Goal: Task Accomplishment & Management: Use online tool/utility

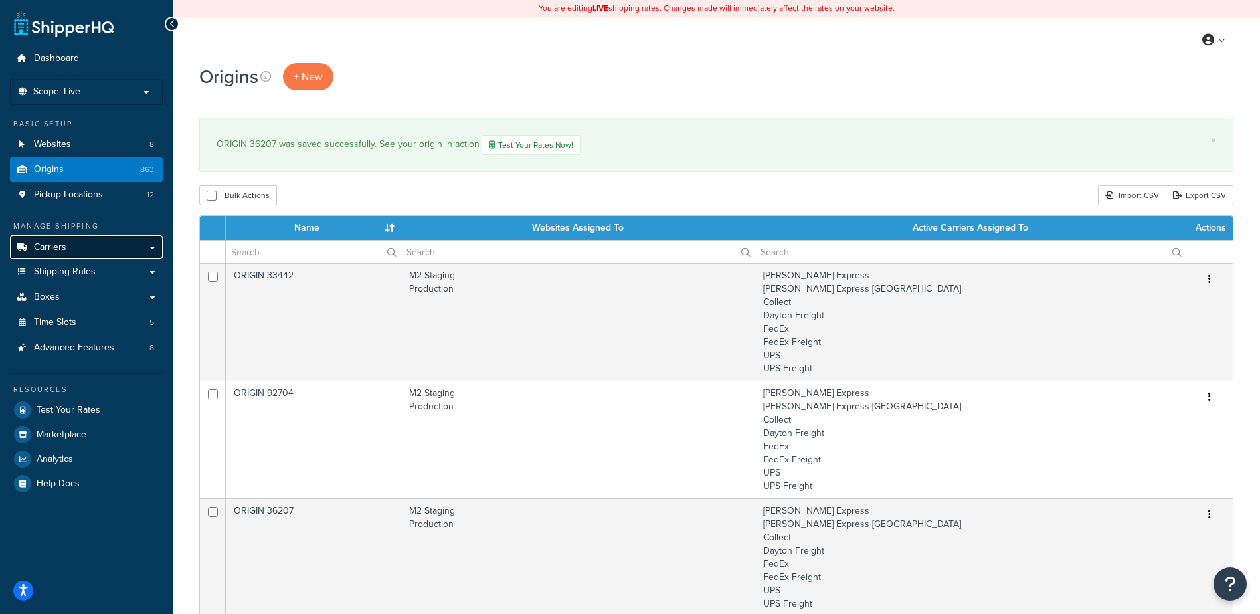
click at [59, 253] on span "Carriers" at bounding box center [50, 247] width 33 height 11
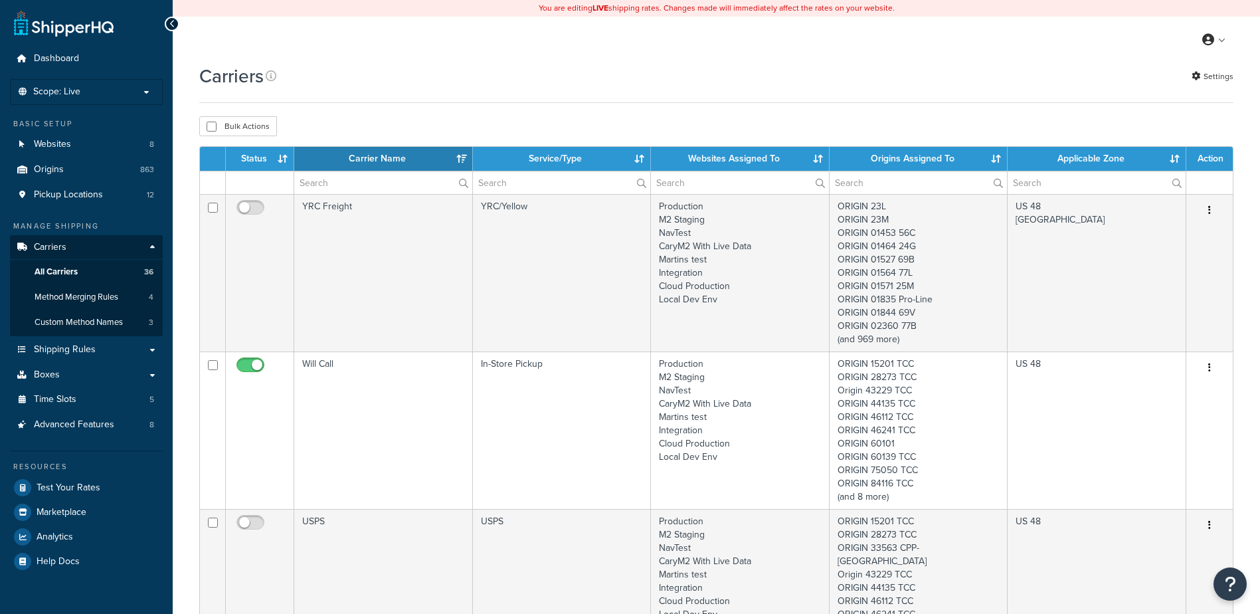
select select "15"
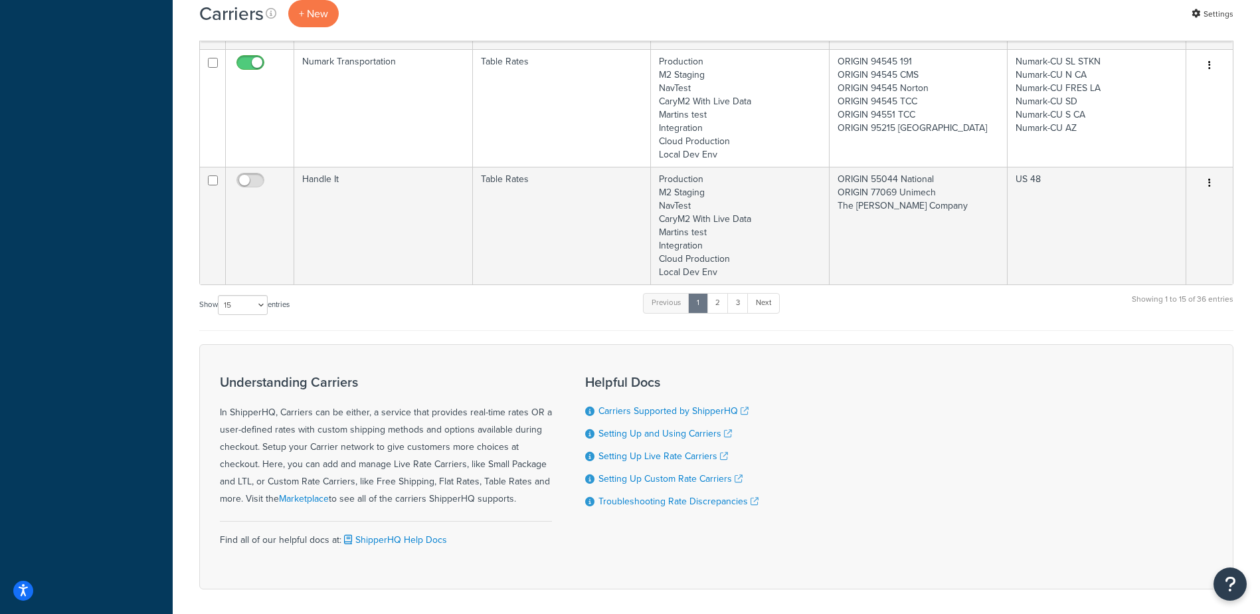
scroll to position [2141, 0]
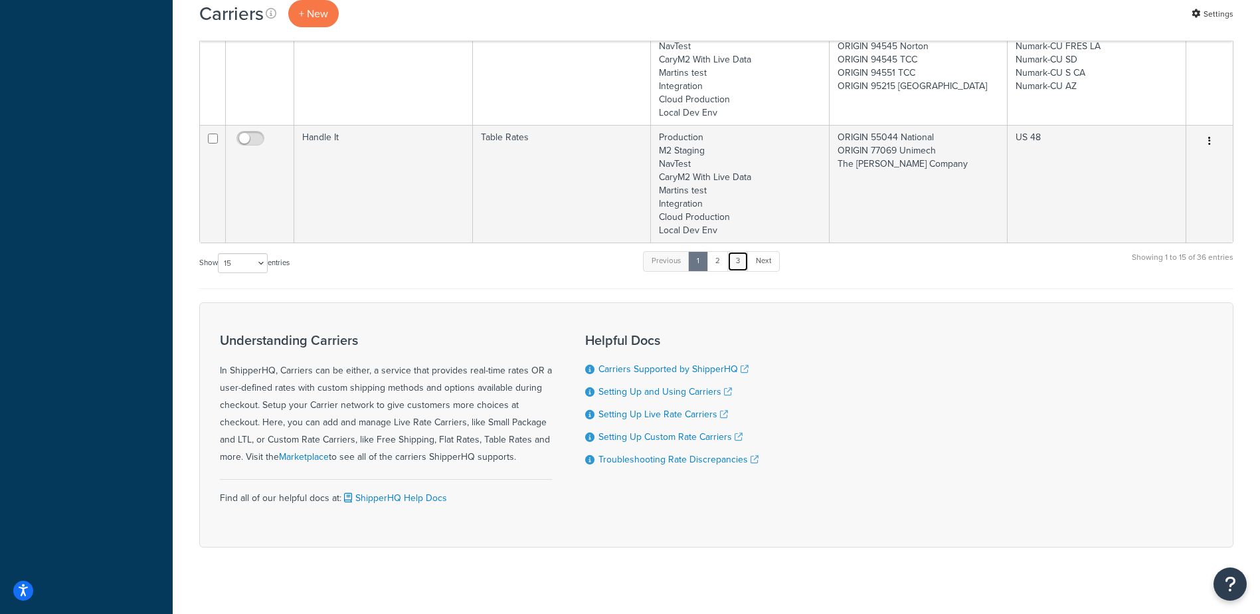
click at [739, 251] on link "3" at bounding box center [737, 261] width 21 height 20
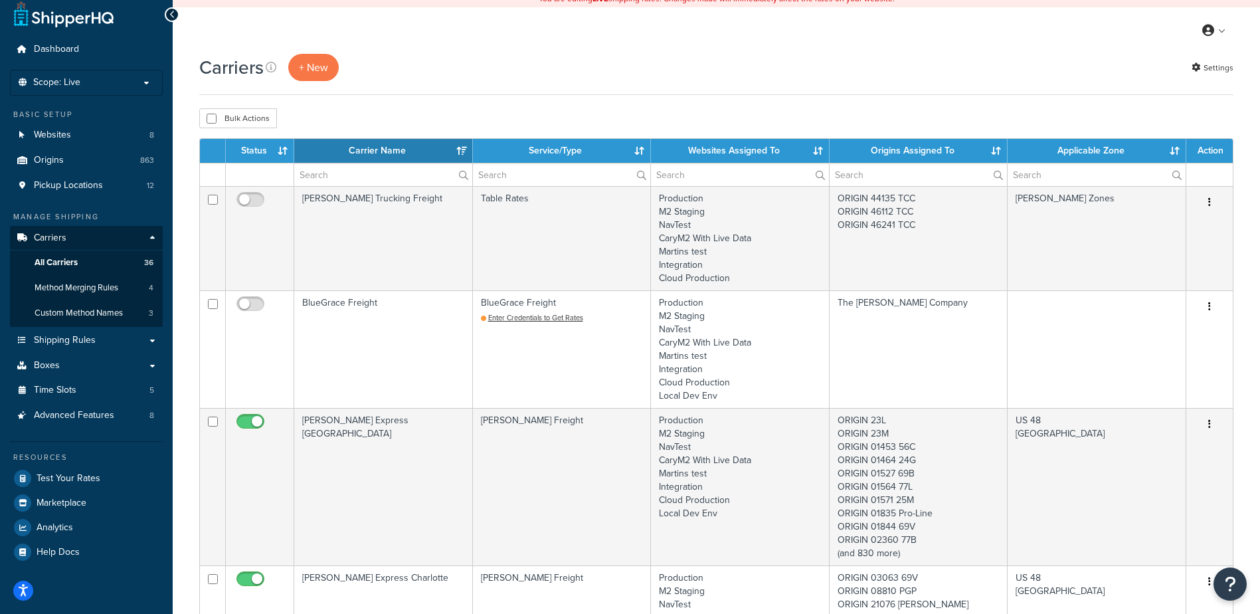
scroll to position [0, 0]
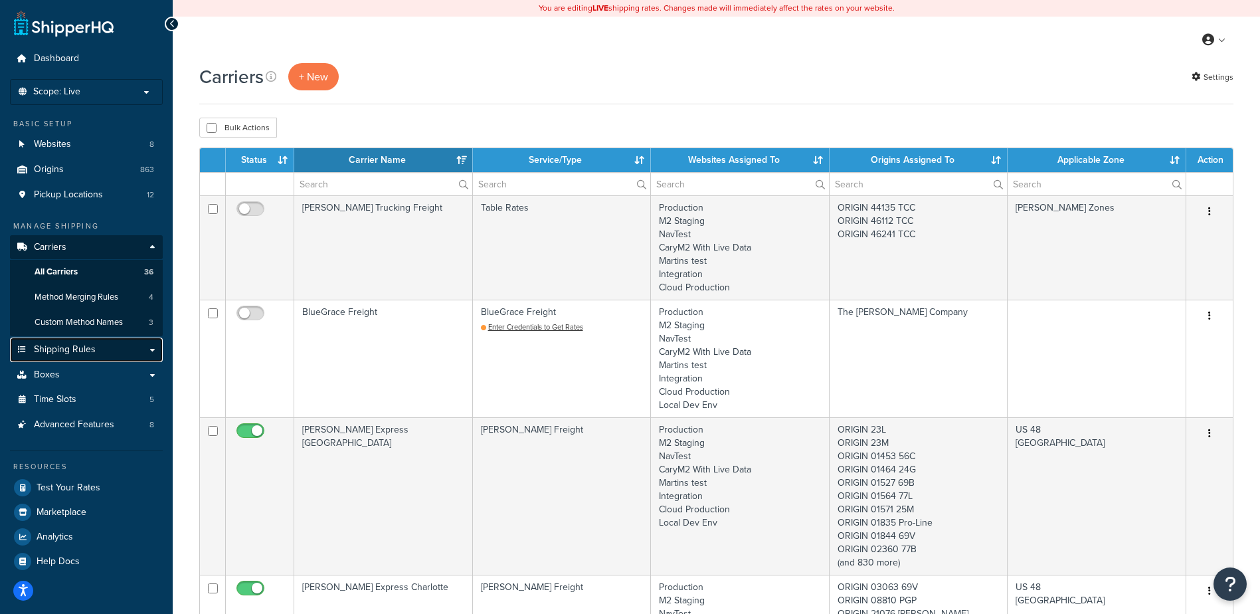
click at [66, 352] on span "Shipping Rules" at bounding box center [65, 349] width 62 height 11
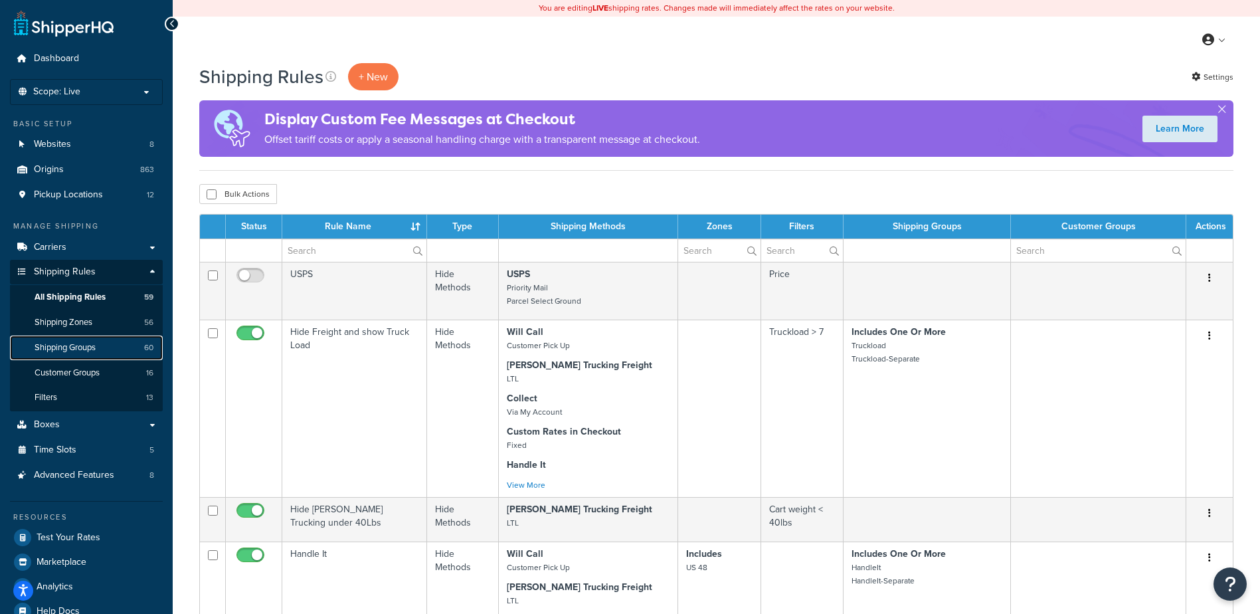
click at [94, 346] on span "Shipping Groups" at bounding box center [65, 347] width 61 height 11
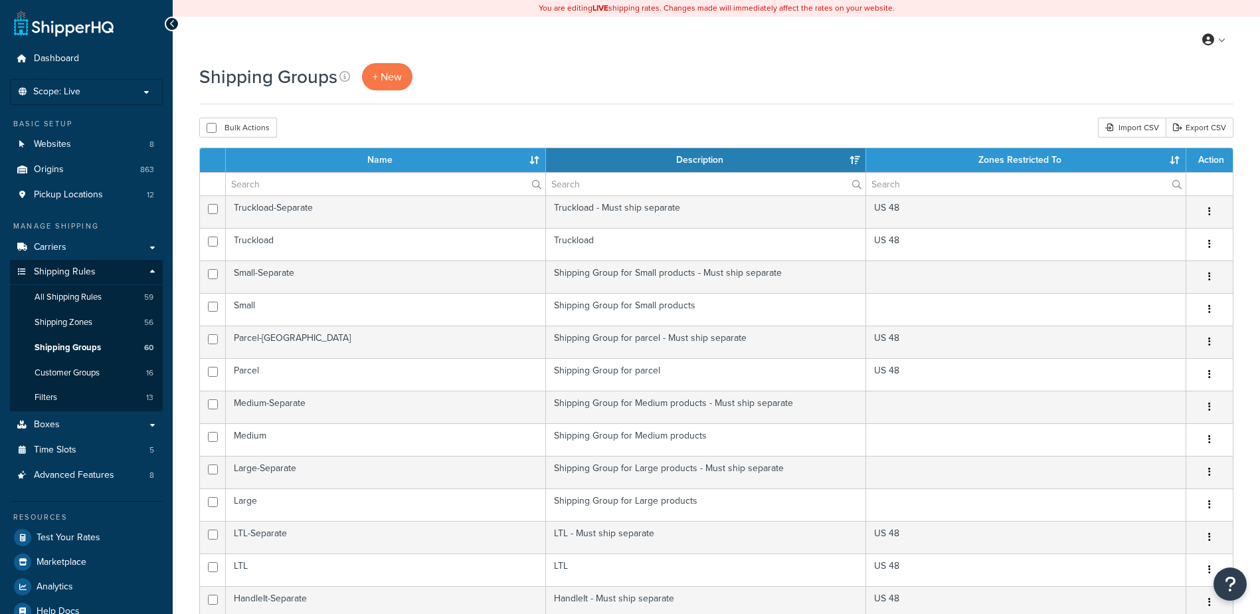
select select "15"
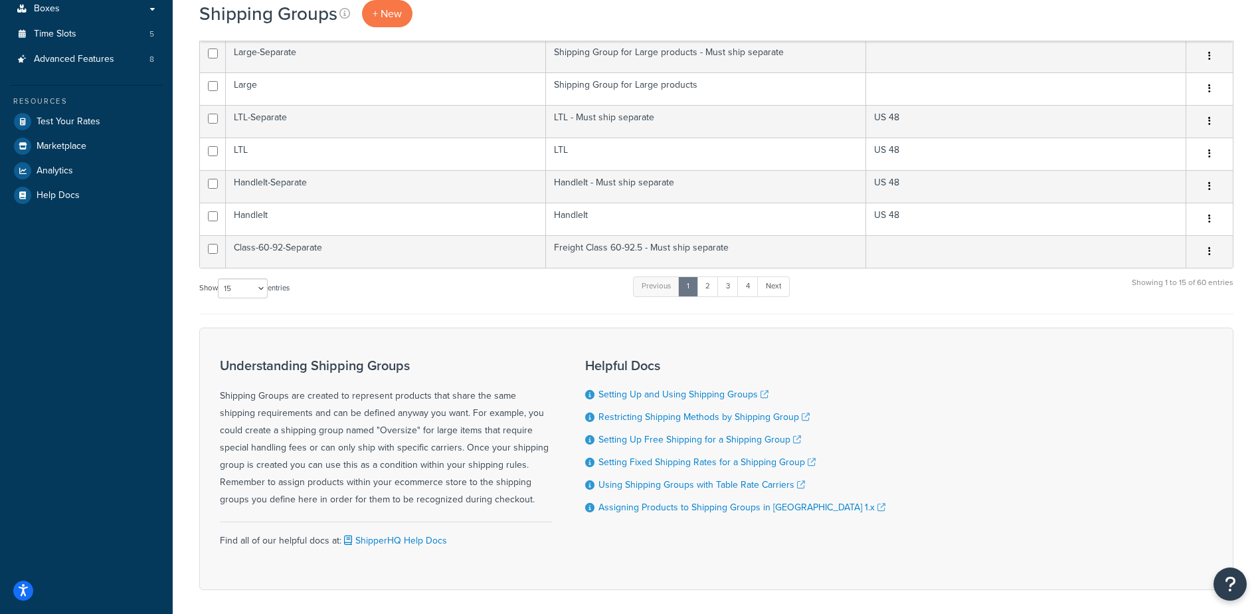
scroll to position [332, 0]
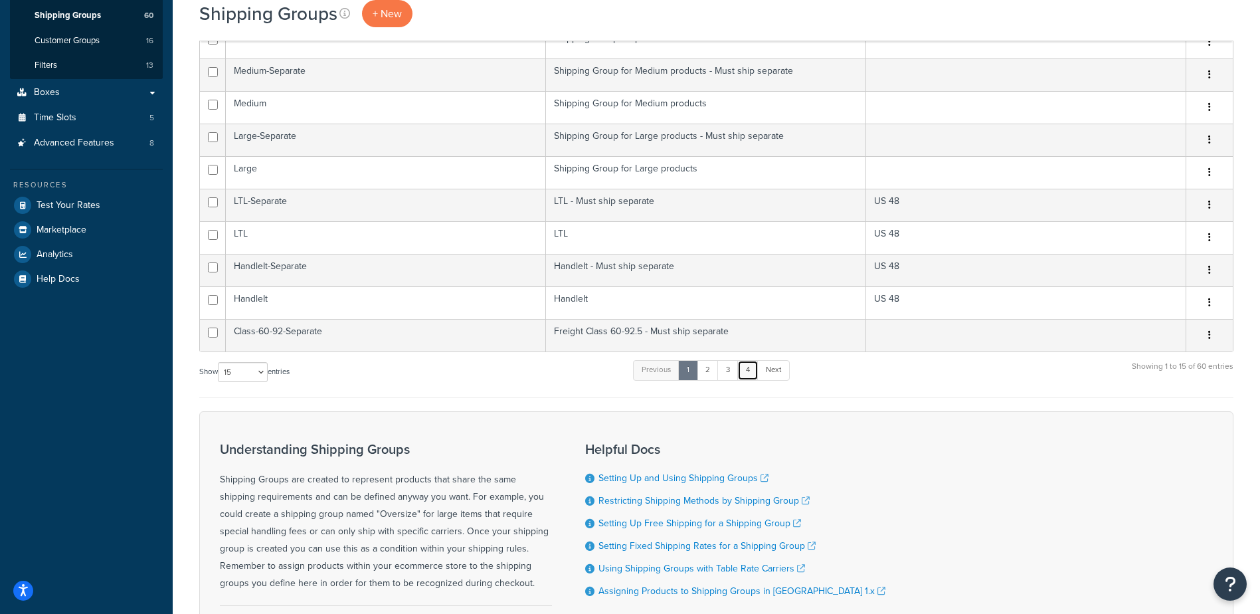
click at [746, 376] on link "4" at bounding box center [747, 370] width 21 height 20
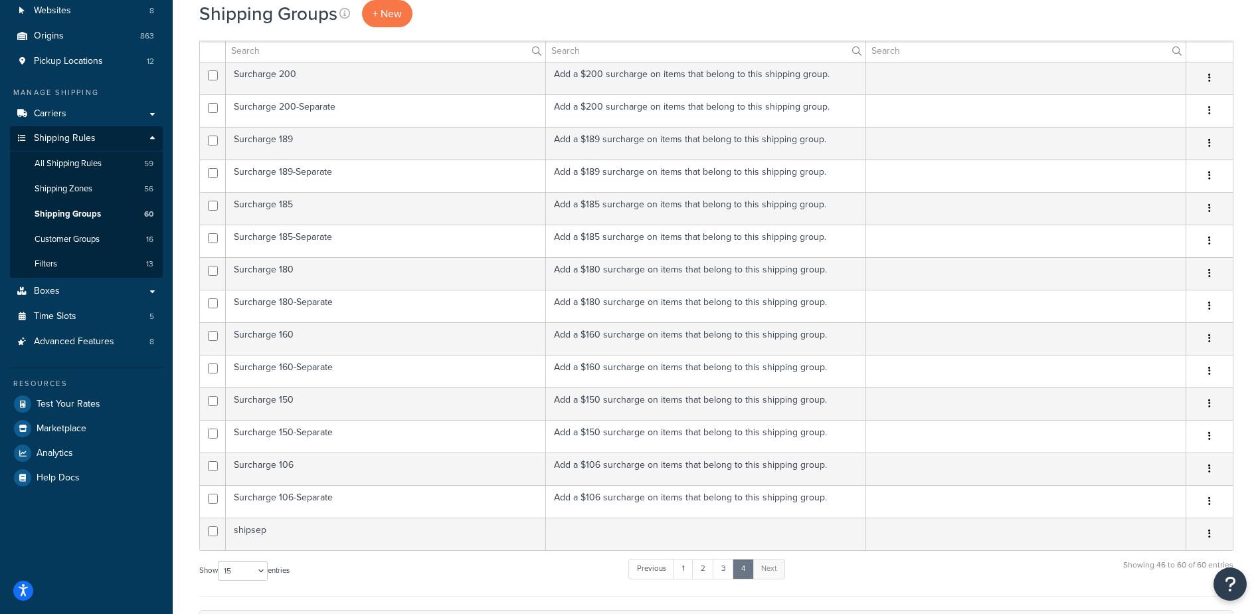
scroll to position [133, 0]
click at [724, 577] on link "3" at bounding box center [723, 569] width 21 height 20
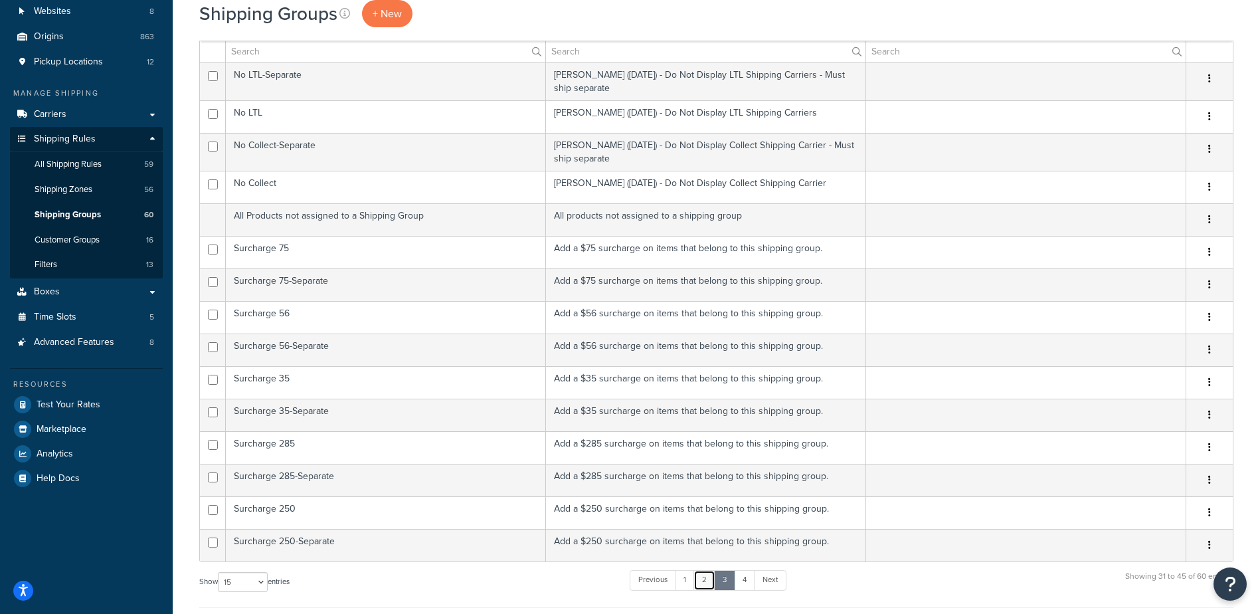
click at [703, 578] on link "2" at bounding box center [704, 580] width 22 height 20
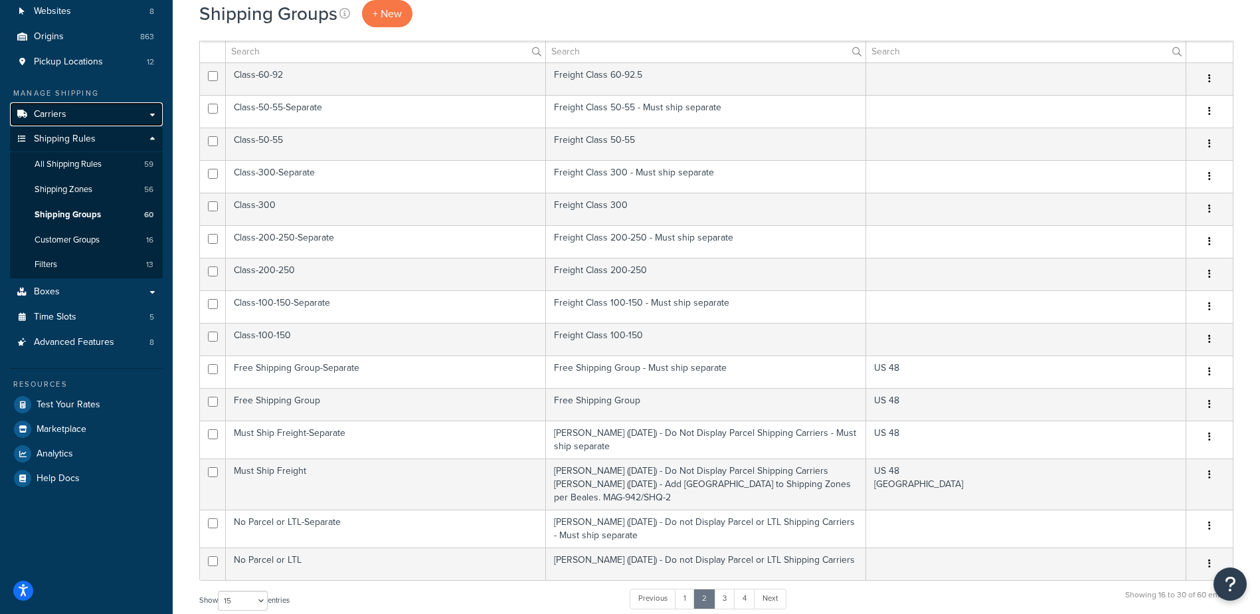
click at [120, 112] on link "Carriers" at bounding box center [86, 114] width 153 height 25
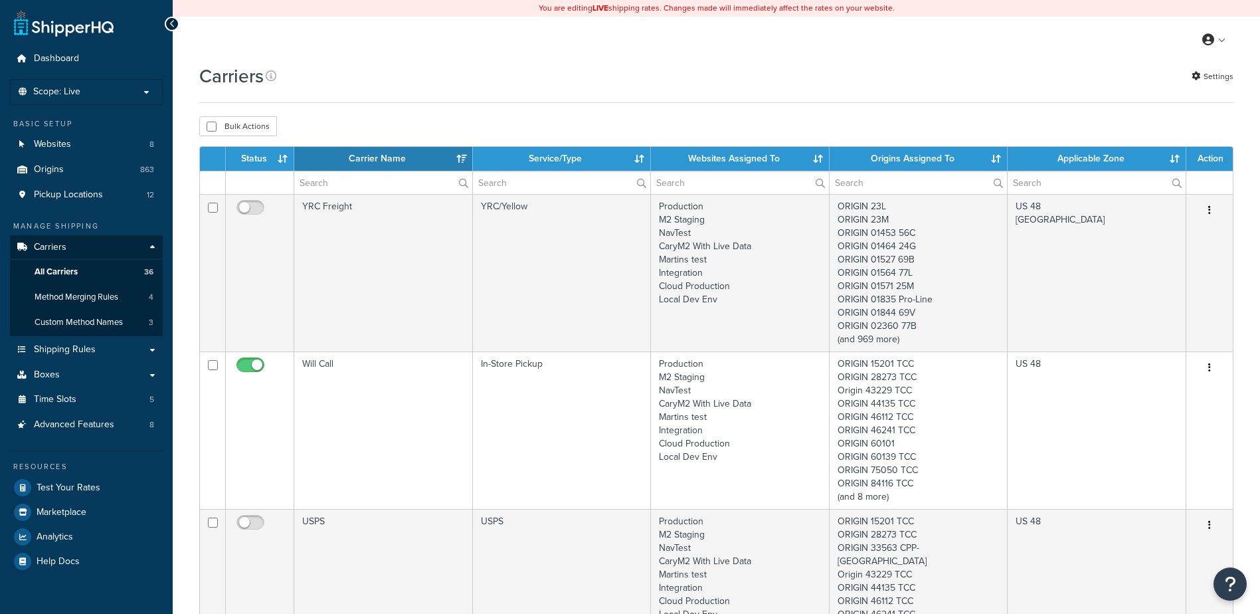
select select "15"
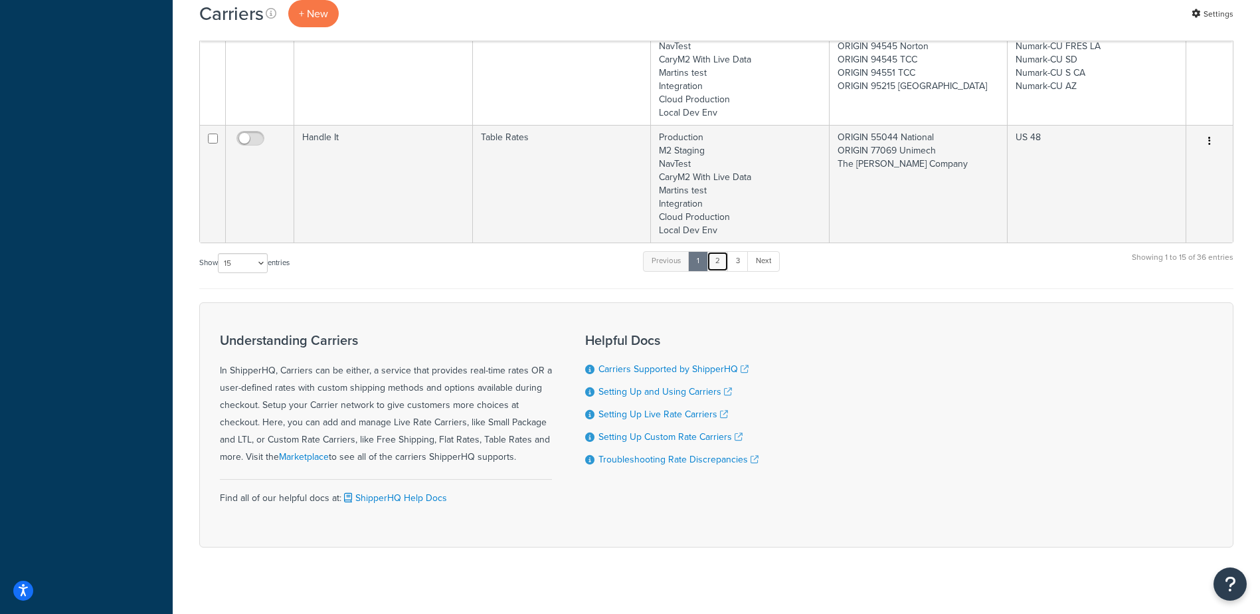
click at [720, 251] on link "2" at bounding box center [718, 261] width 22 height 20
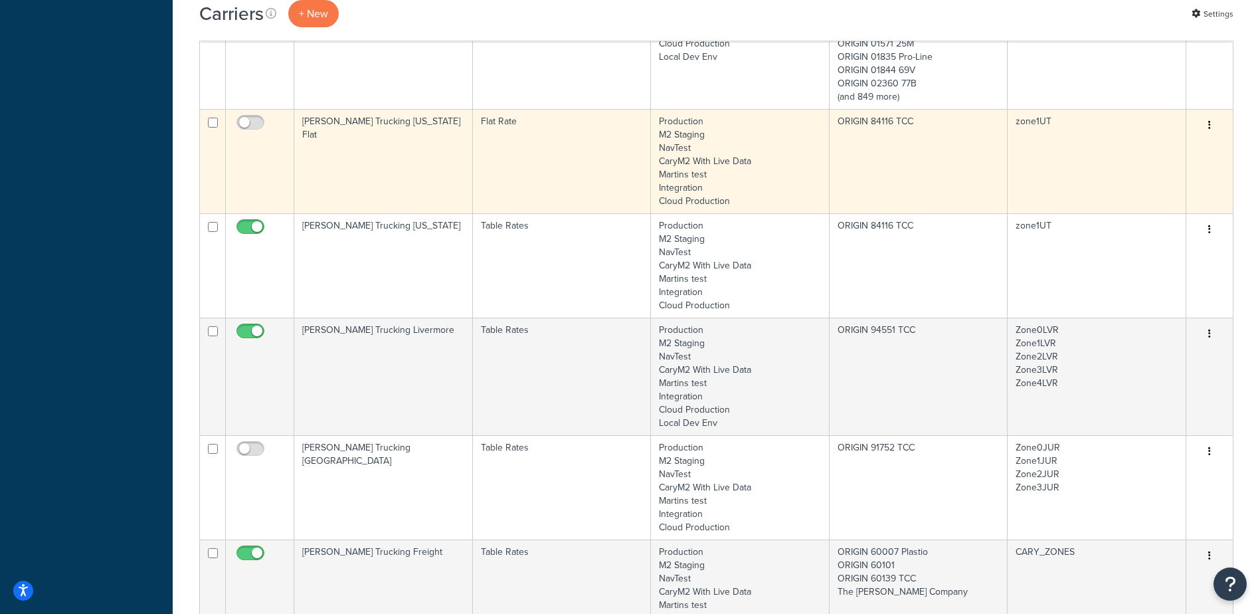
scroll to position [1860, 0]
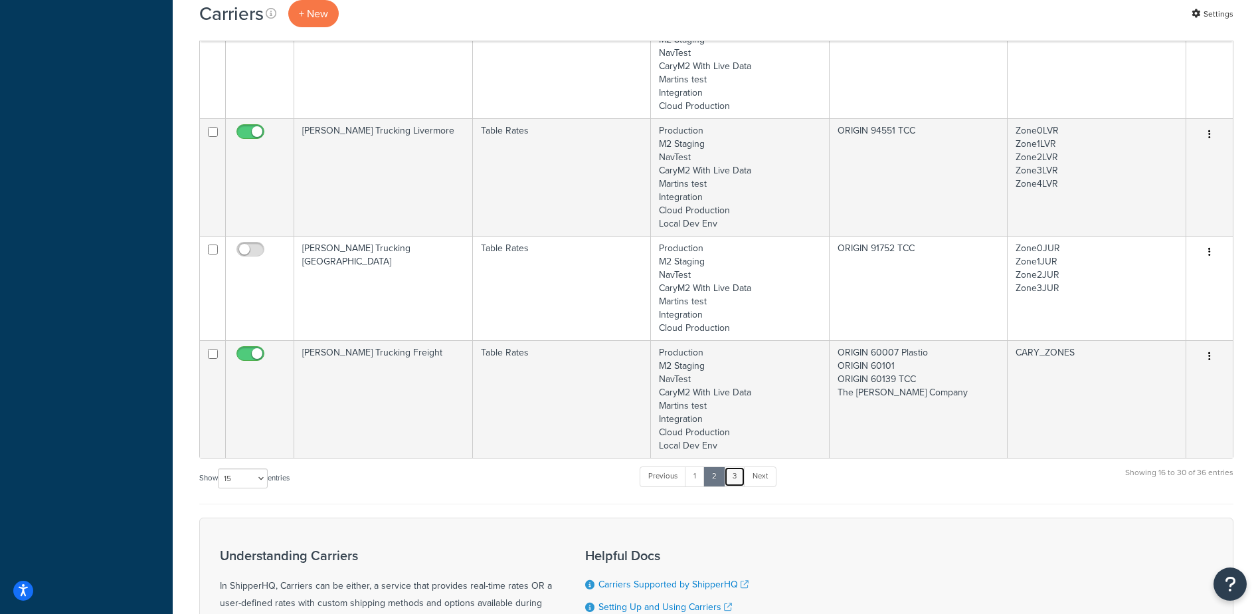
click at [741, 466] on link "3" at bounding box center [734, 476] width 21 height 20
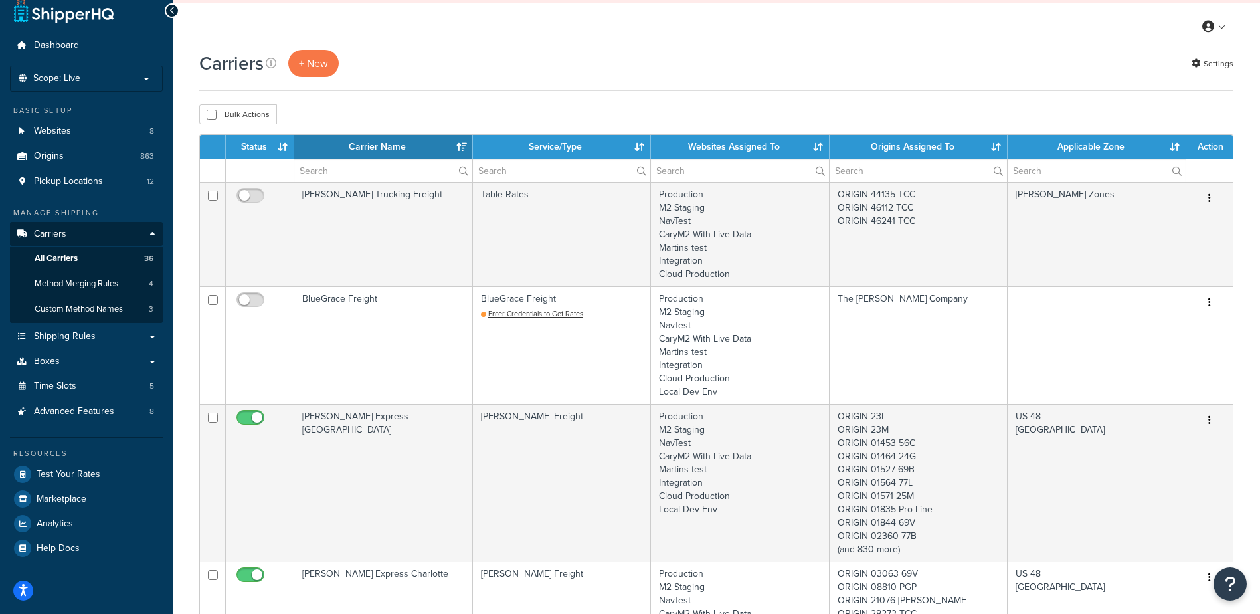
scroll to position [0, 0]
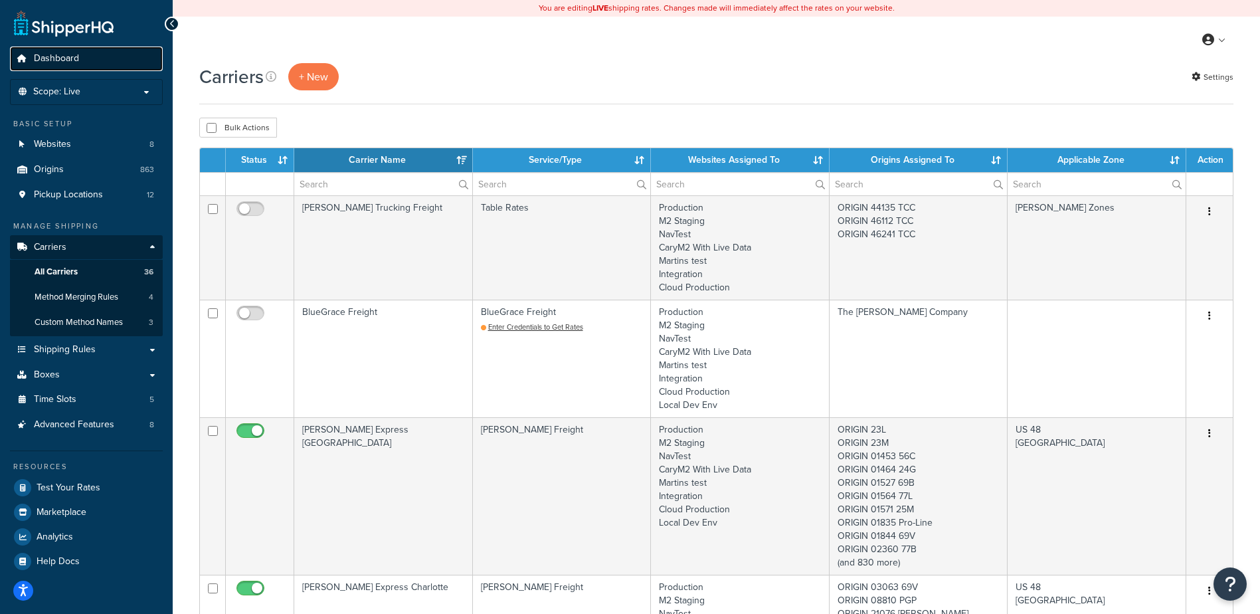
click at [72, 57] on span "Dashboard" at bounding box center [56, 58] width 45 height 11
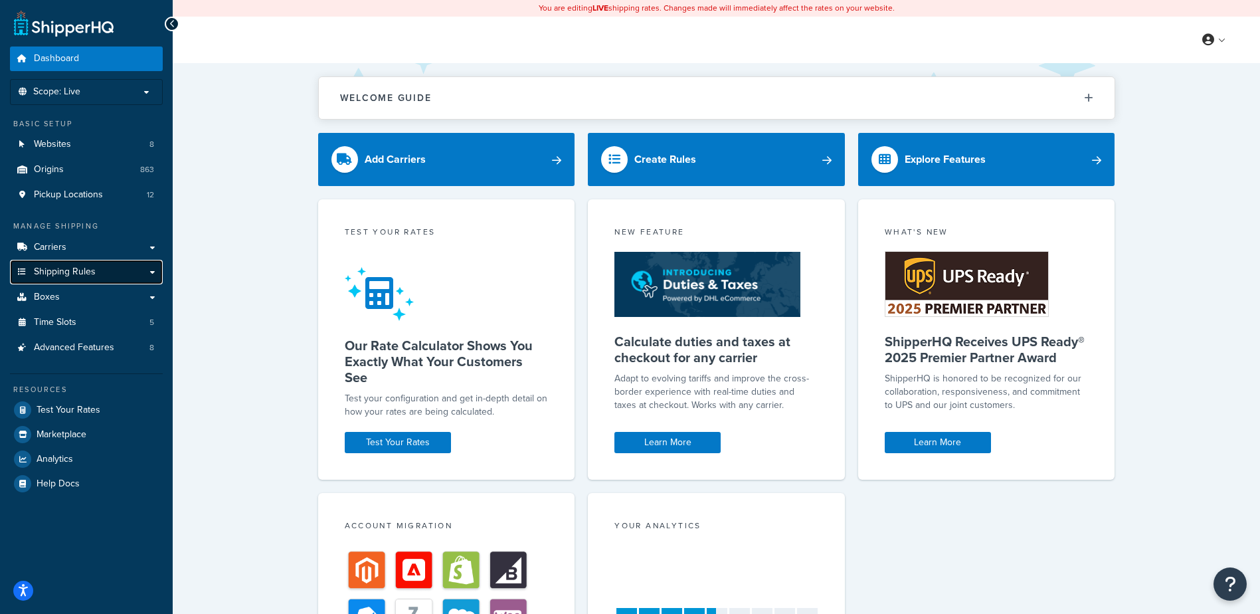
click at [98, 272] on link "Shipping Rules" at bounding box center [86, 272] width 153 height 25
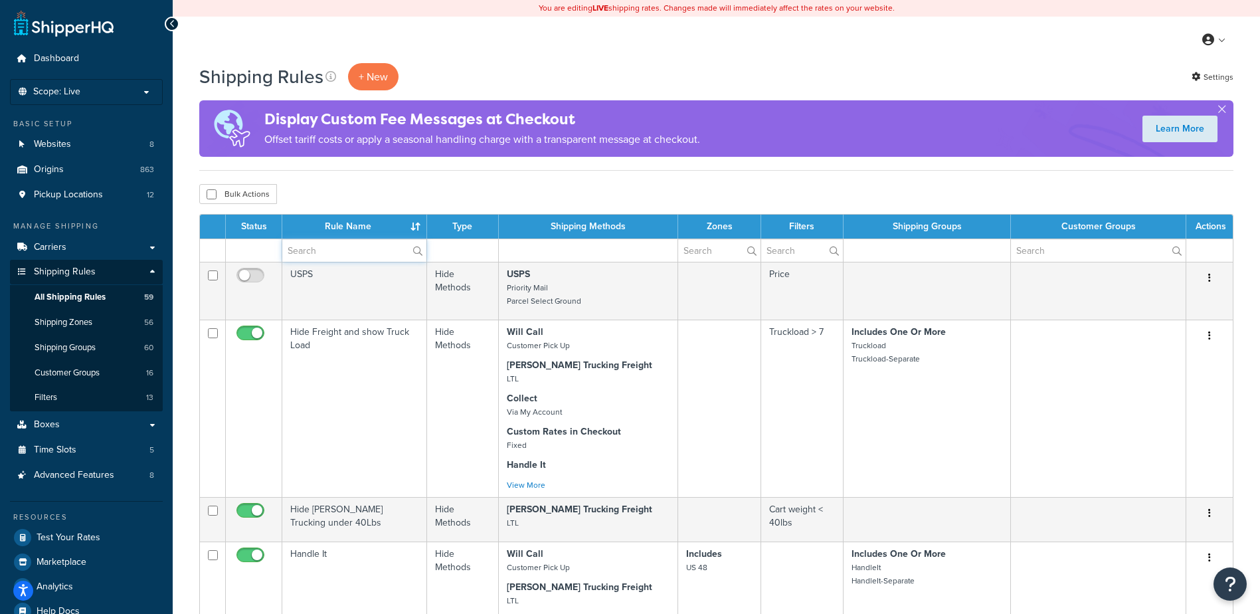
click at [344, 246] on input "text" at bounding box center [354, 250] width 144 height 23
type input "free"
click at [355, 191] on div "Bulk Actions Duplicate [GEOGRAPHIC_DATA]" at bounding box center [716, 194] width 1034 height 20
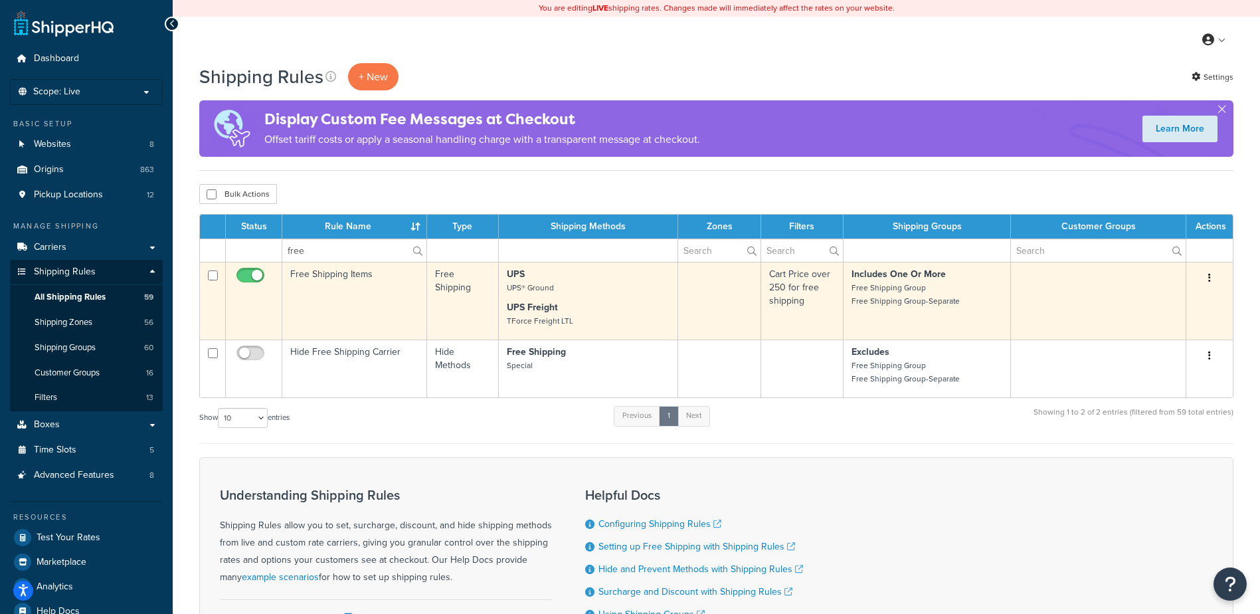
click at [342, 276] on td "Free Shipping Items" at bounding box center [354, 301] width 145 height 78
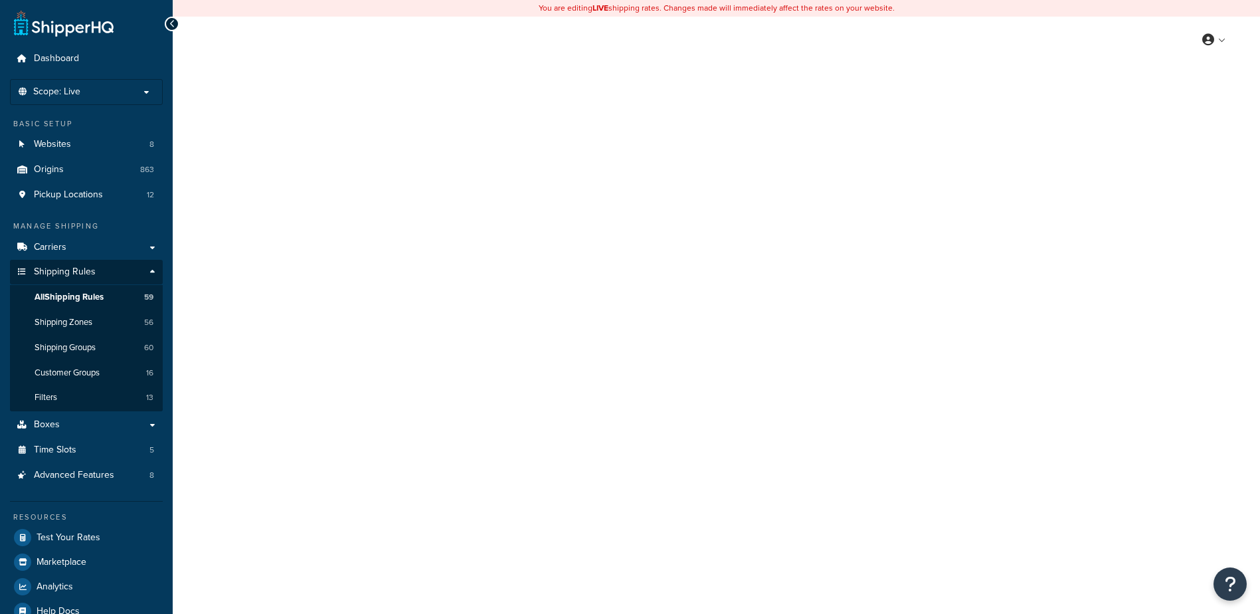
select select "OVERRIDE"
select select "SHIPPING_GROUP"
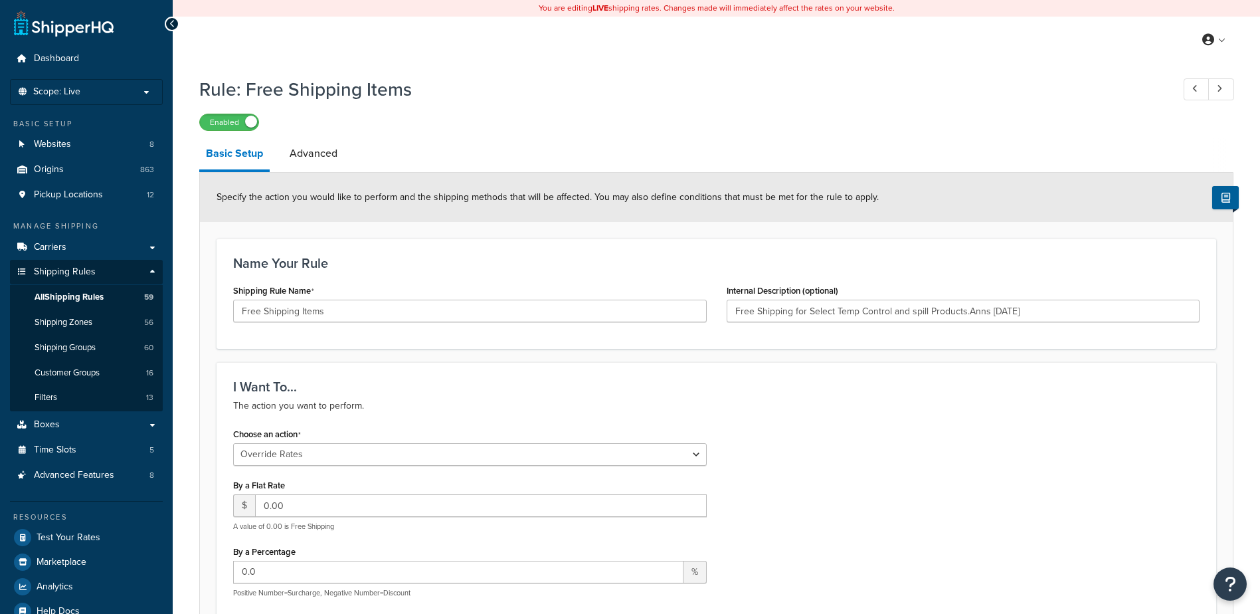
type input "Free Shipping for Select Temp Control and spill Products.Anns 2/1/21"
click at [165, 25] on div at bounding box center [172, 24] width 15 height 15
click at [98, 296] on span "All Shipping Rules" at bounding box center [69, 297] width 69 height 11
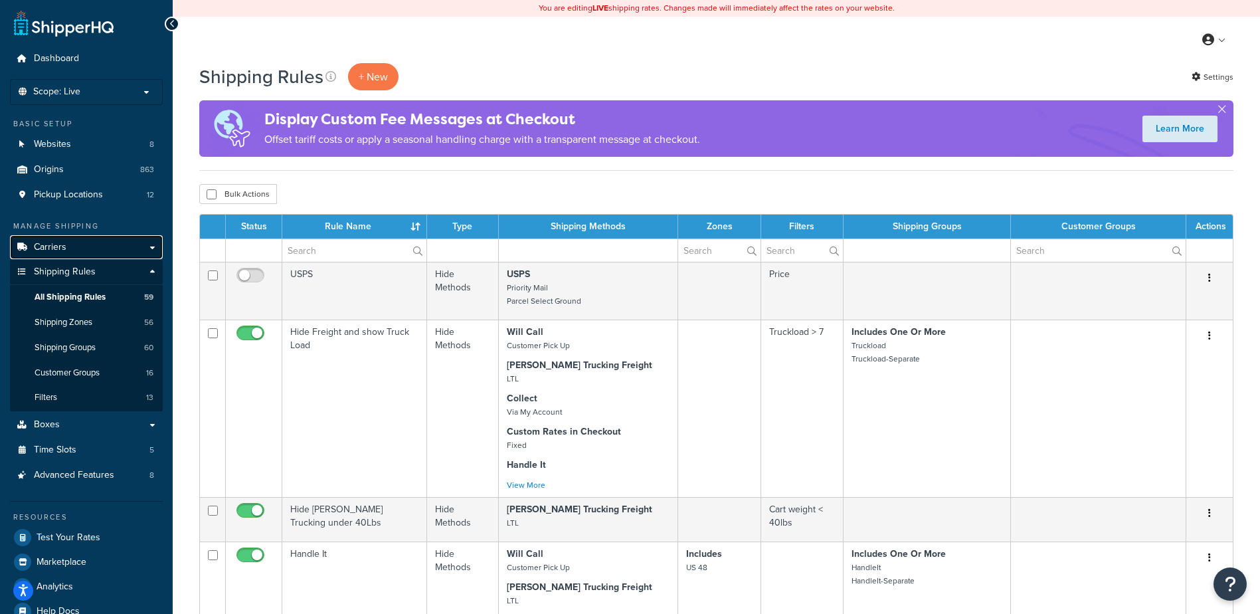
click at [60, 247] on span "Carriers" at bounding box center [50, 247] width 33 height 11
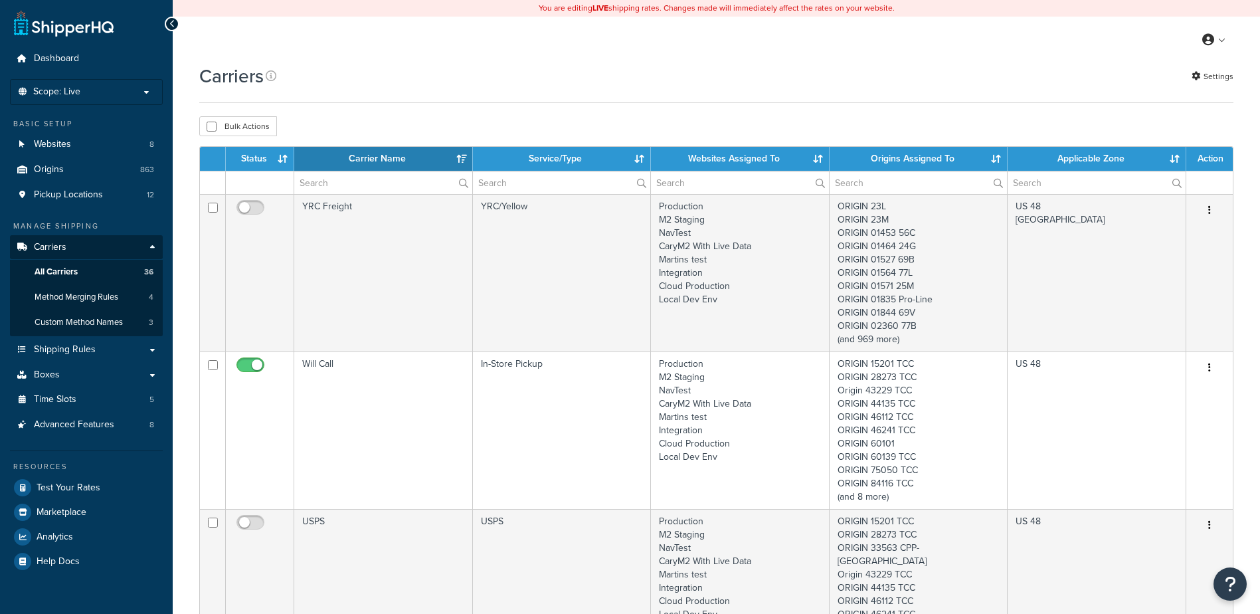
select select "15"
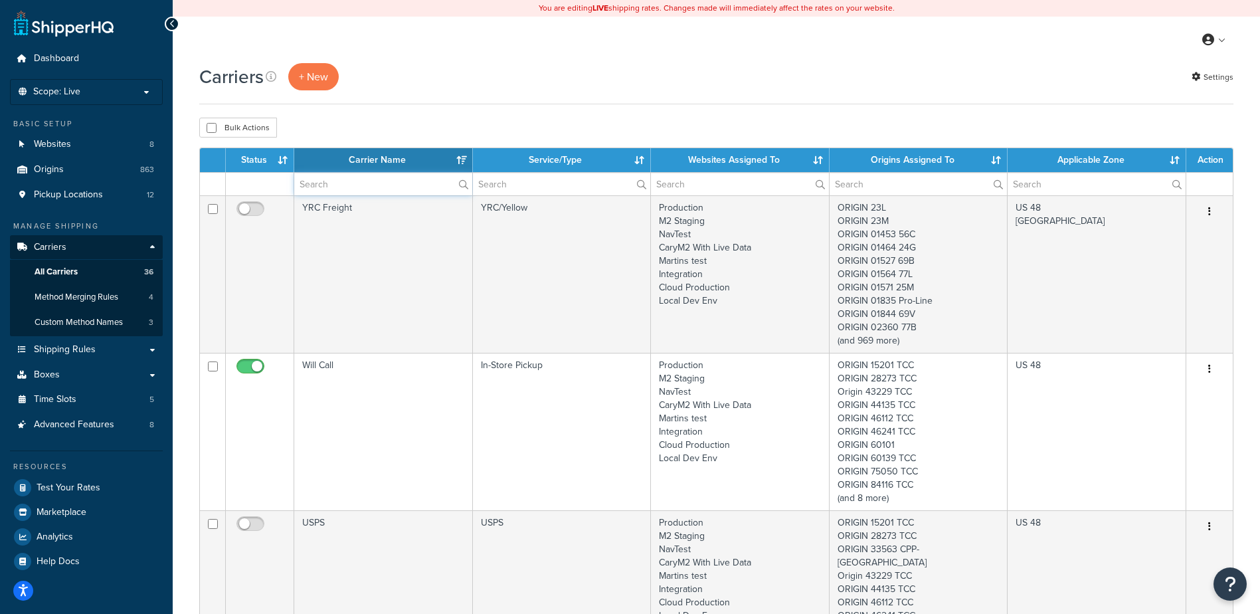
click at [315, 183] on input "text" at bounding box center [383, 184] width 178 height 23
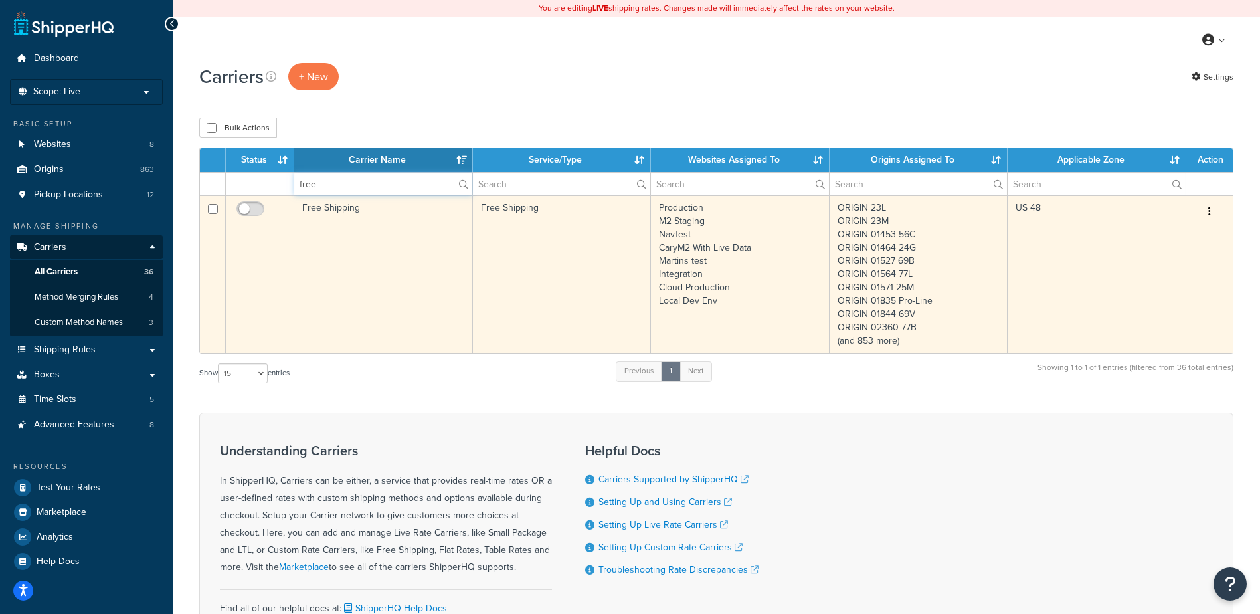
type input "free"
click at [383, 302] on td "Free Shipping" at bounding box center [383, 273] width 179 height 157
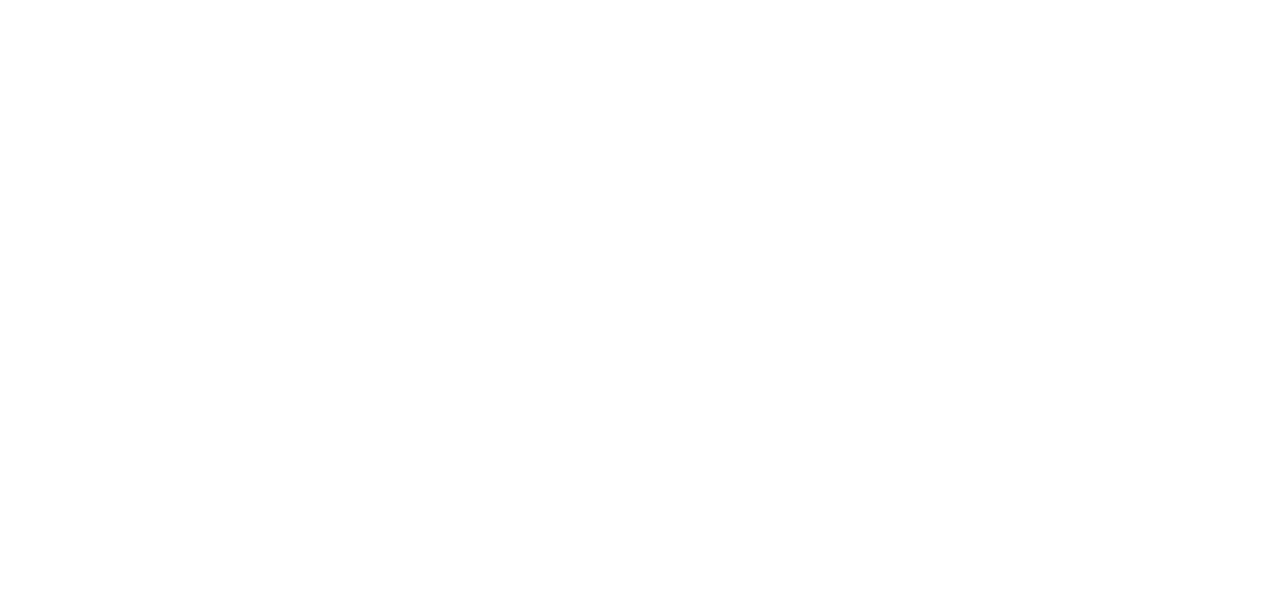
select select "free"
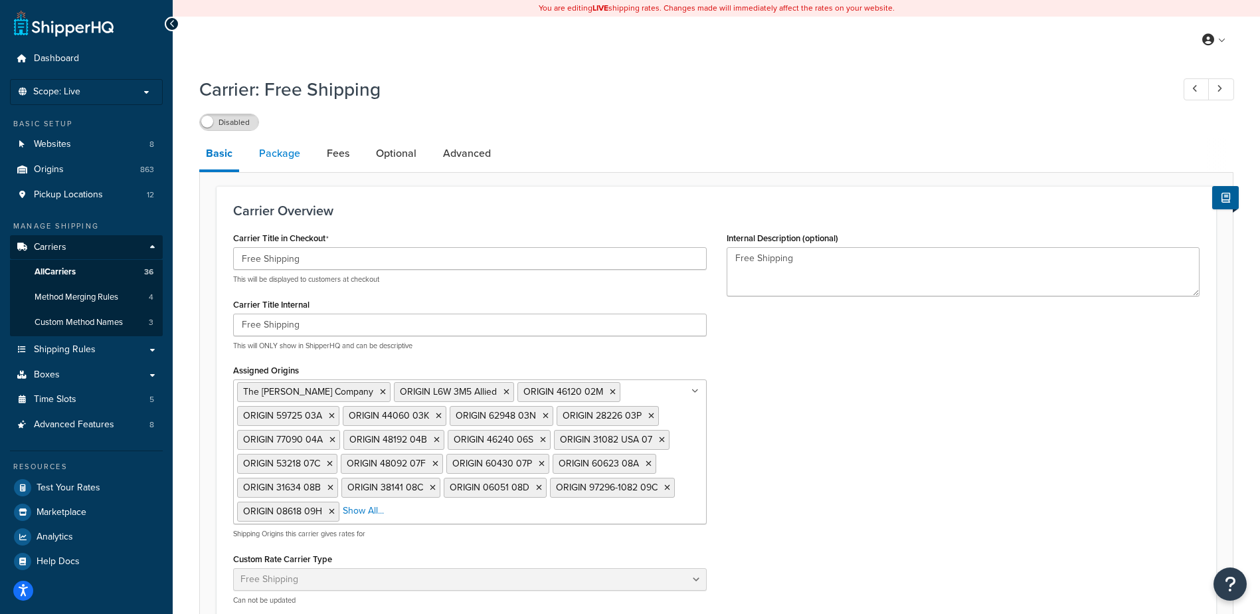
click at [282, 156] on link "Package" at bounding box center [279, 153] width 54 height 32
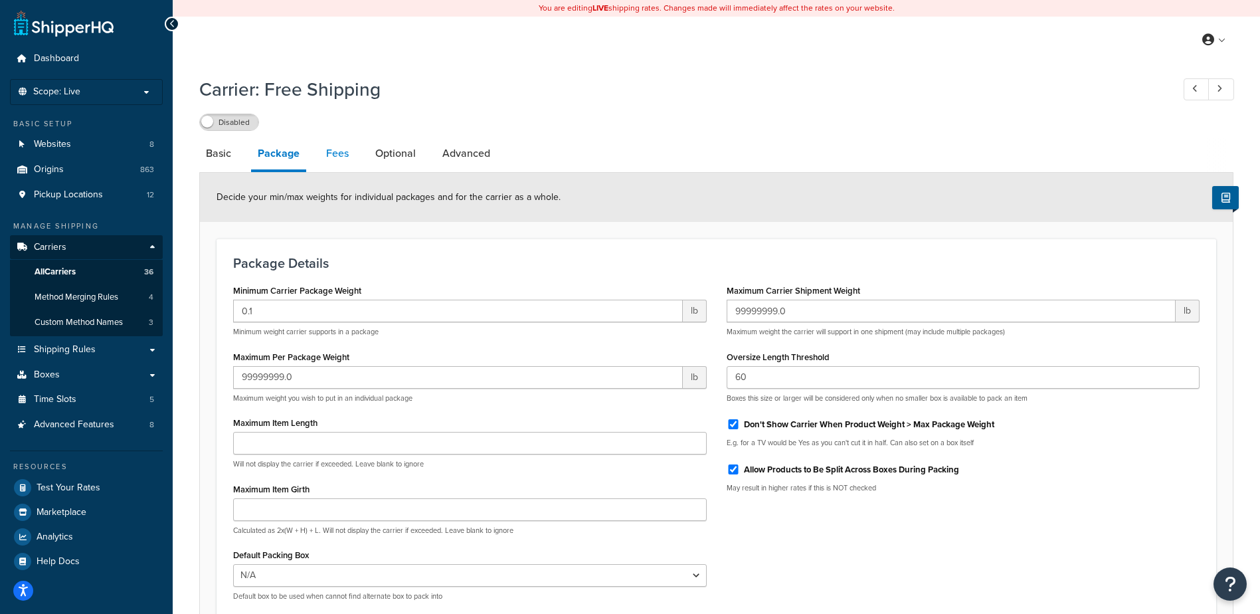
click at [333, 163] on link "Fees" at bounding box center [337, 153] width 36 height 32
select select "AFTER"
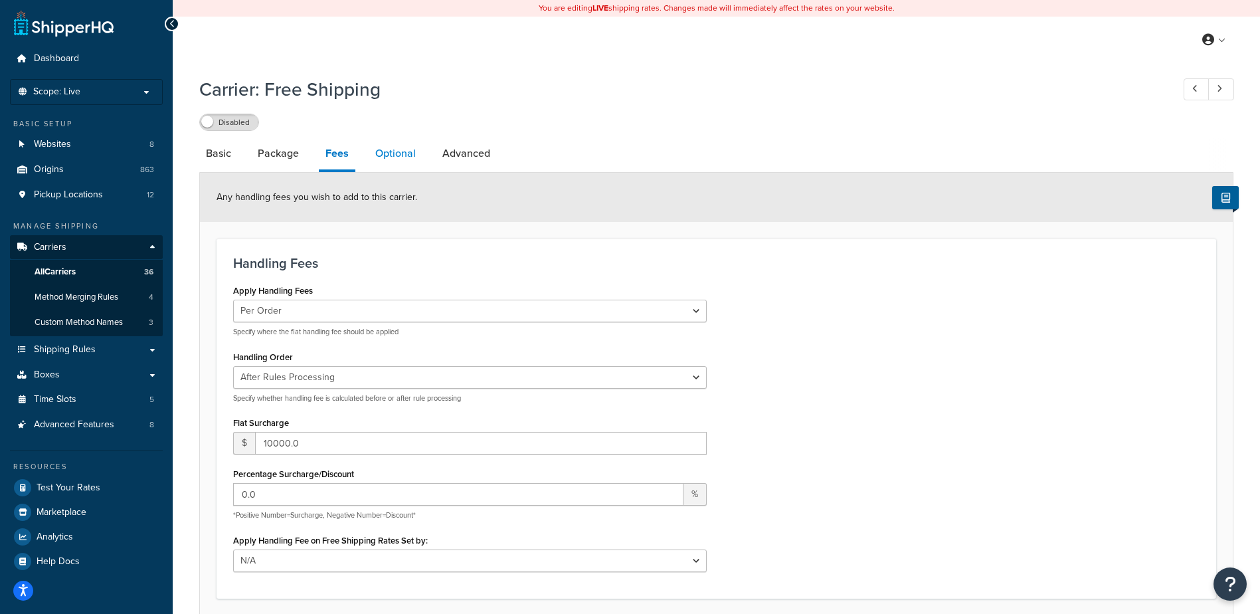
click at [377, 155] on link "Optional" at bounding box center [396, 153] width 54 height 32
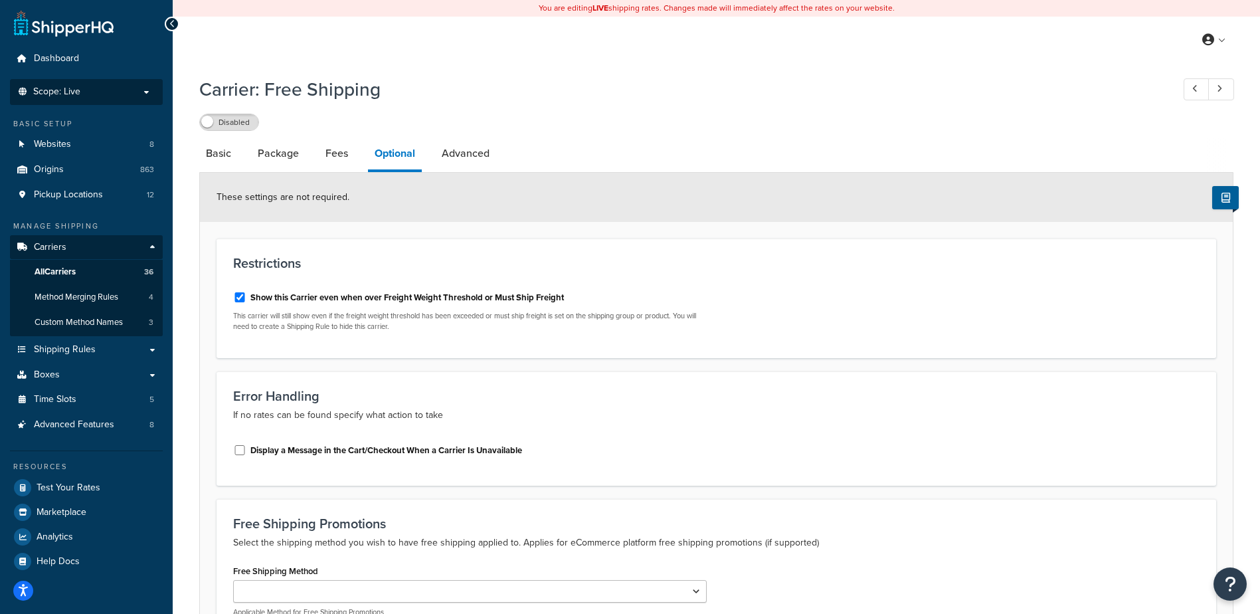
click at [104, 88] on p "Scope: Live" at bounding box center [86, 91] width 141 height 11
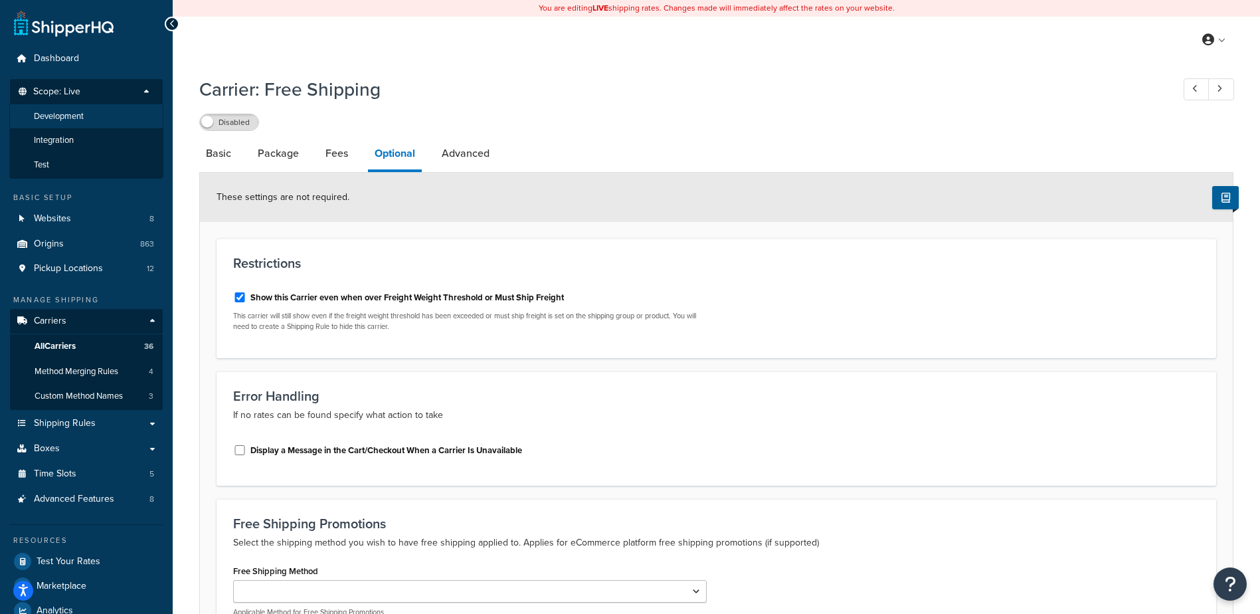
click at [106, 120] on li "Development" at bounding box center [86, 116] width 154 height 25
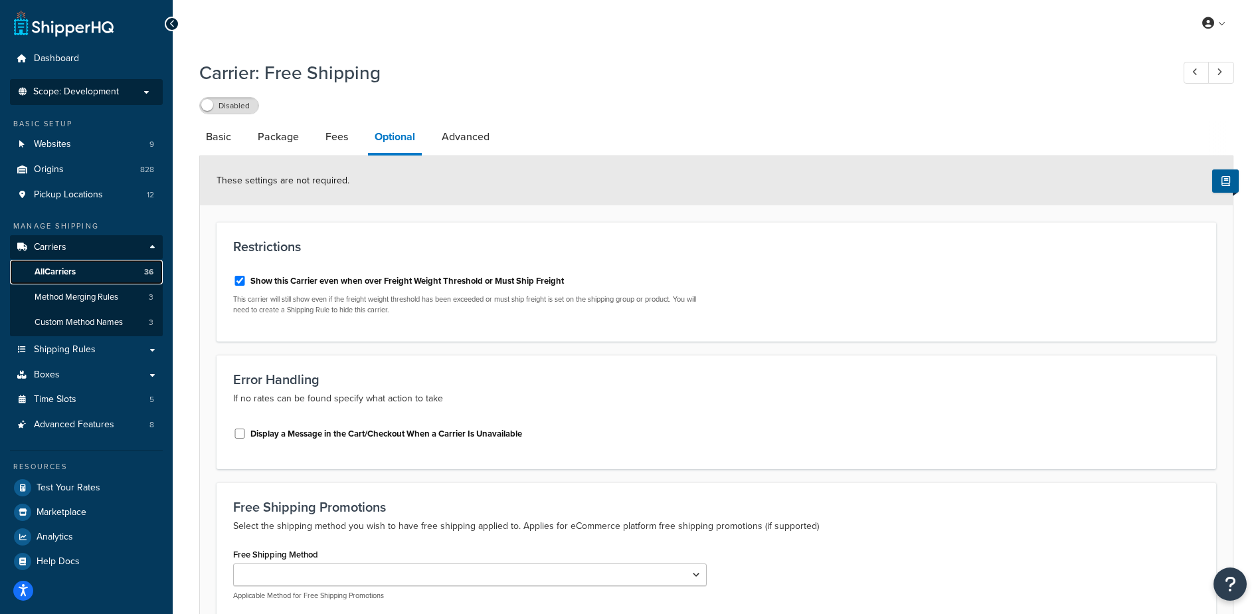
click at [74, 274] on span "All Carriers" at bounding box center [55, 271] width 41 height 11
click at [77, 347] on span "Shipping Rules" at bounding box center [65, 349] width 62 height 11
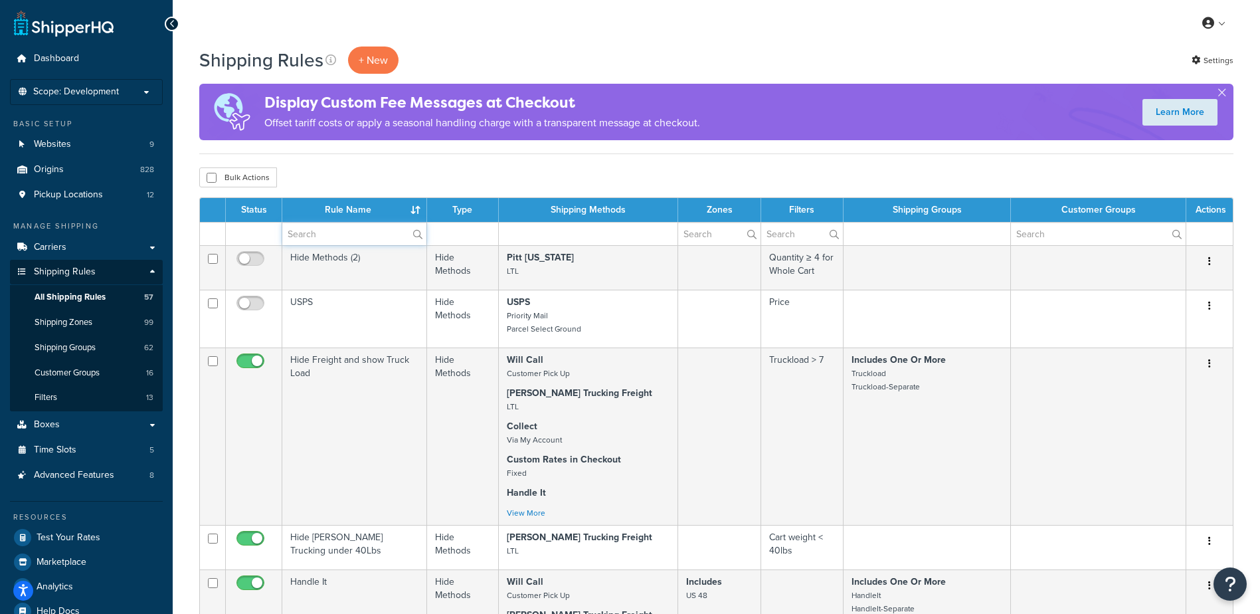
click at [350, 239] on input "text" at bounding box center [354, 233] width 144 height 23
type input "free"
click at [340, 181] on div "Bulk Actions Duplicate [GEOGRAPHIC_DATA]" at bounding box center [716, 177] width 1034 height 20
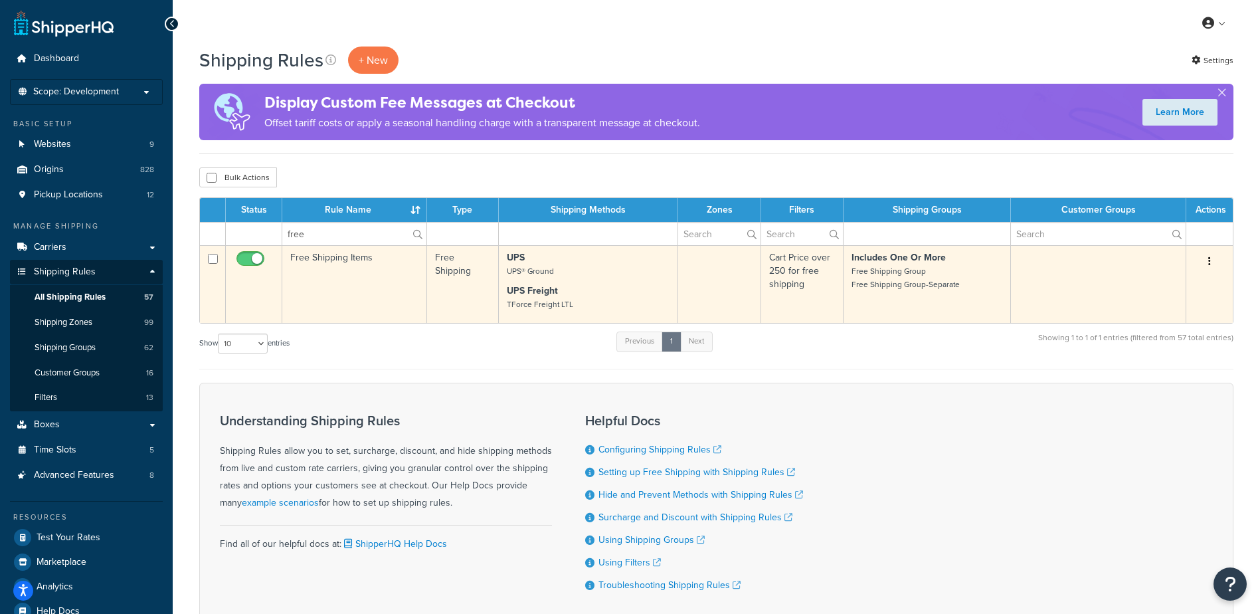
click at [335, 262] on td "Free Shipping Items" at bounding box center [354, 284] width 145 height 78
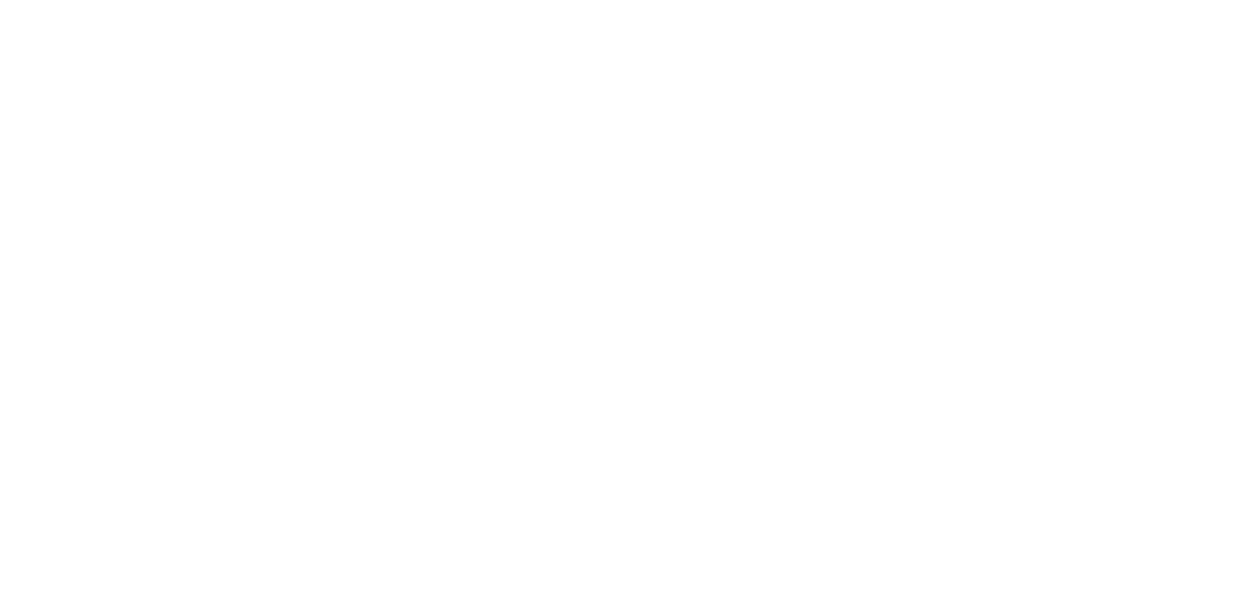
select select "OVERRIDE"
select select "SHIPPING_GROUP"
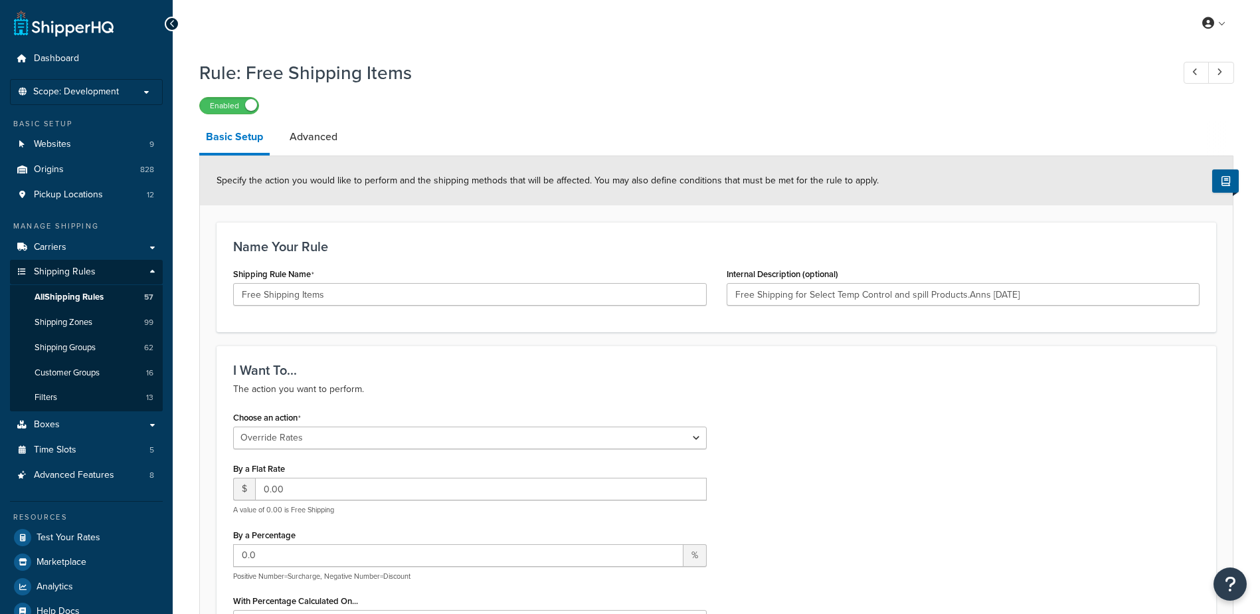
type input "Free Shipping for Select Temp Control and spill Products.Anns [DATE]"
click at [102, 250] on link "Carriers" at bounding box center [86, 247] width 153 height 25
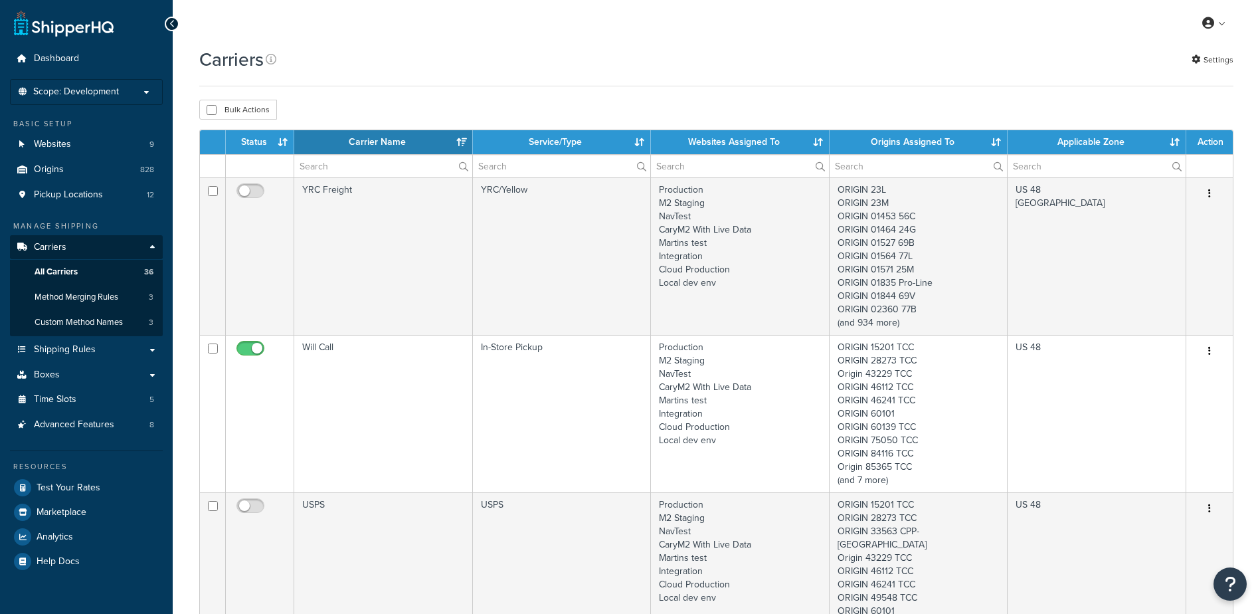
select select "15"
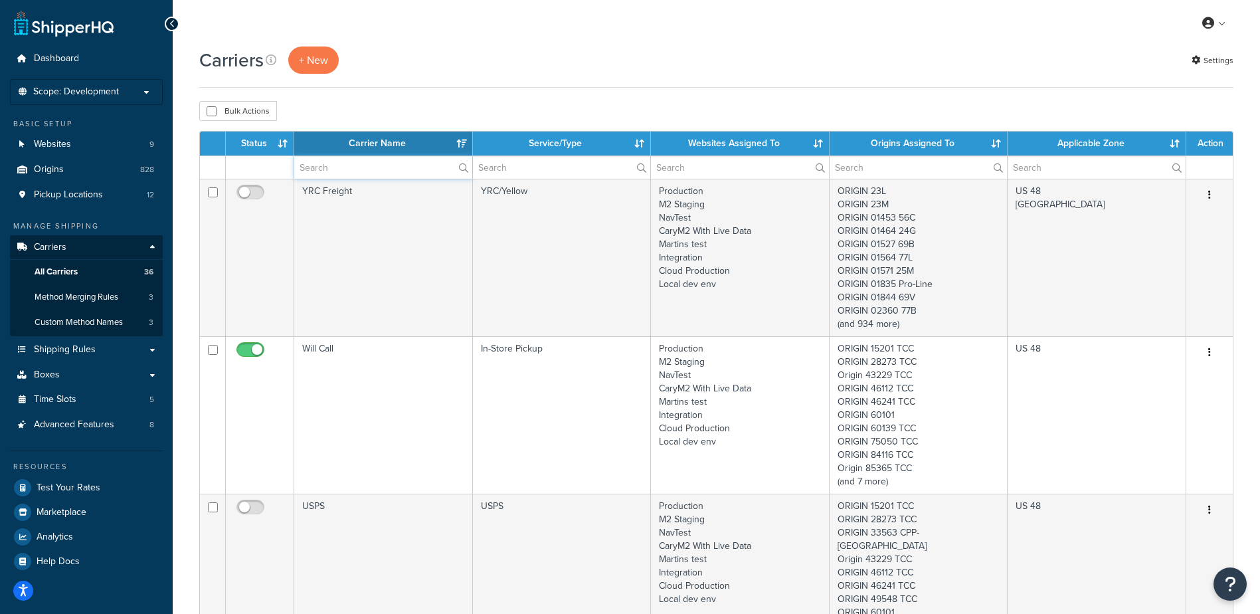
click at [391, 171] on input "text" at bounding box center [383, 167] width 178 height 23
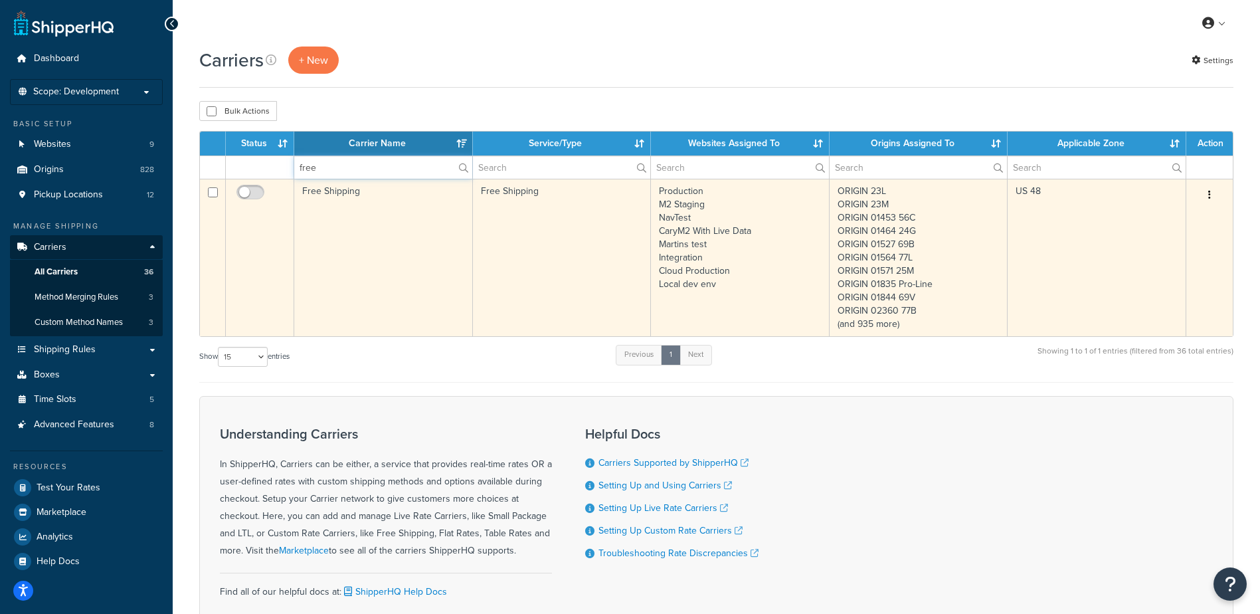
type input "free"
click at [331, 277] on td "Free Shipping" at bounding box center [383, 257] width 179 height 157
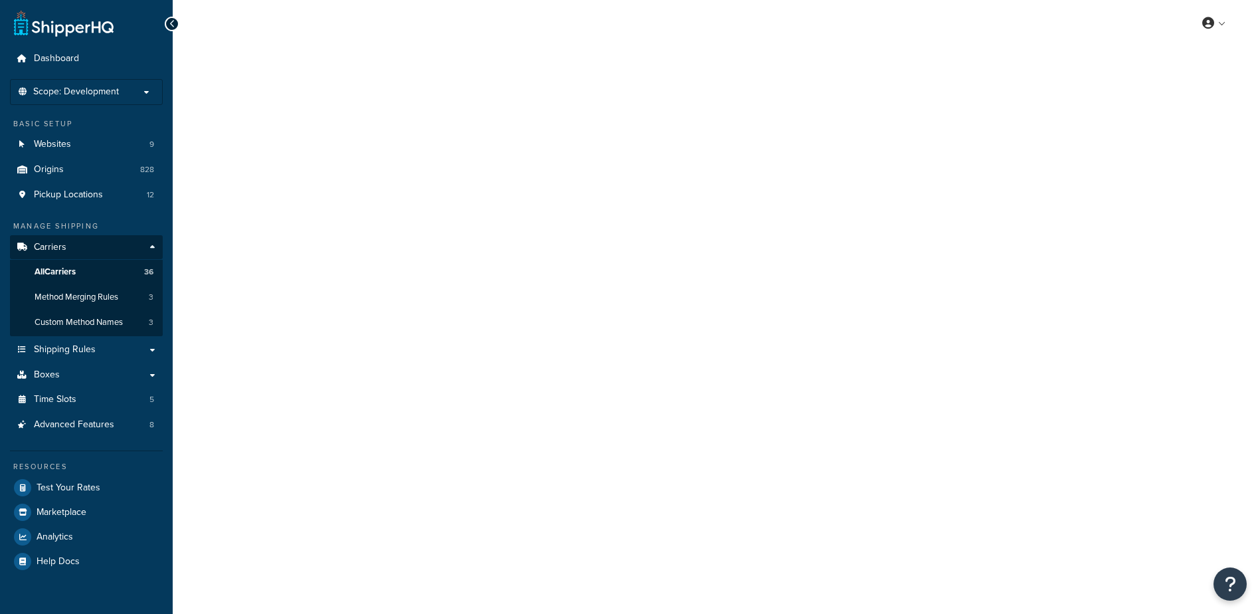
select select "free"
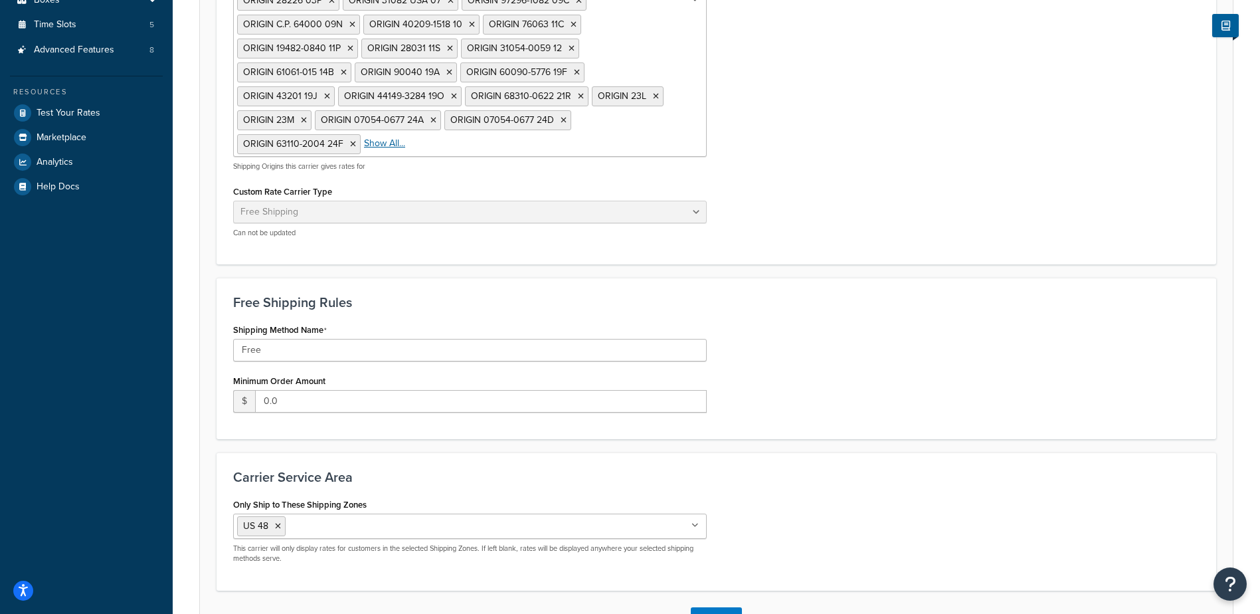
scroll to position [398, 0]
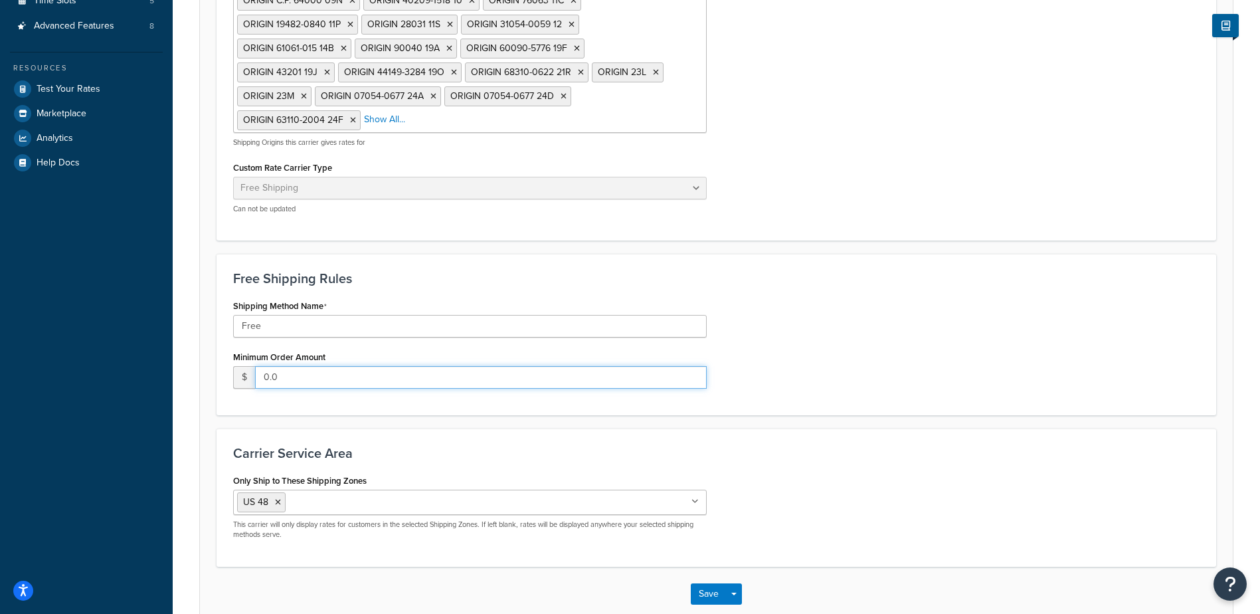
click at [257, 372] on input "0.0" at bounding box center [481, 377] width 452 height 23
type input "250.0"
click at [323, 404] on div "Free Shipping Rules Shipping Method Name Free Minimum Order Amount $ 250.0" at bounding box center [717, 334] width 1000 height 161
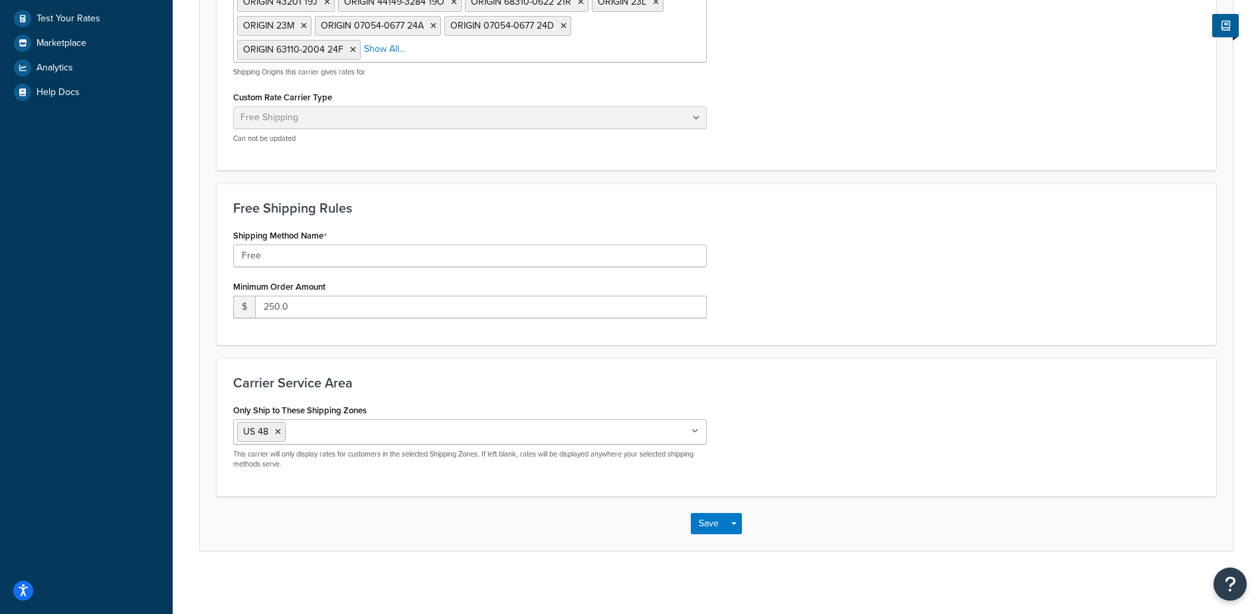
scroll to position [470, 0]
click at [719, 507] on div "Save Save Dropdown Save and Edit" at bounding box center [716, 522] width 1033 height 54
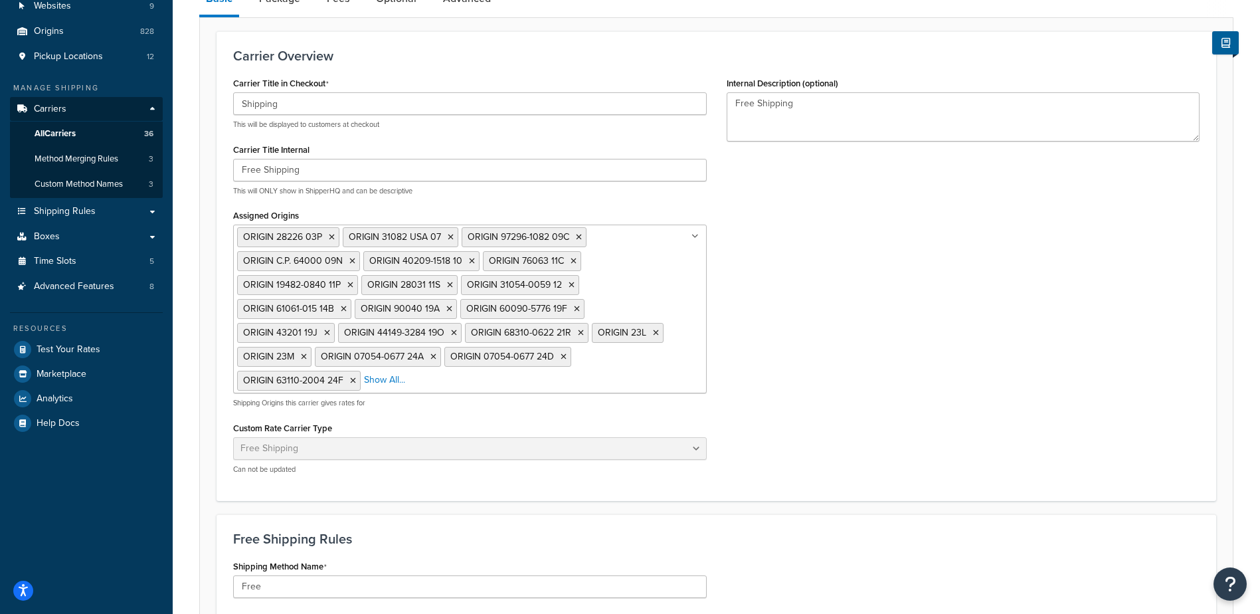
scroll to position [0, 0]
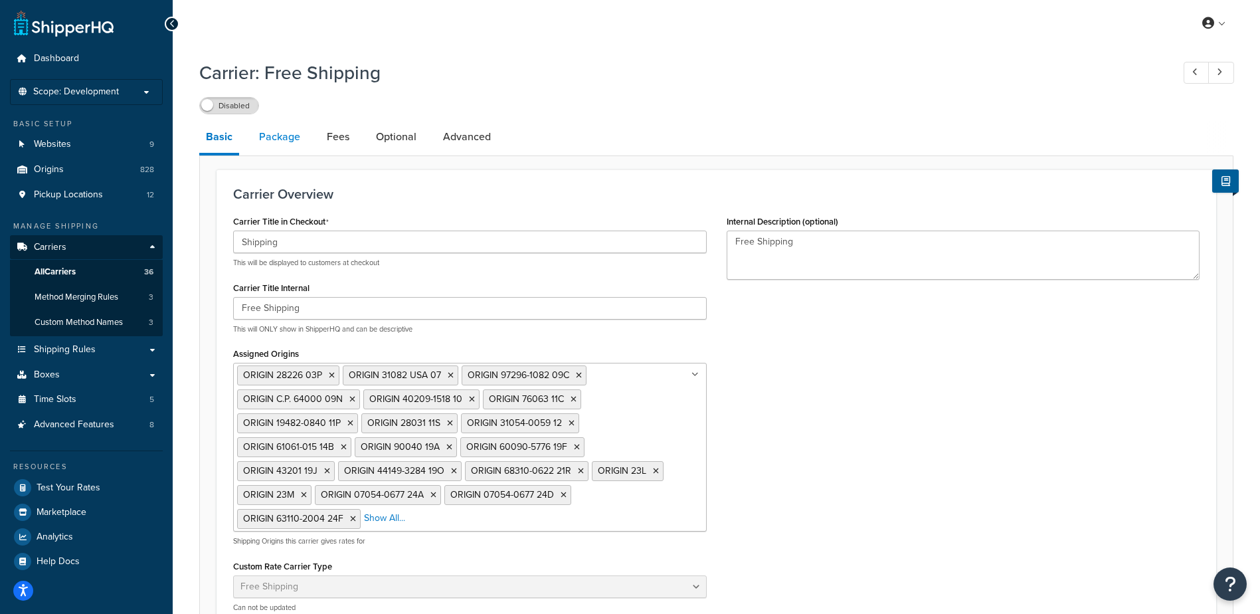
click at [275, 137] on link "Package" at bounding box center [279, 137] width 54 height 32
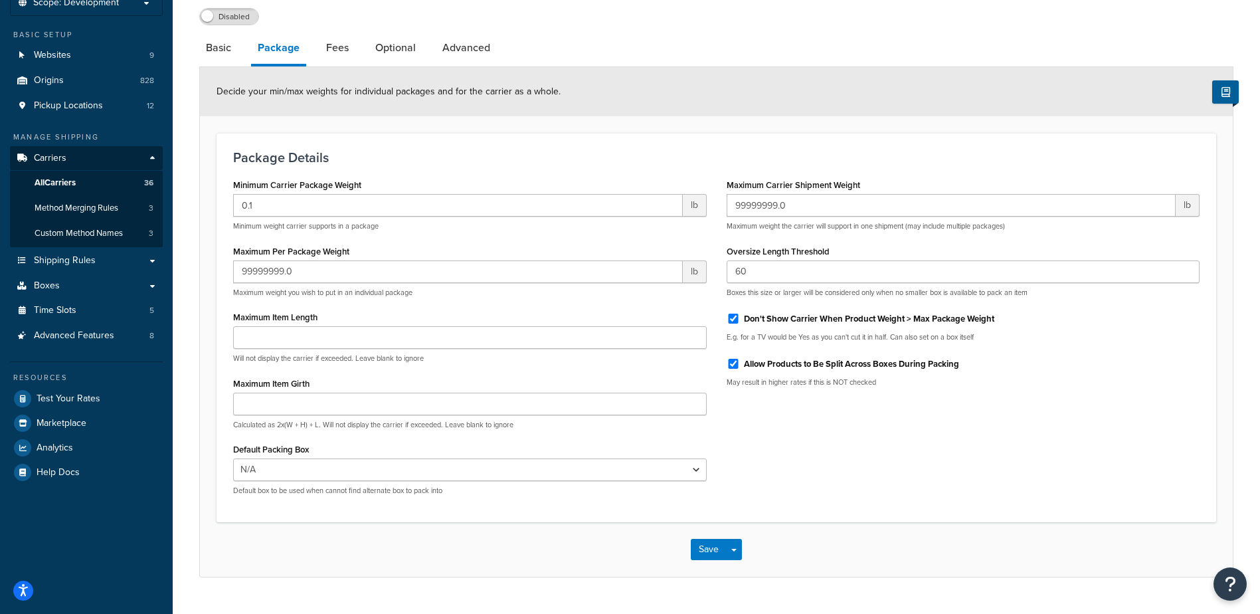
scroll to position [120, 0]
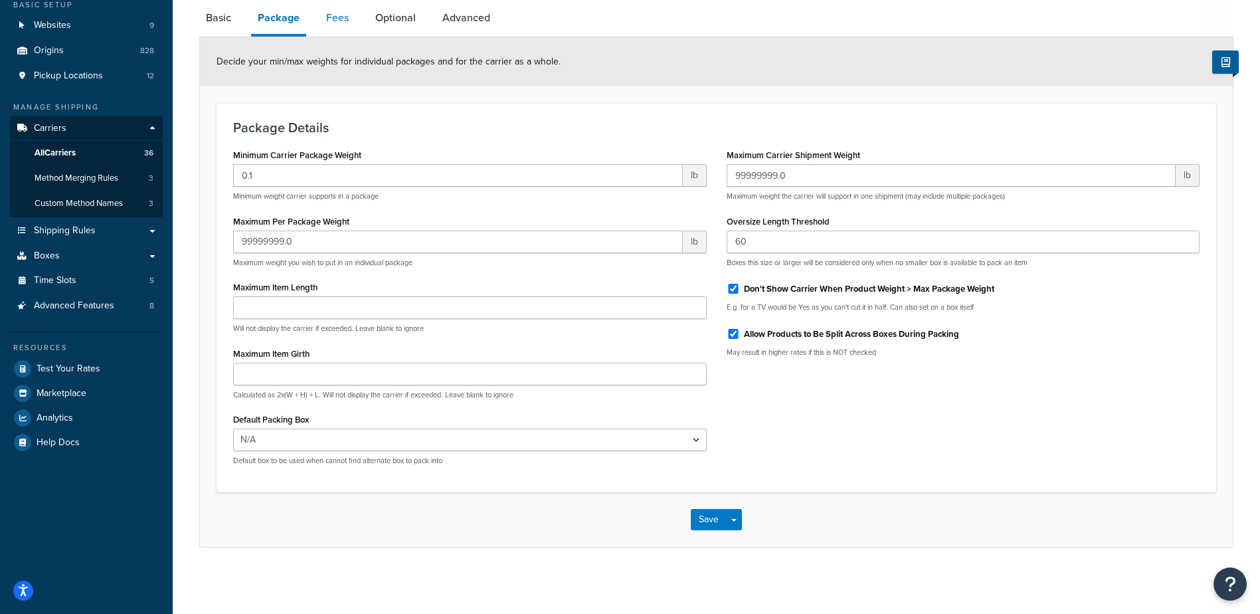
click at [343, 20] on link "Fees" at bounding box center [337, 18] width 36 height 32
select select "AFTER"
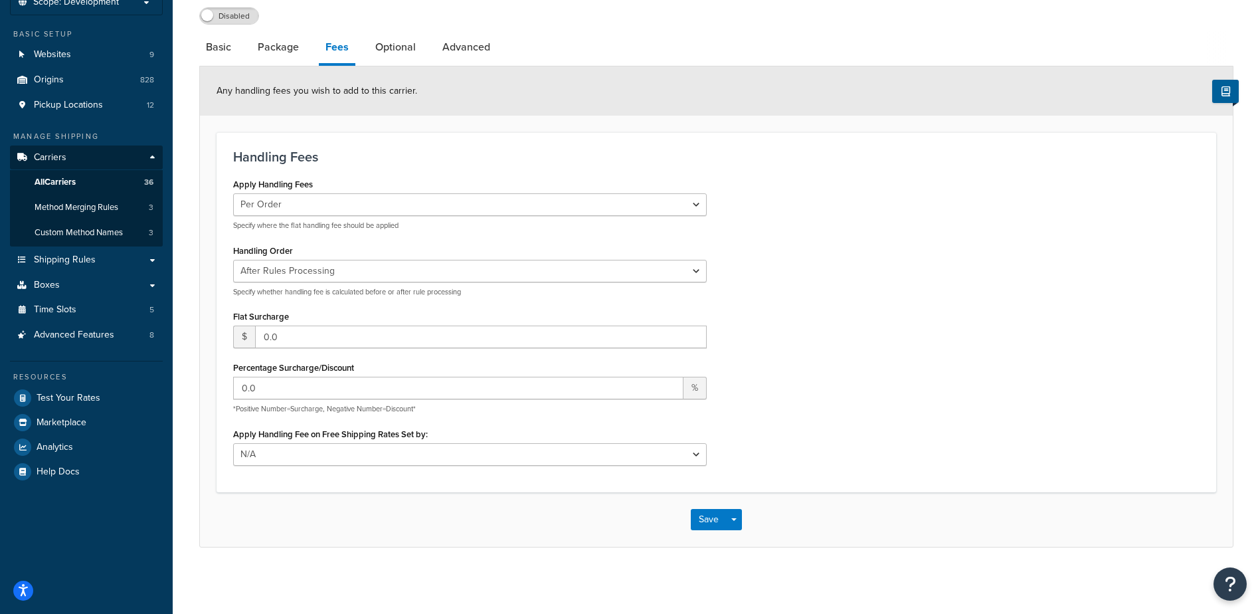
scroll to position [90, 0]
click at [404, 50] on link "Optional" at bounding box center [396, 47] width 54 height 32
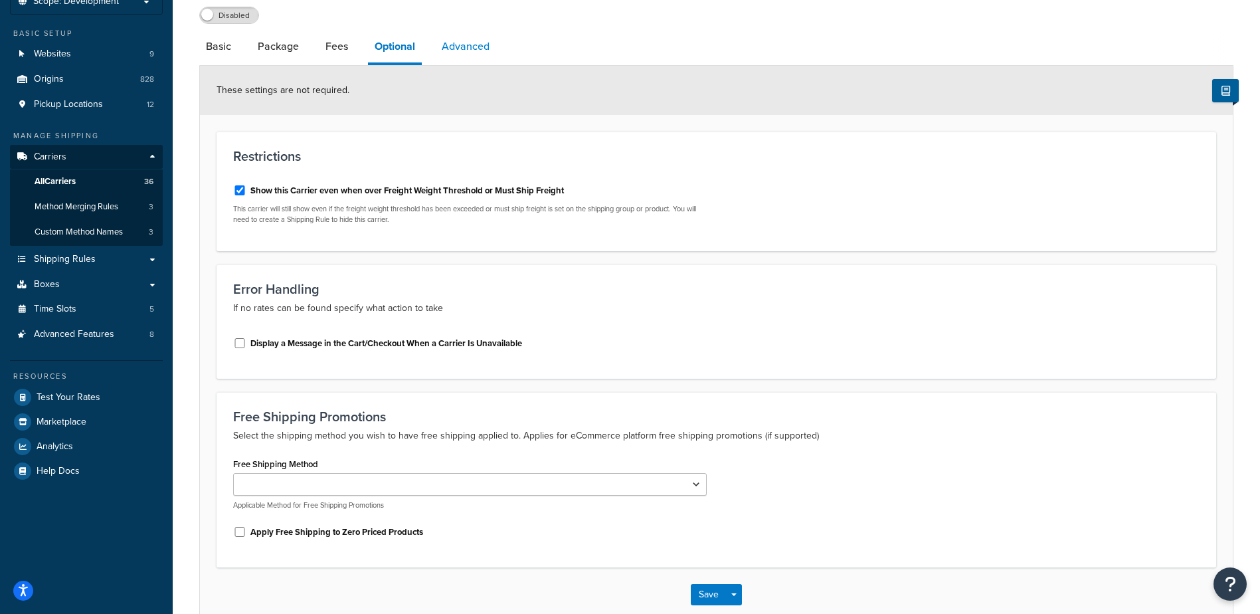
click at [464, 48] on link "Advanced" at bounding box center [465, 47] width 61 height 32
select select "false"
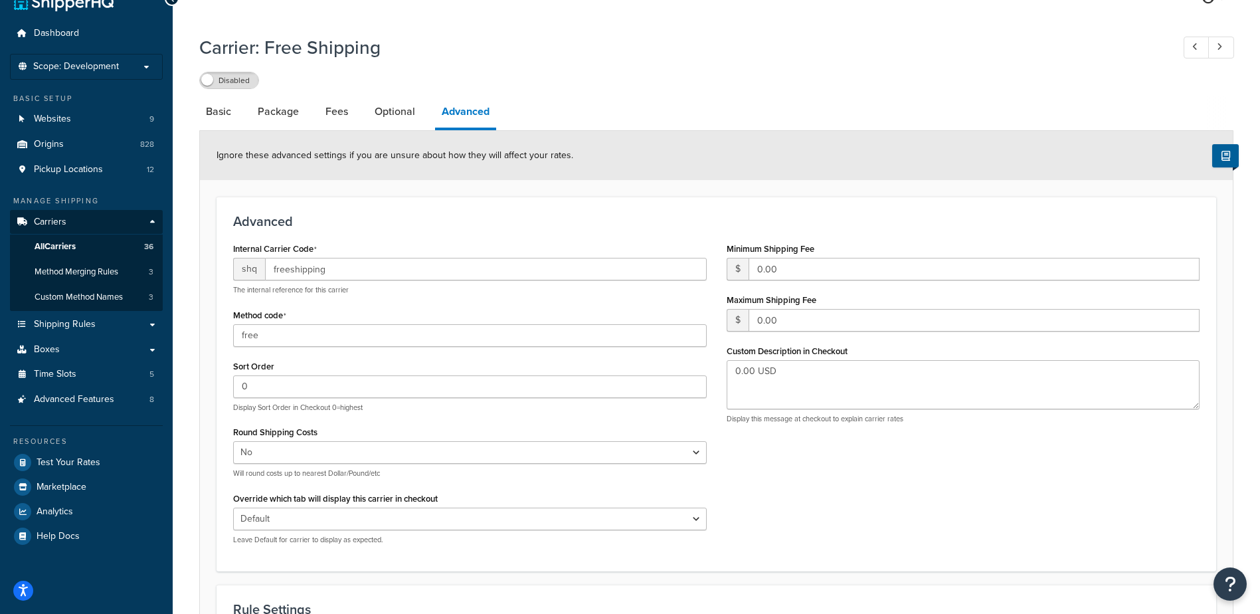
scroll to position [24, 0]
click at [396, 108] on link "Optional" at bounding box center [395, 113] width 54 height 32
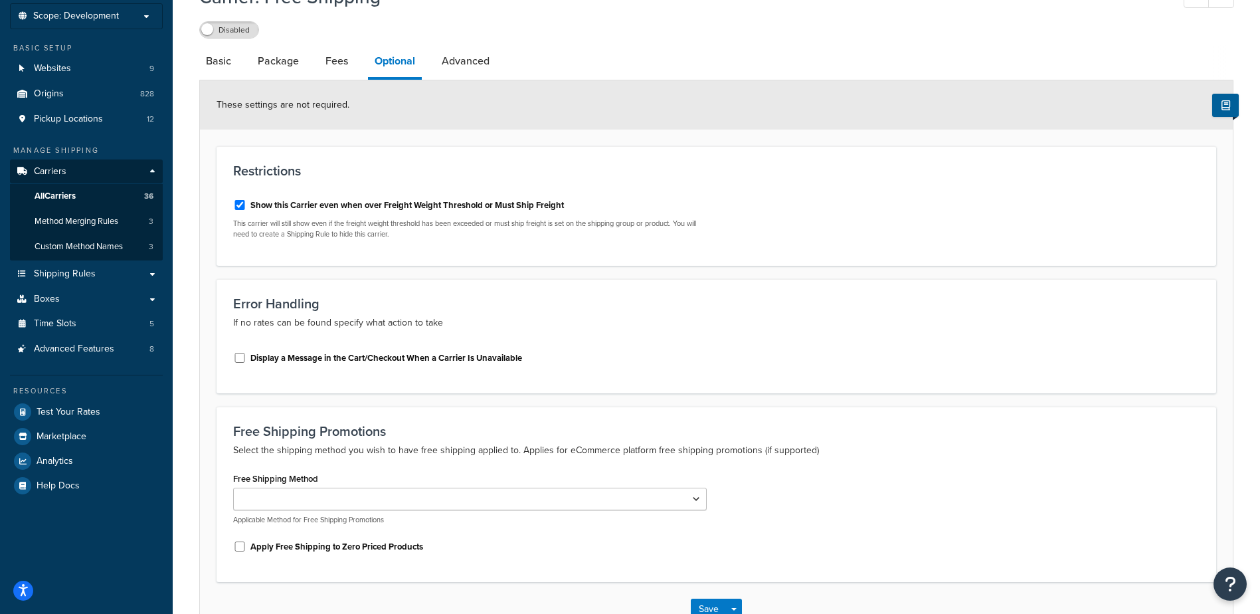
scroll to position [157, 0]
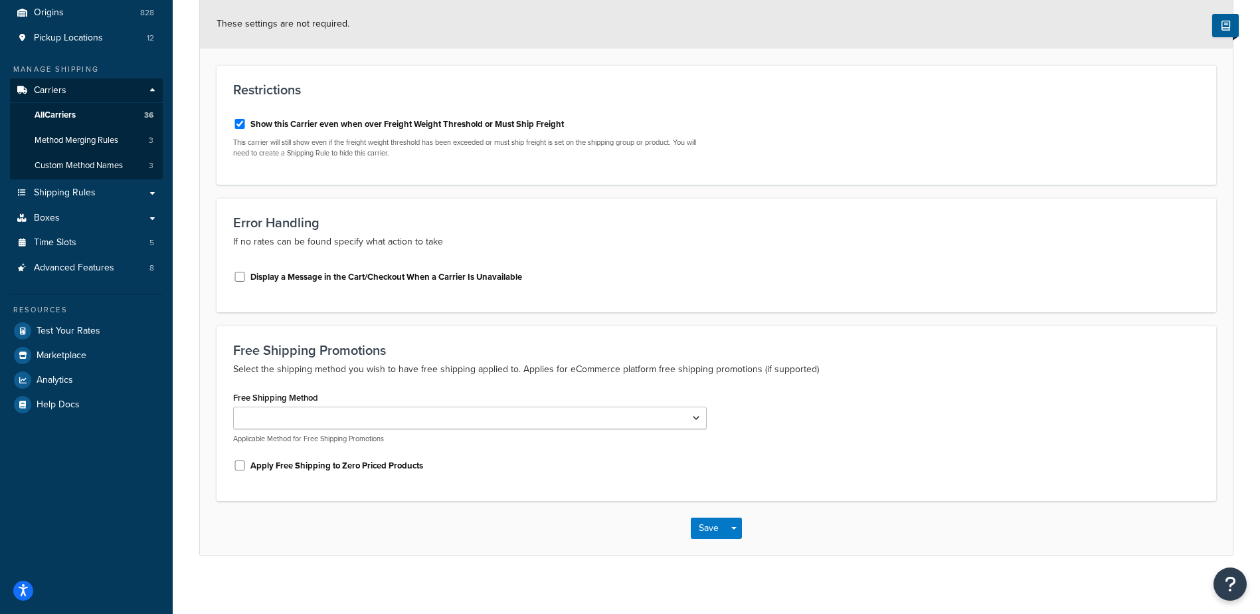
click at [361, 435] on p "Applicable Method for Free Shipping Promotions" at bounding box center [470, 439] width 474 height 10
click at [365, 426] on select "Free" at bounding box center [470, 417] width 474 height 23
click at [420, 399] on div "Free Shipping Method Free Applicable Method for Free Shipping Promotions" at bounding box center [470, 416] width 474 height 56
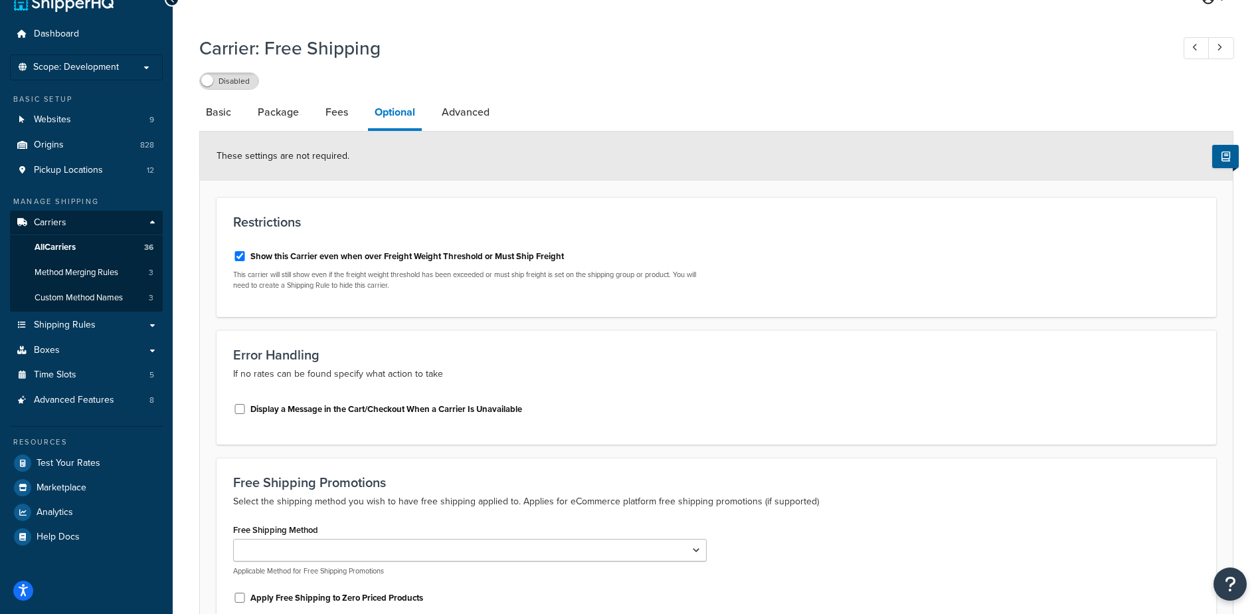
scroll to position [24, 0]
click at [342, 118] on link "Fees" at bounding box center [337, 113] width 36 height 32
select select "AFTER"
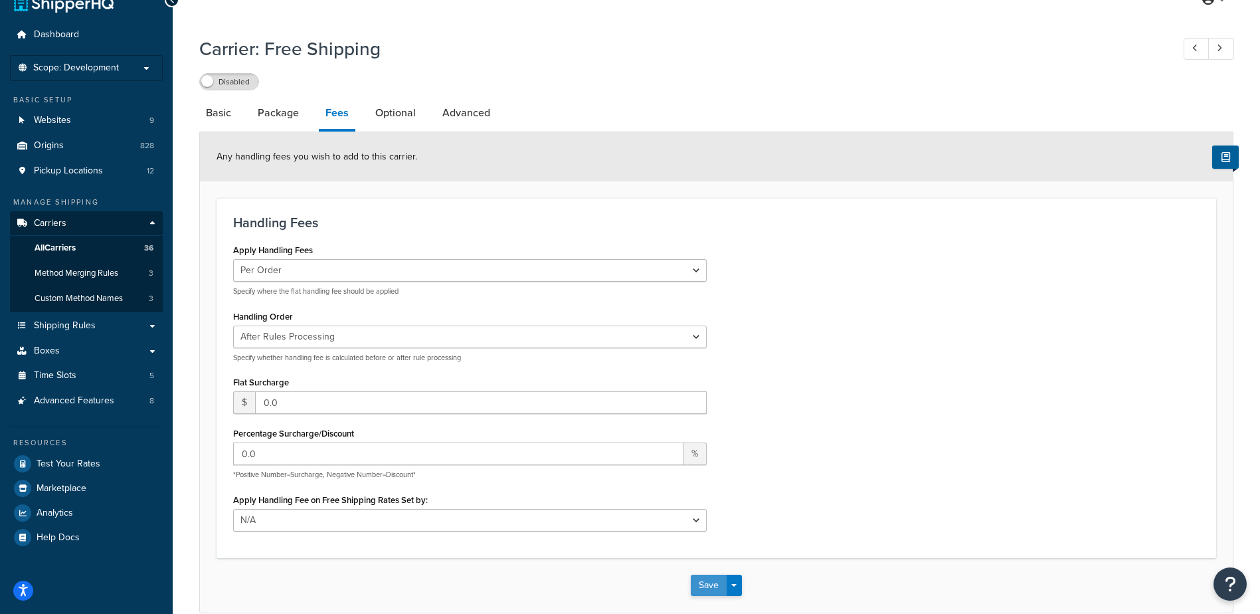
click at [702, 587] on button "Save" at bounding box center [709, 584] width 36 height 21
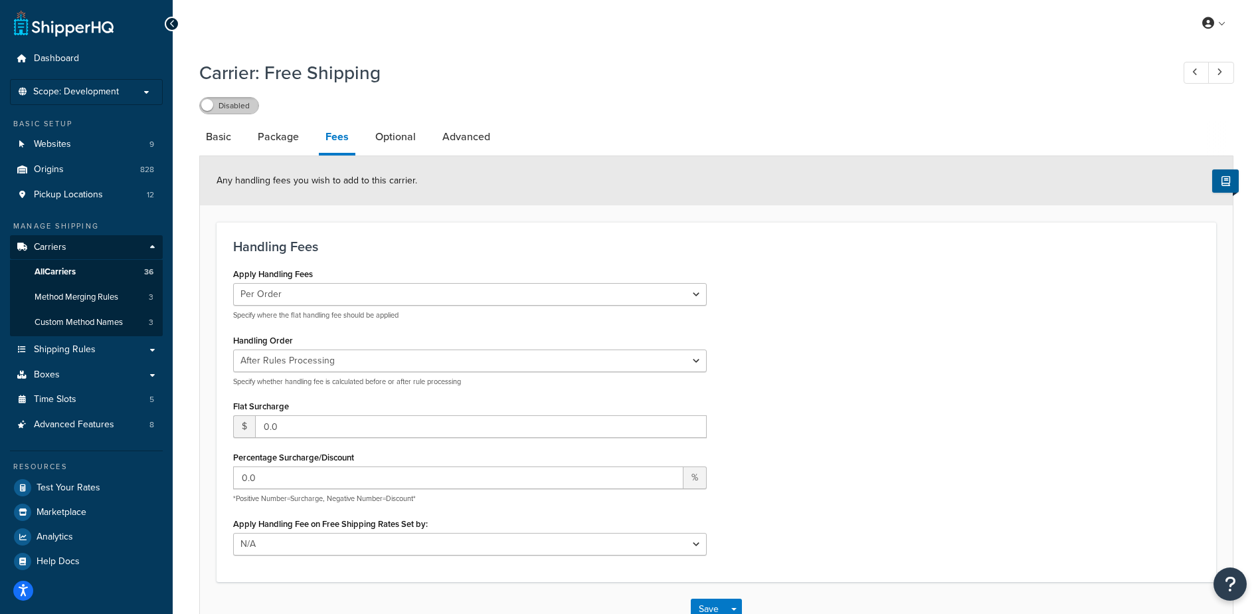
click at [235, 112] on label "Disabled" at bounding box center [229, 106] width 58 height 16
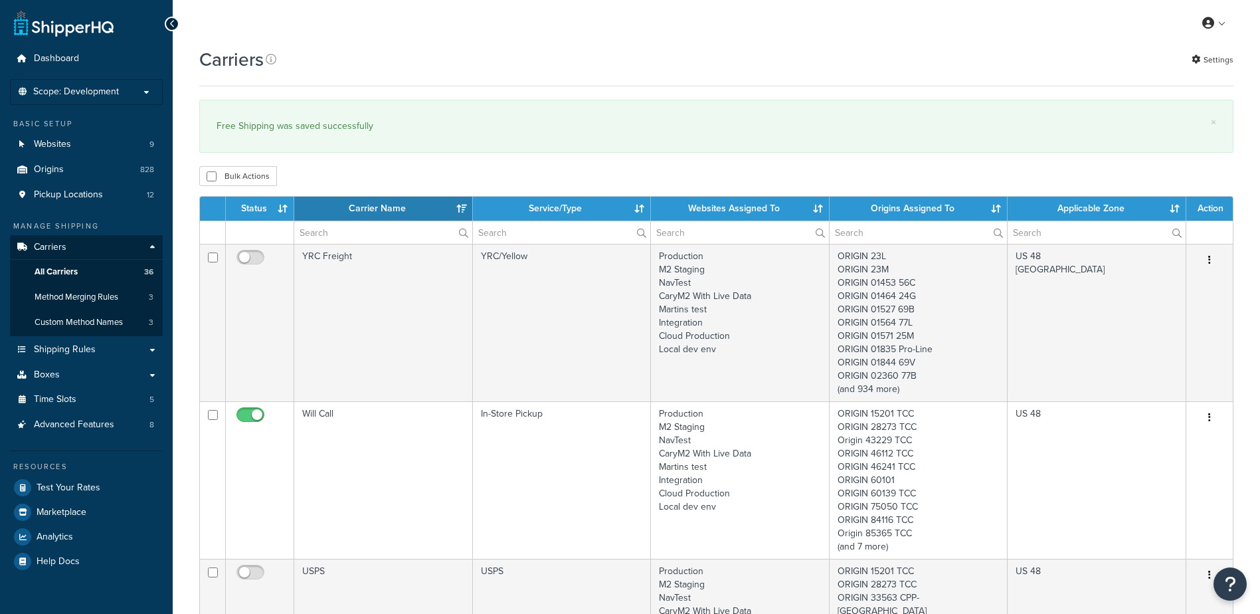
select select "15"
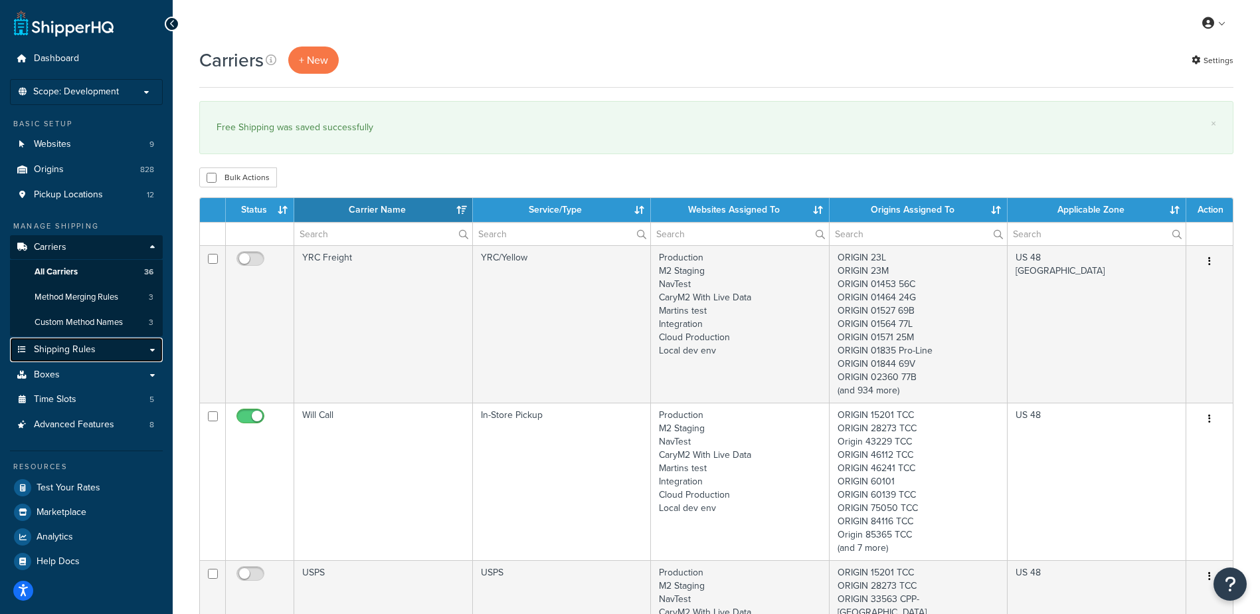
click at [64, 350] on span "Shipping Rules" at bounding box center [65, 349] width 62 height 11
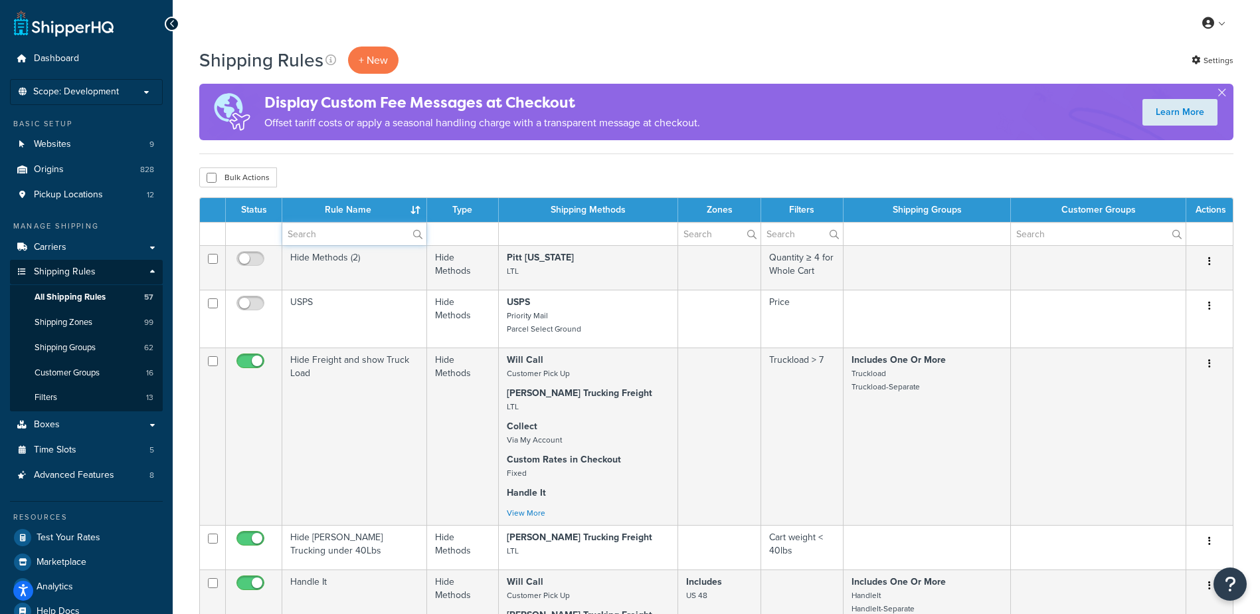
click at [338, 233] on input "text" at bounding box center [354, 233] width 144 height 23
type input "free"
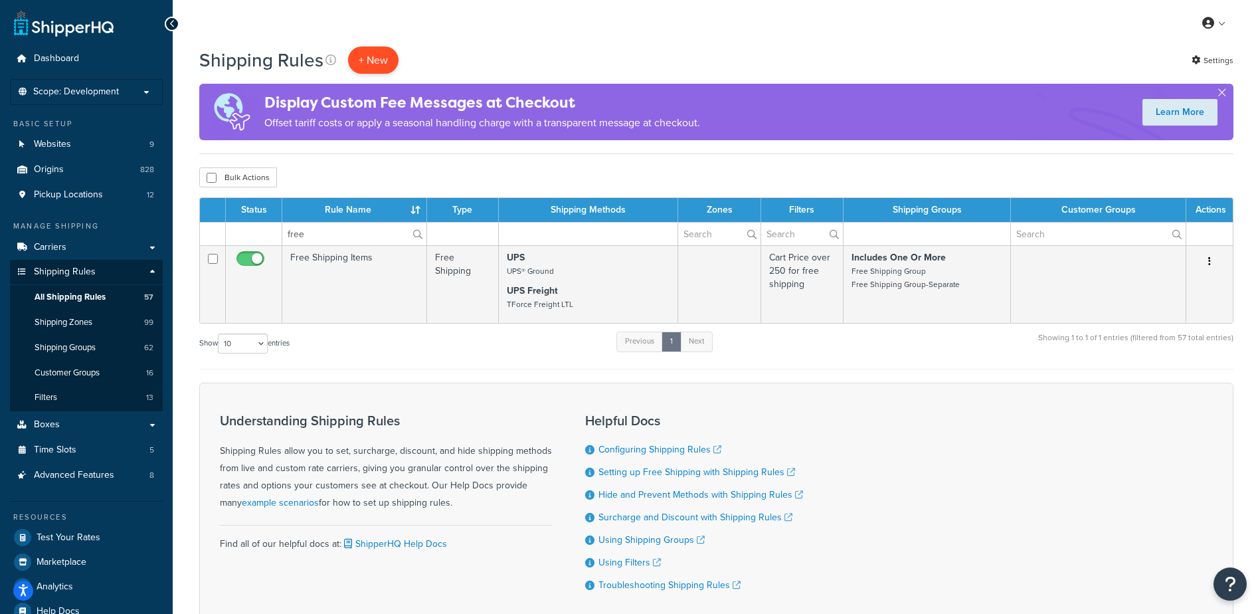
click at [370, 56] on p "+ New" at bounding box center [373, 59] width 50 height 27
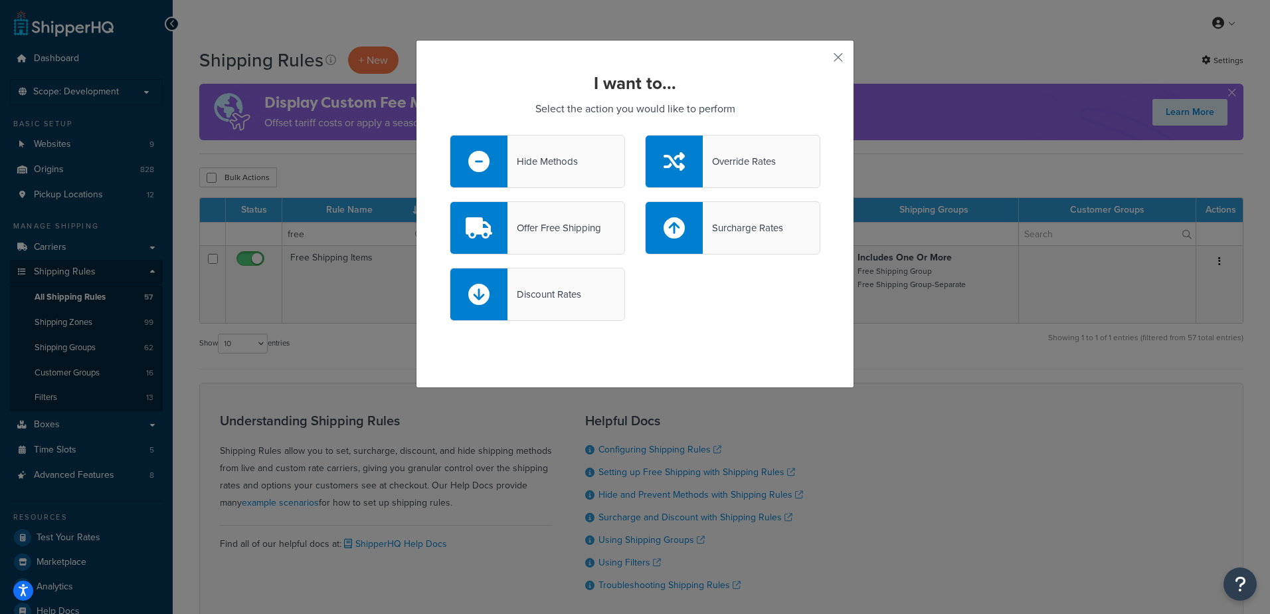
click at [598, 171] on div "Hide Methods" at bounding box center [537, 161] width 175 height 53
click at [0, 0] on input "Hide Methods" at bounding box center [0, 0] width 0 height 0
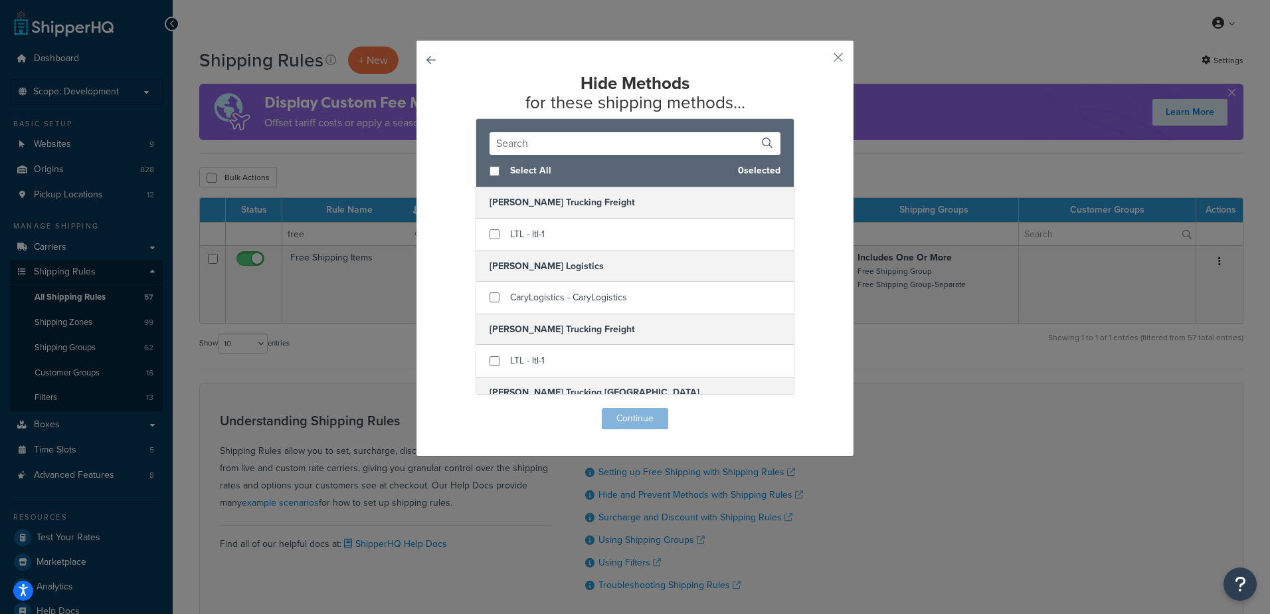
click at [527, 139] on input "text" at bounding box center [634, 143] width 291 height 23
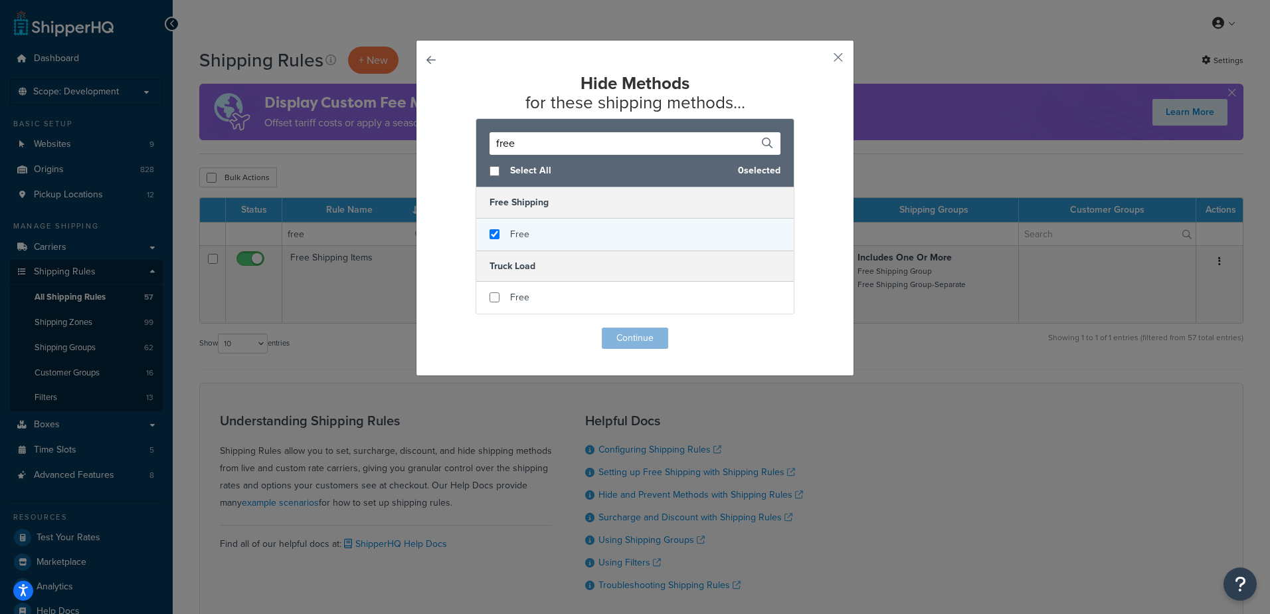
type input "free"
checkbox input "true"
click at [510, 232] on span "Free" at bounding box center [519, 234] width 19 height 14
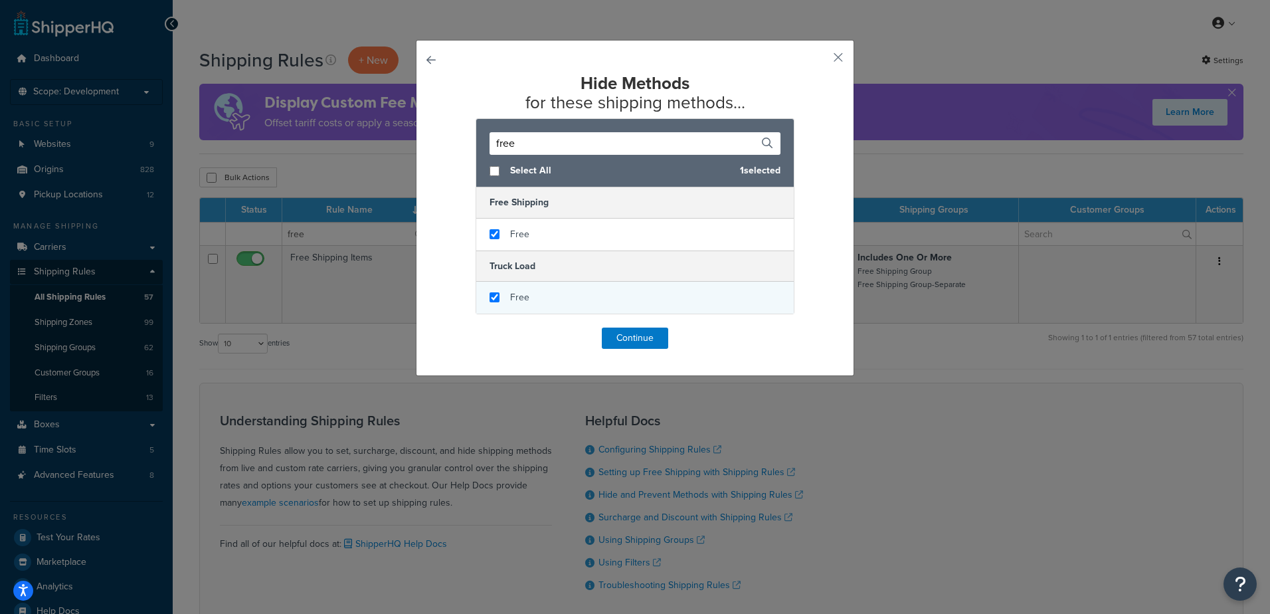
click at [541, 304] on div "Free" at bounding box center [634, 298] width 317 height 32
checkbox input "false"
click at [541, 304] on div "Free" at bounding box center [634, 298] width 317 height 32
click at [820, 60] on button "button" at bounding box center [818, 61] width 3 height 3
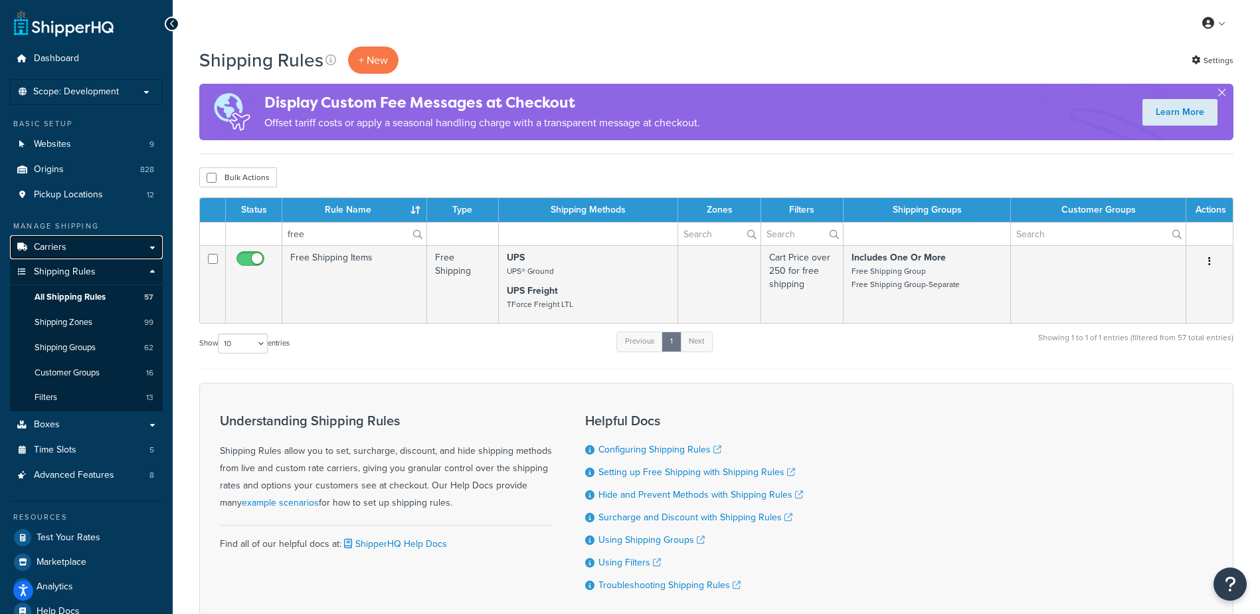
click at [90, 240] on link "Carriers" at bounding box center [86, 247] width 153 height 25
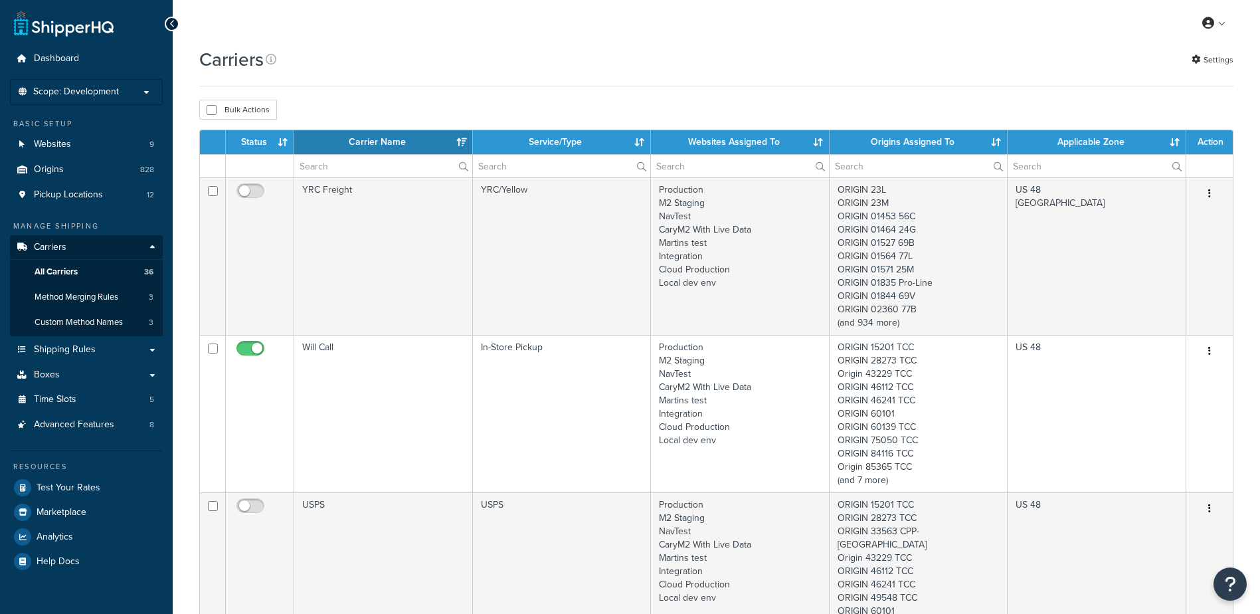
select select "15"
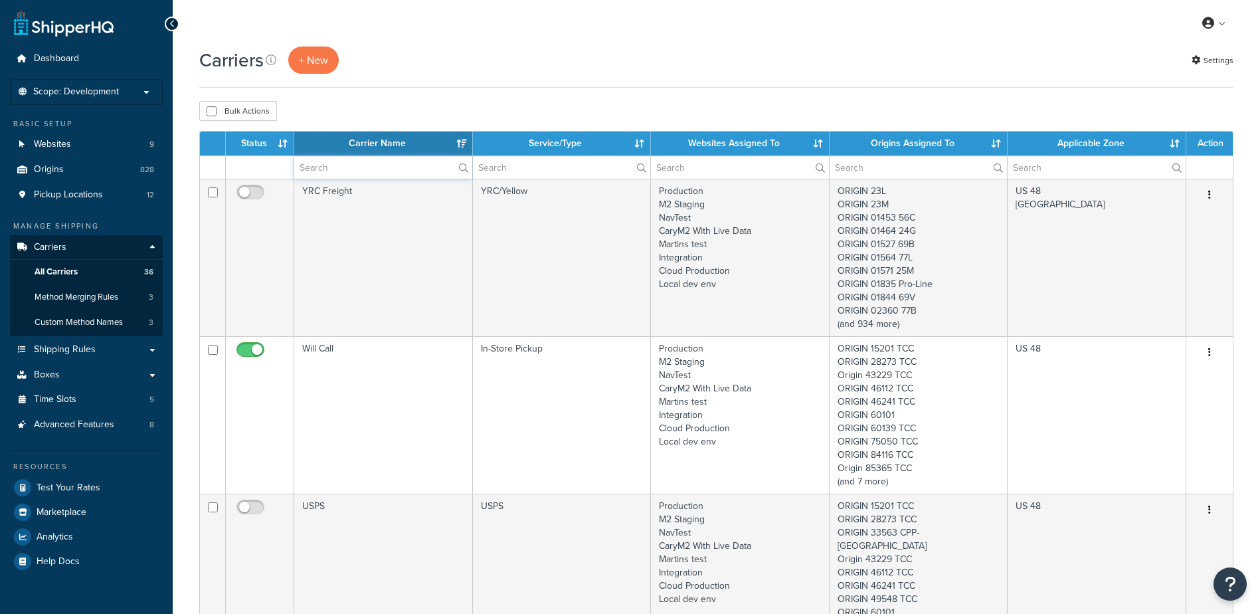
click at [321, 167] on input "text" at bounding box center [383, 167] width 178 height 23
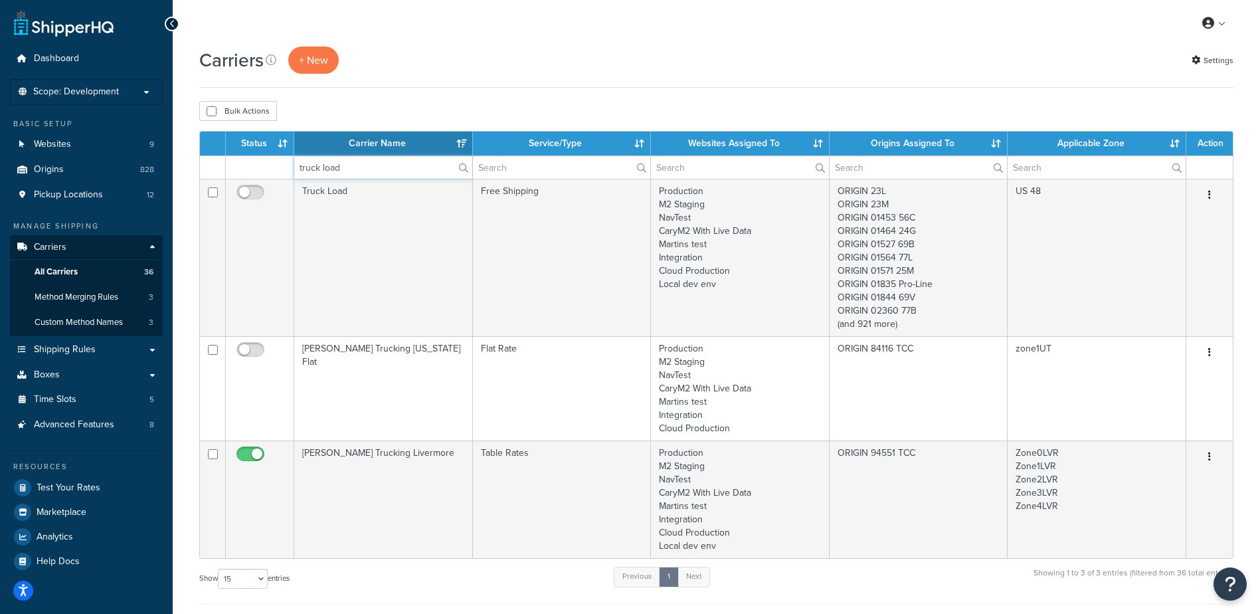
type input "truck load"
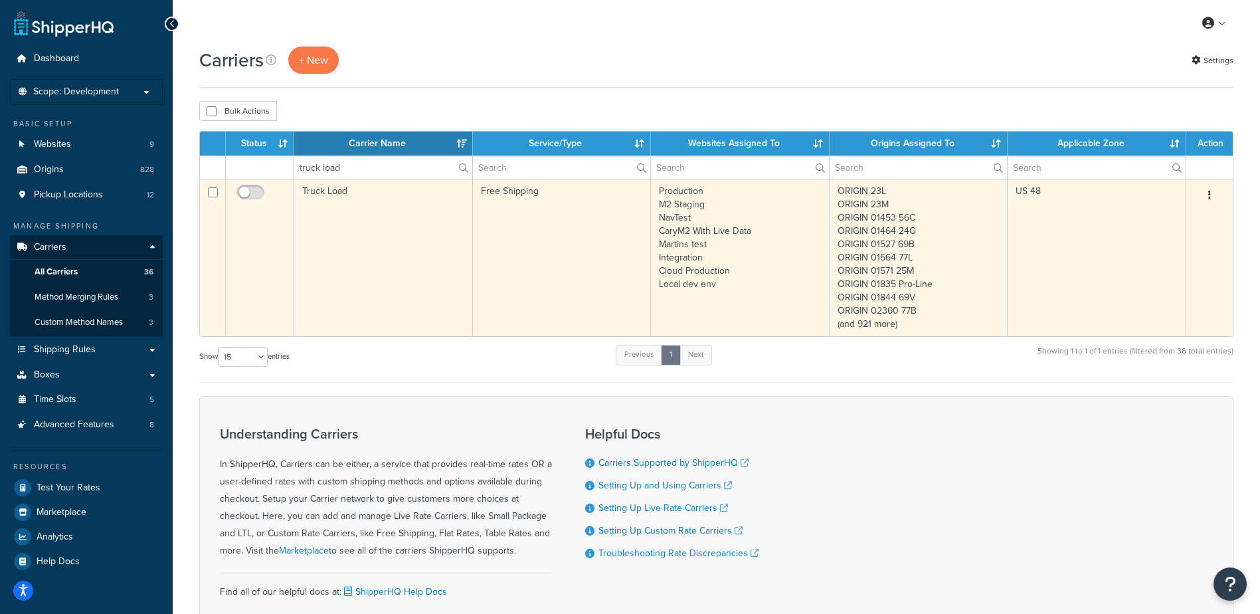
click at [323, 218] on td "Truck Load" at bounding box center [383, 257] width 179 height 157
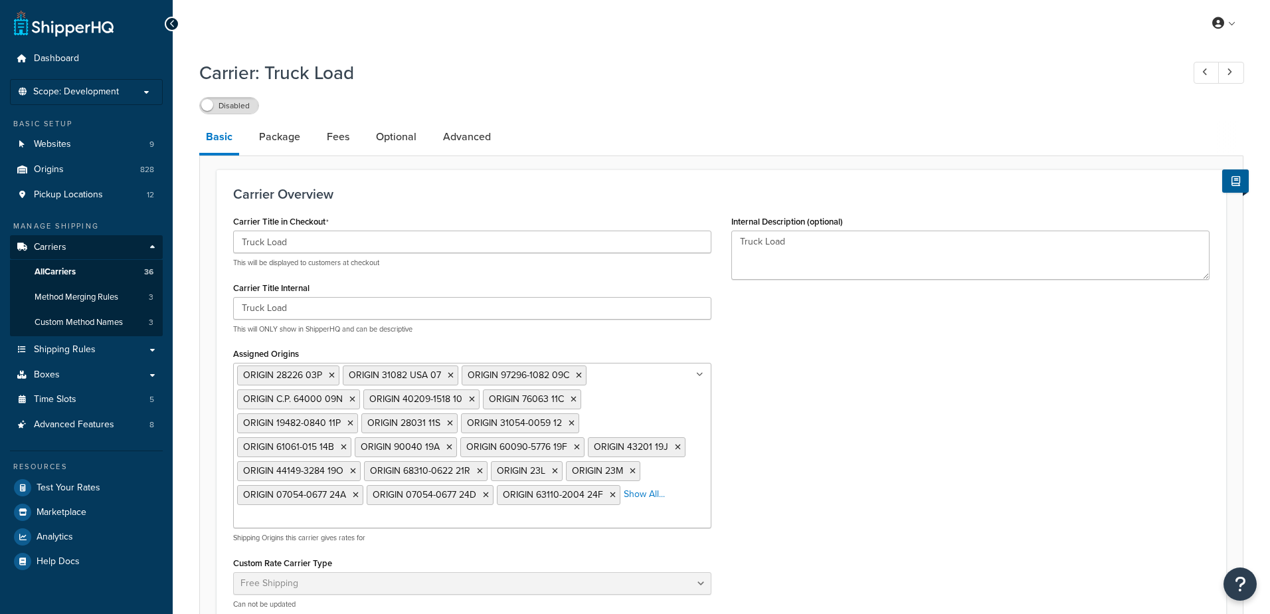
select select "free"
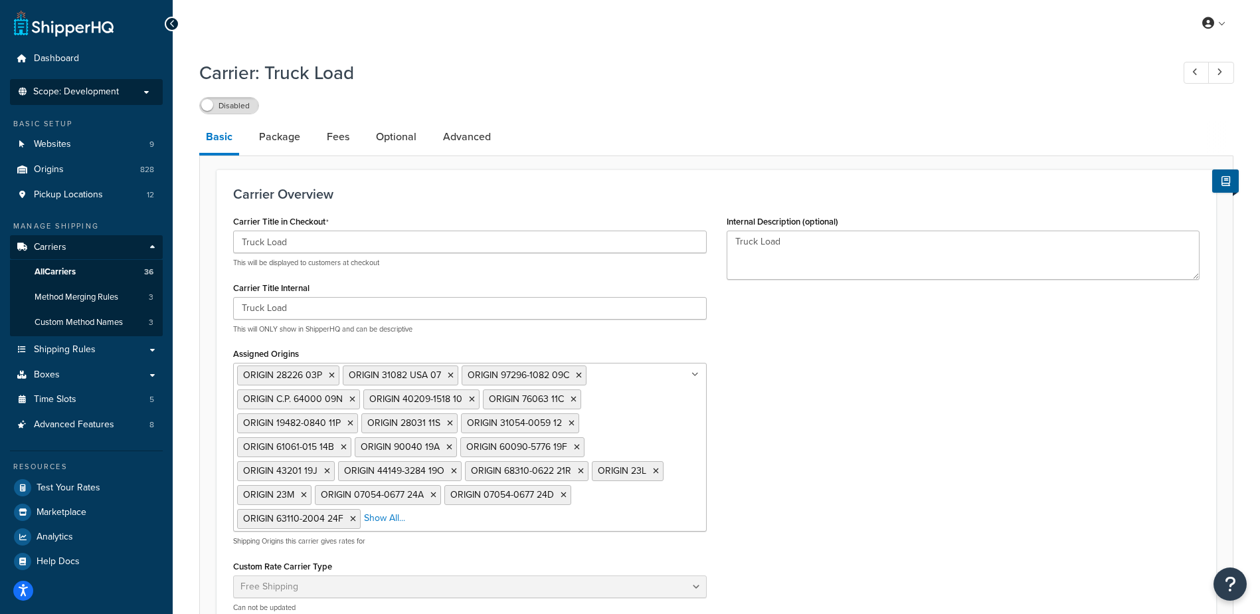
click at [69, 95] on span "Scope: Development" at bounding box center [76, 91] width 86 height 11
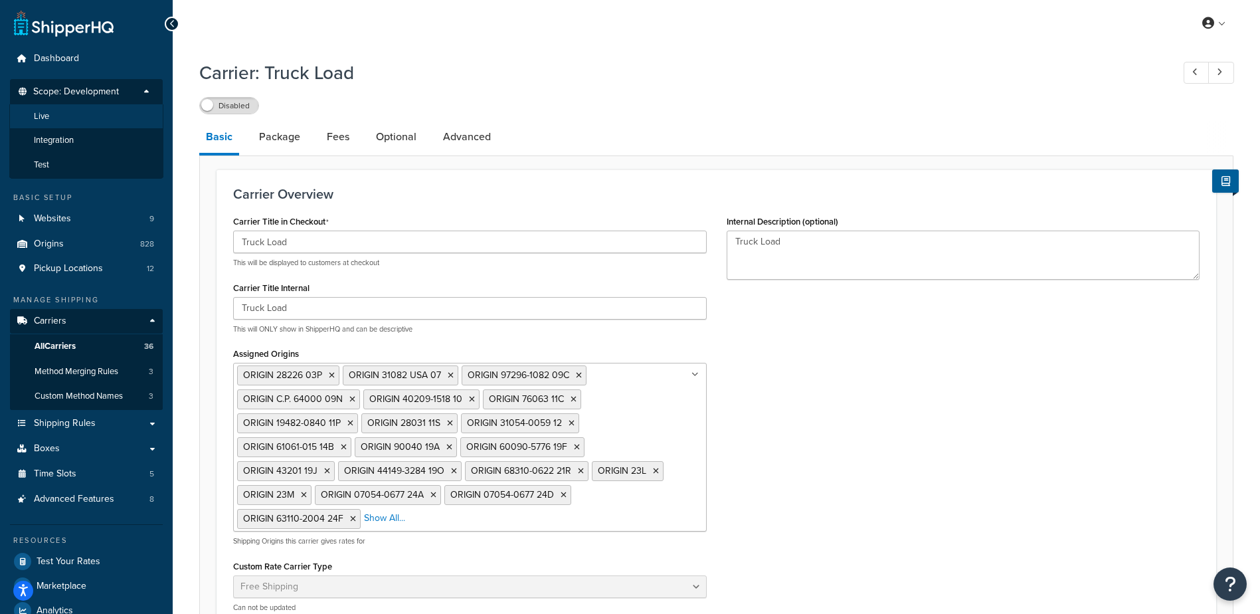
click at [67, 117] on li "Live" at bounding box center [86, 116] width 154 height 25
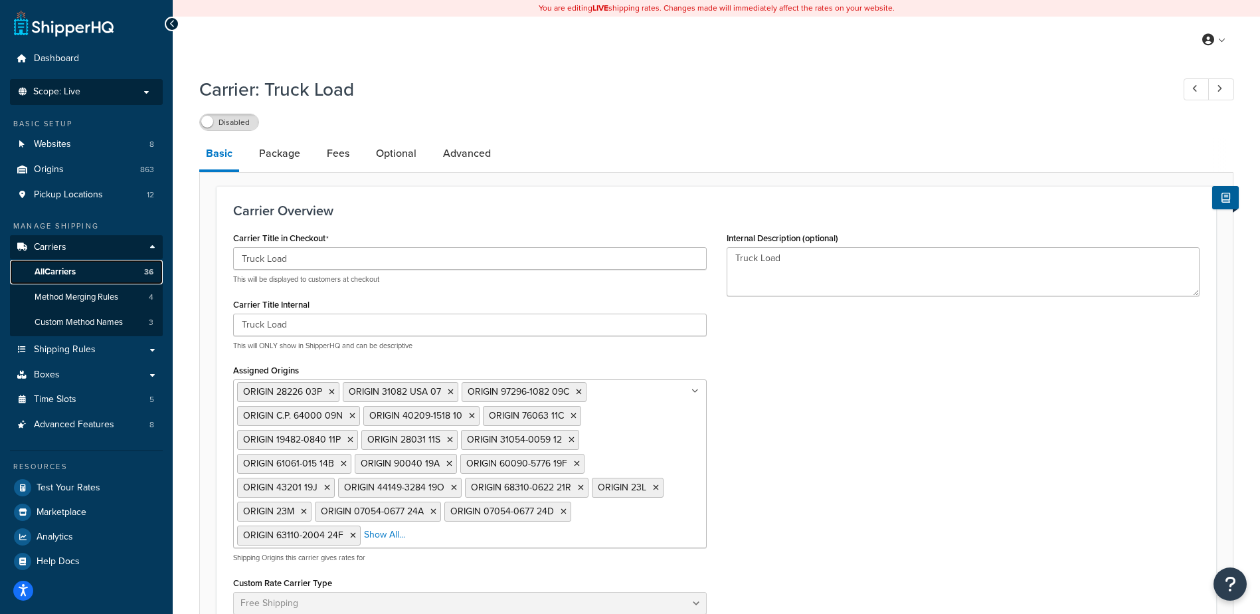
click at [101, 267] on link "All Carriers 36" at bounding box center [86, 272] width 153 height 25
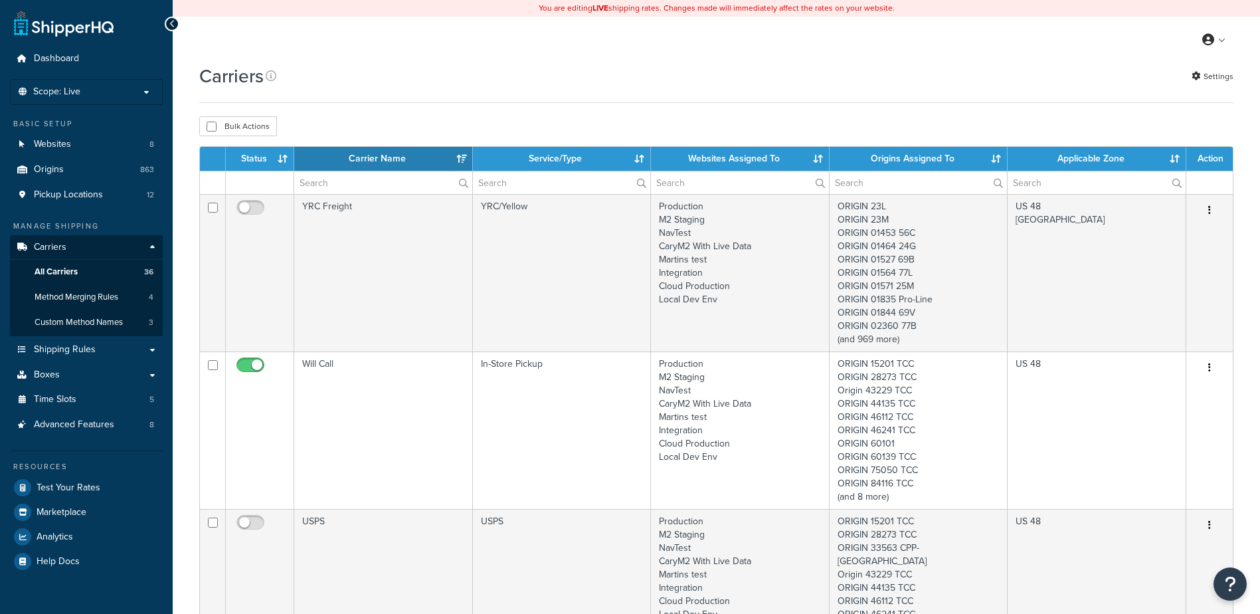
select select "15"
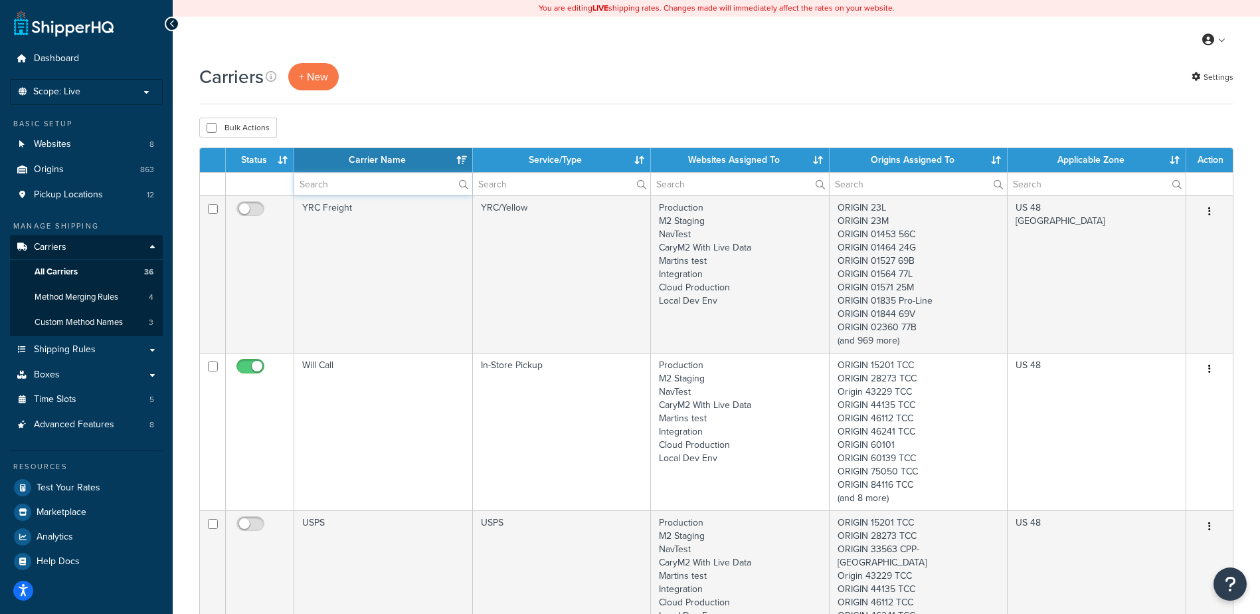
click at [317, 185] on input "text" at bounding box center [383, 184] width 178 height 23
type input "f"
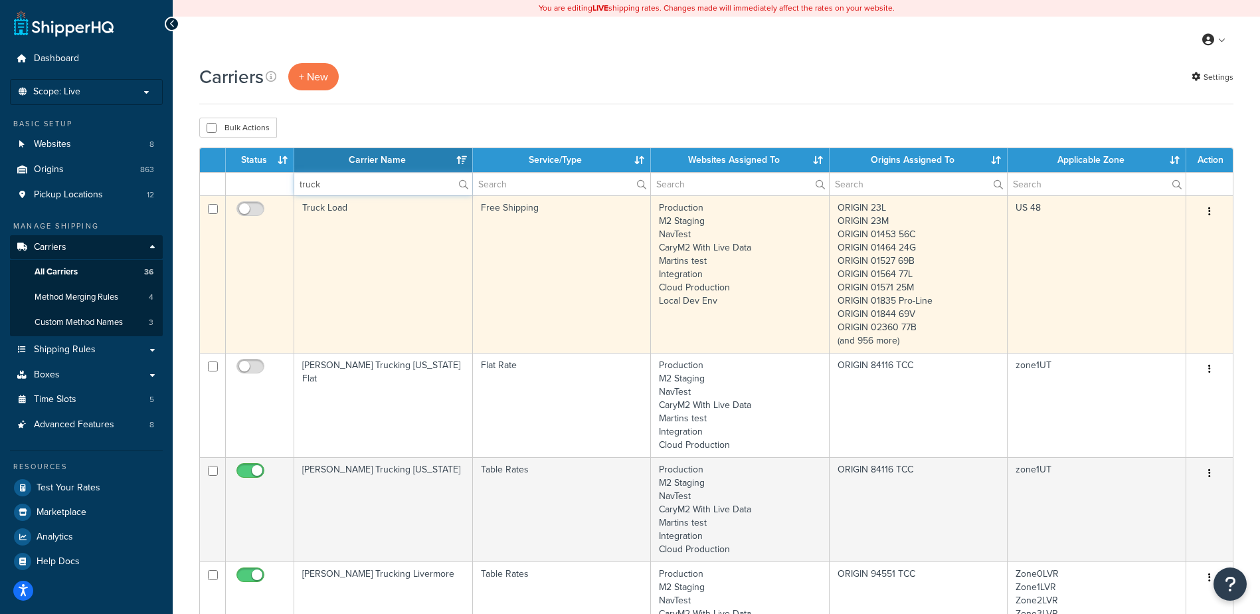
type input "truck"
click at [335, 224] on td "Truck Load" at bounding box center [383, 273] width 179 height 157
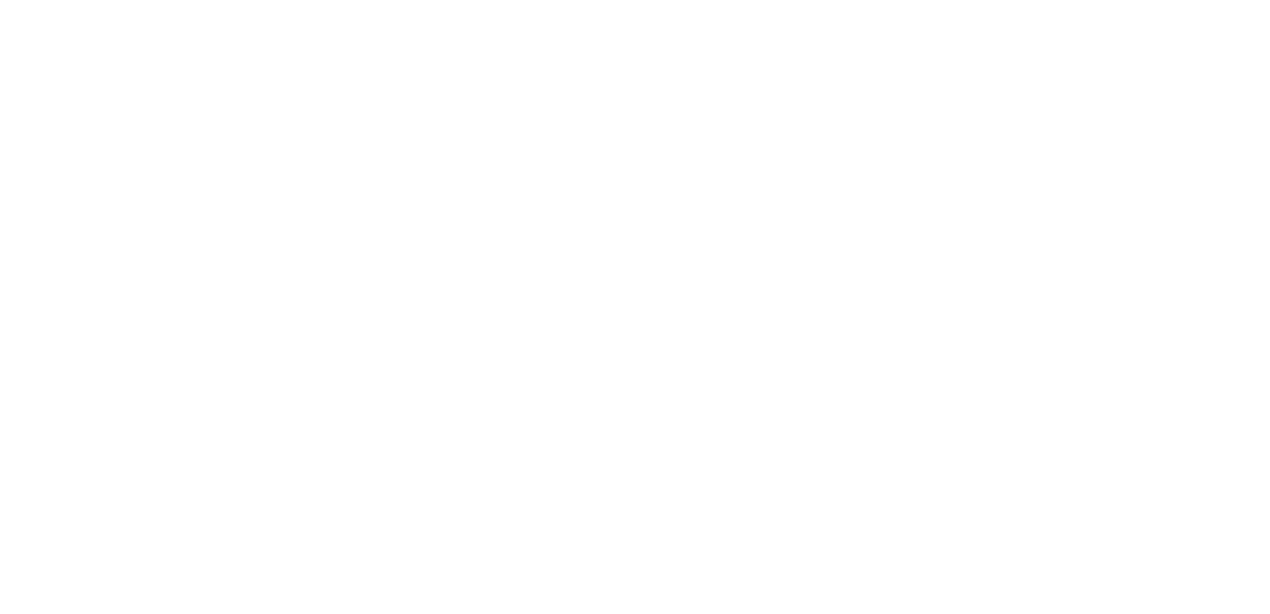
select select "free"
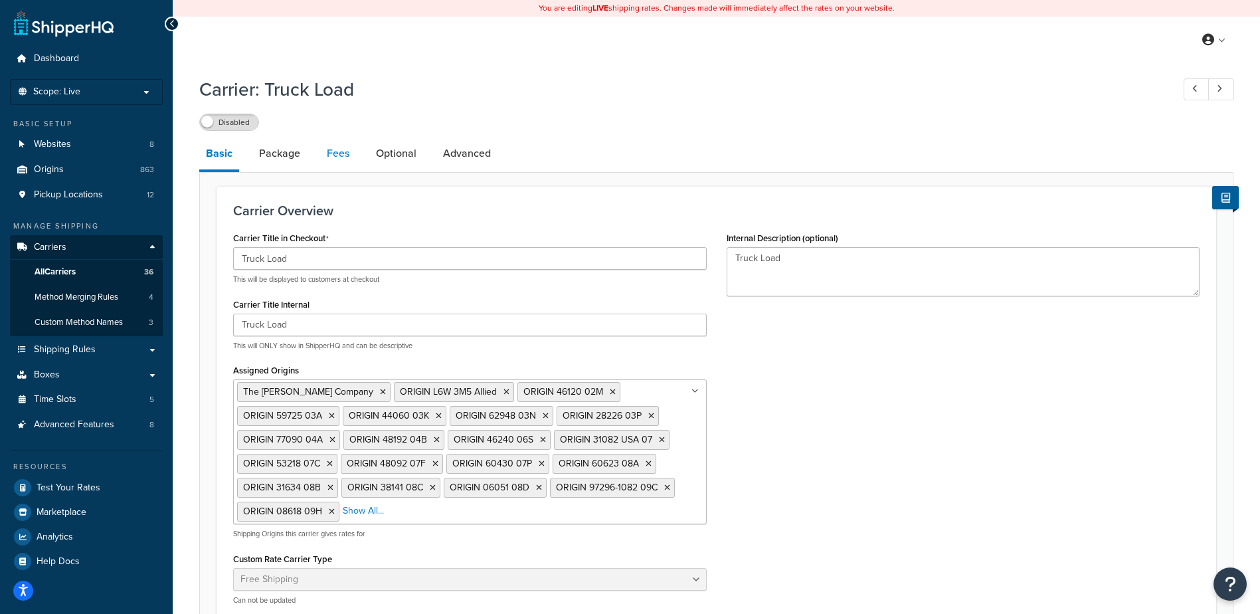
click at [333, 154] on link "Fees" at bounding box center [338, 153] width 36 height 32
select select "AFTER"
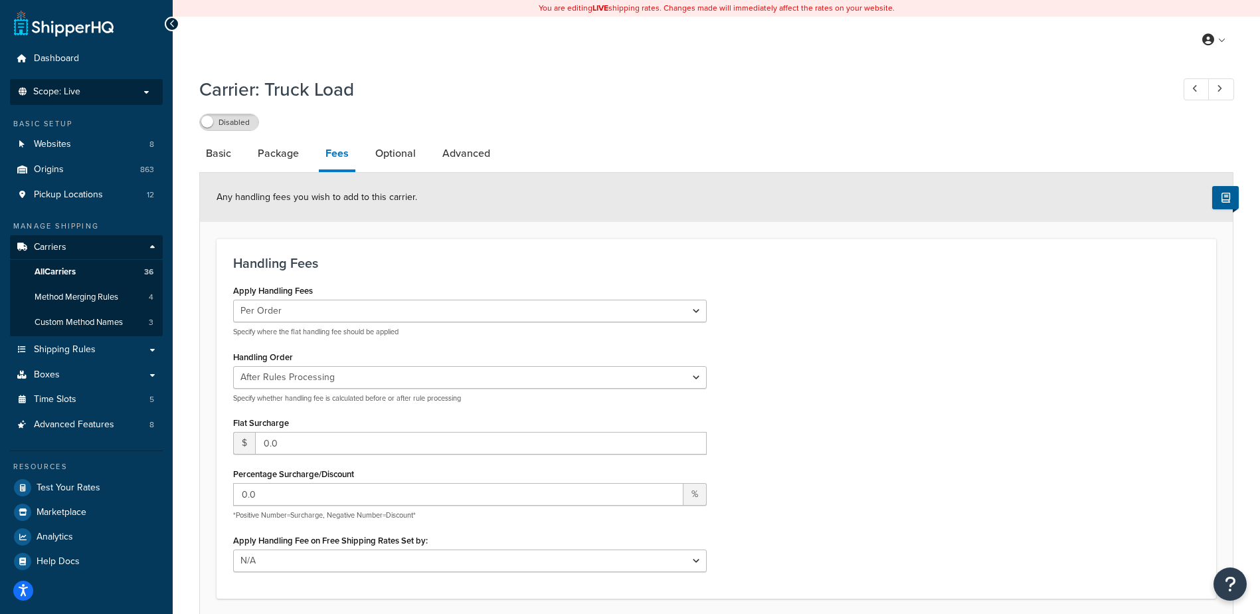
click at [110, 92] on p "Scope: Live" at bounding box center [86, 91] width 141 height 11
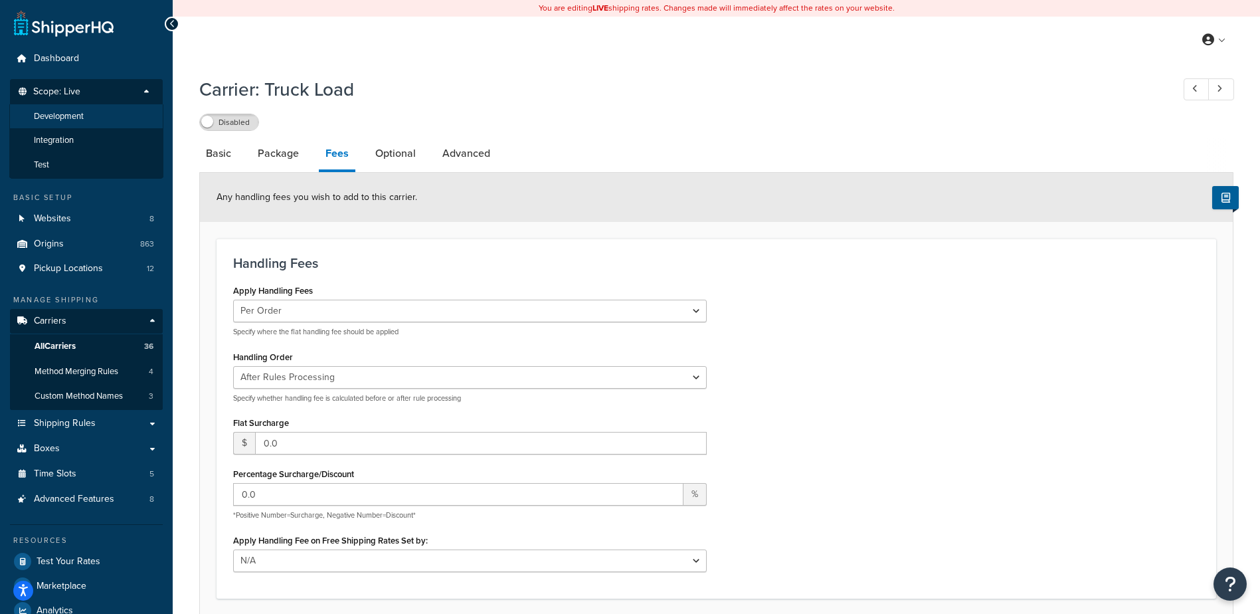
click at [100, 122] on li "Development" at bounding box center [86, 116] width 154 height 25
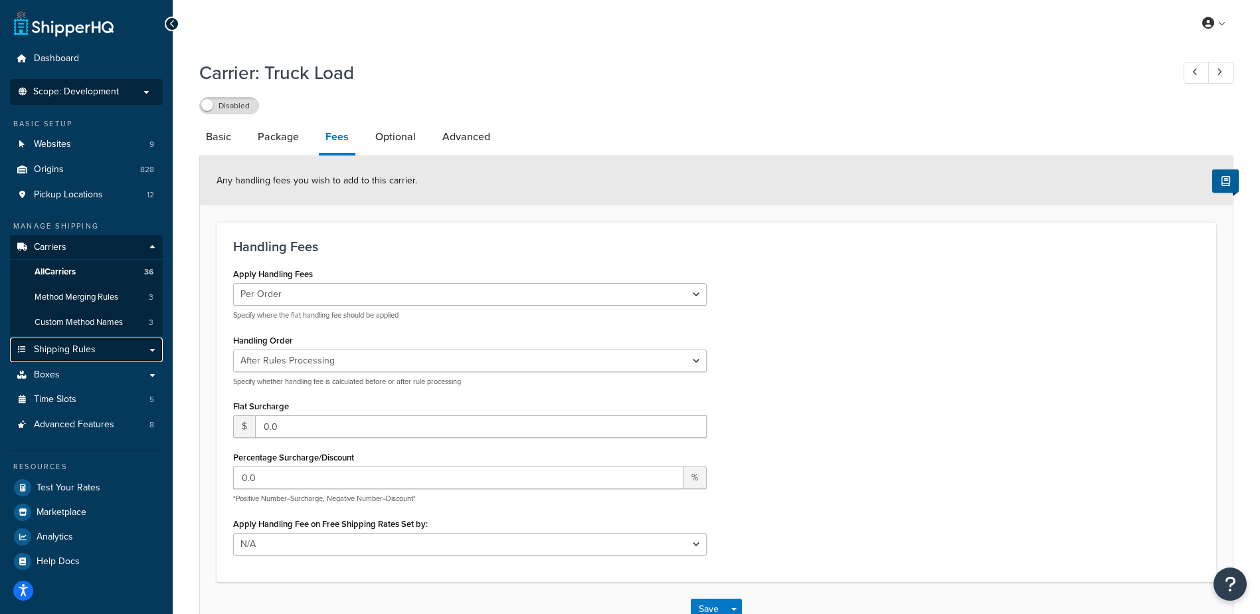
click at [74, 345] on span "Shipping Rules" at bounding box center [65, 349] width 62 height 11
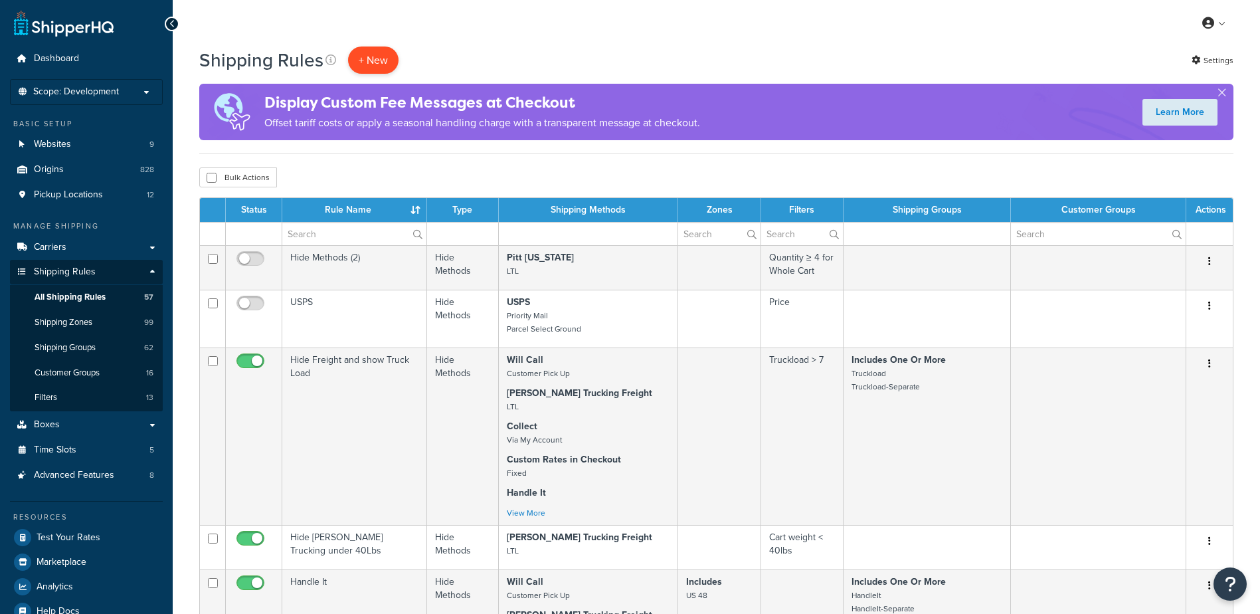
click at [368, 57] on p "+ New" at bounding box center [373, 59] width 50 height 27
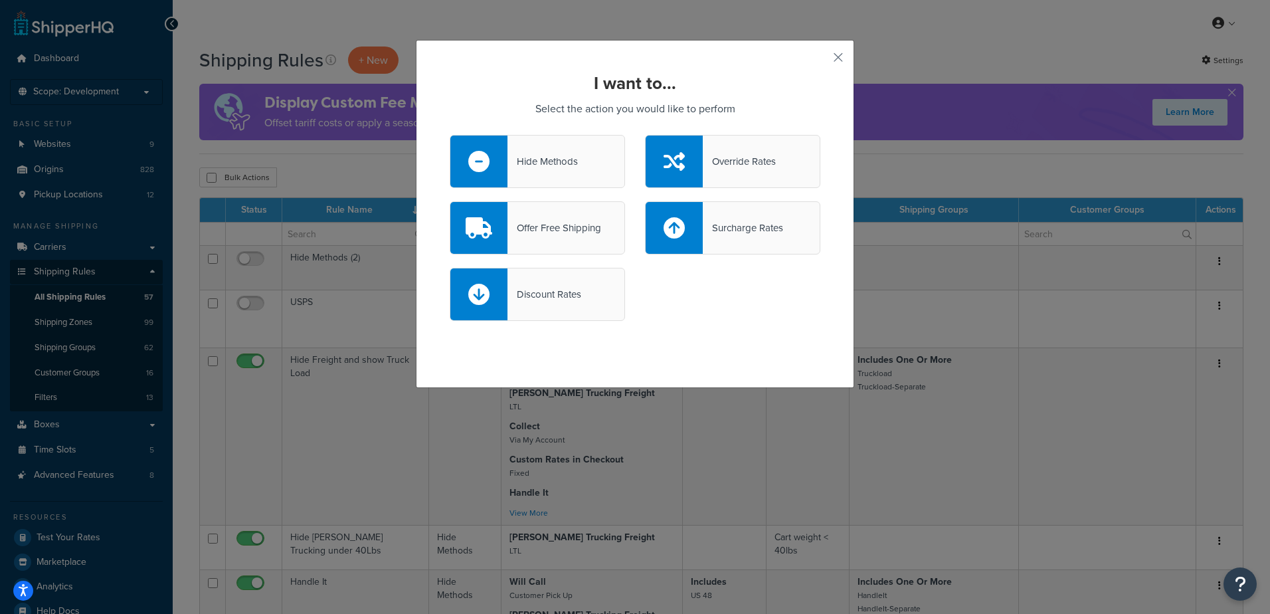
click at [535, 162] on div "Hide Methods" at bounding box center [542, 161] width 70 height 19
click at [0, 0] on input "Hide Methods" at bounding box center [0, 0] width 0 height 0
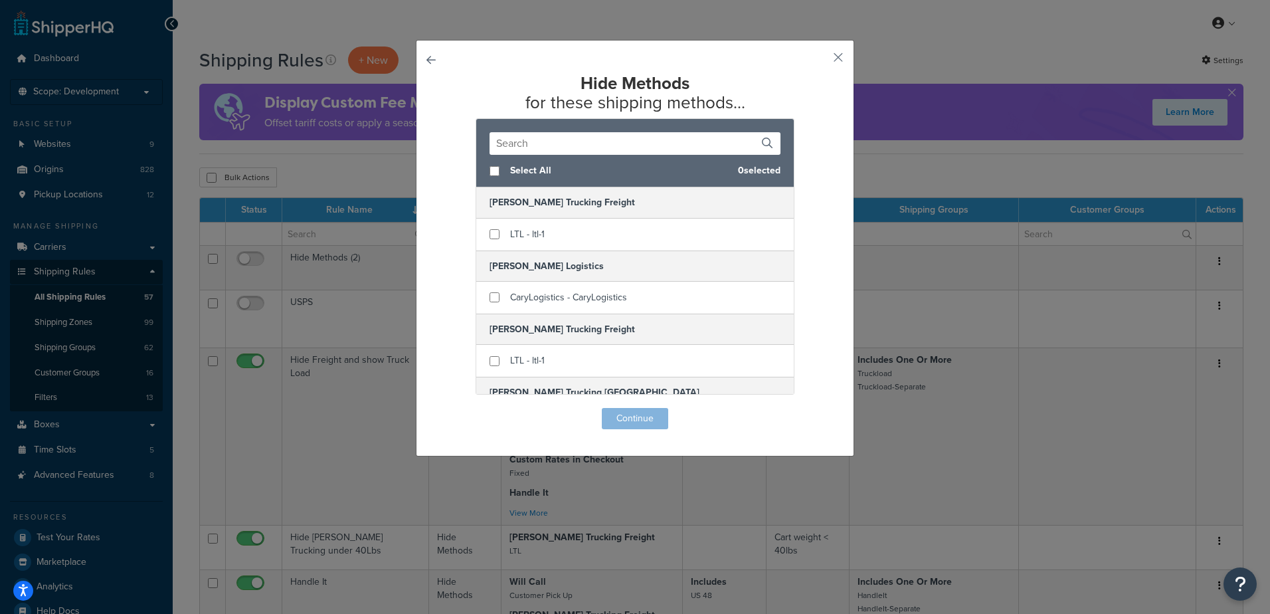
click at [534, 143] on input "text" at bounding box center [634, 143] width 291 height 23
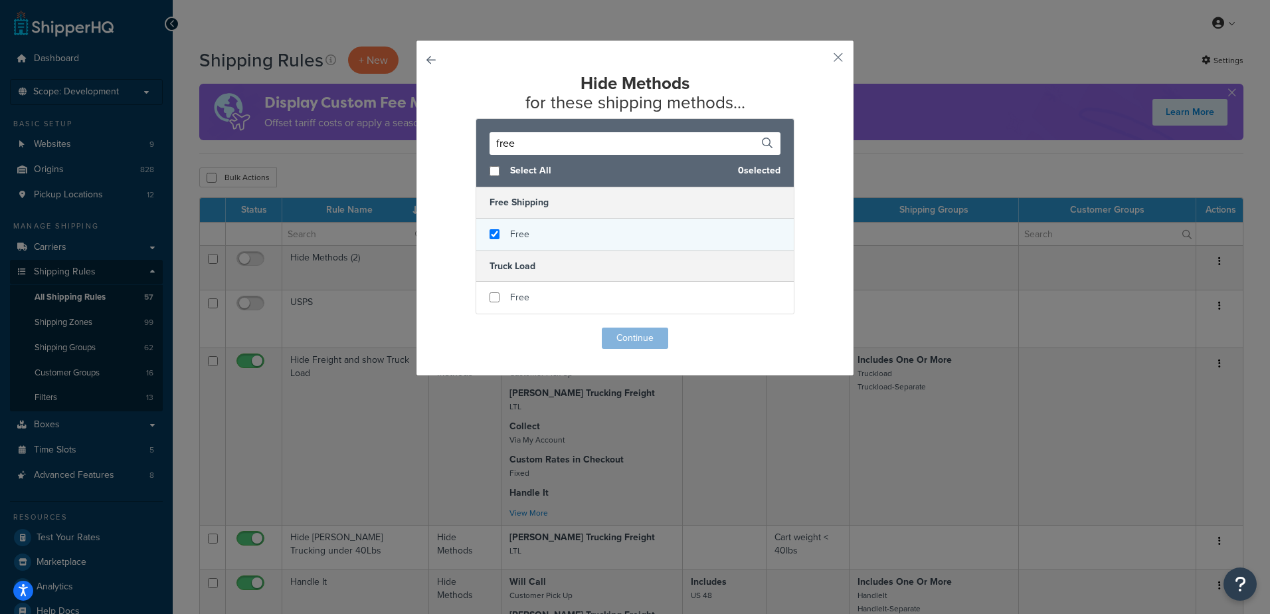
type input "free"
checkbox input "true"
click at [501, 226] on div "Free" at bounding box center [634, 234] width 317 height 32
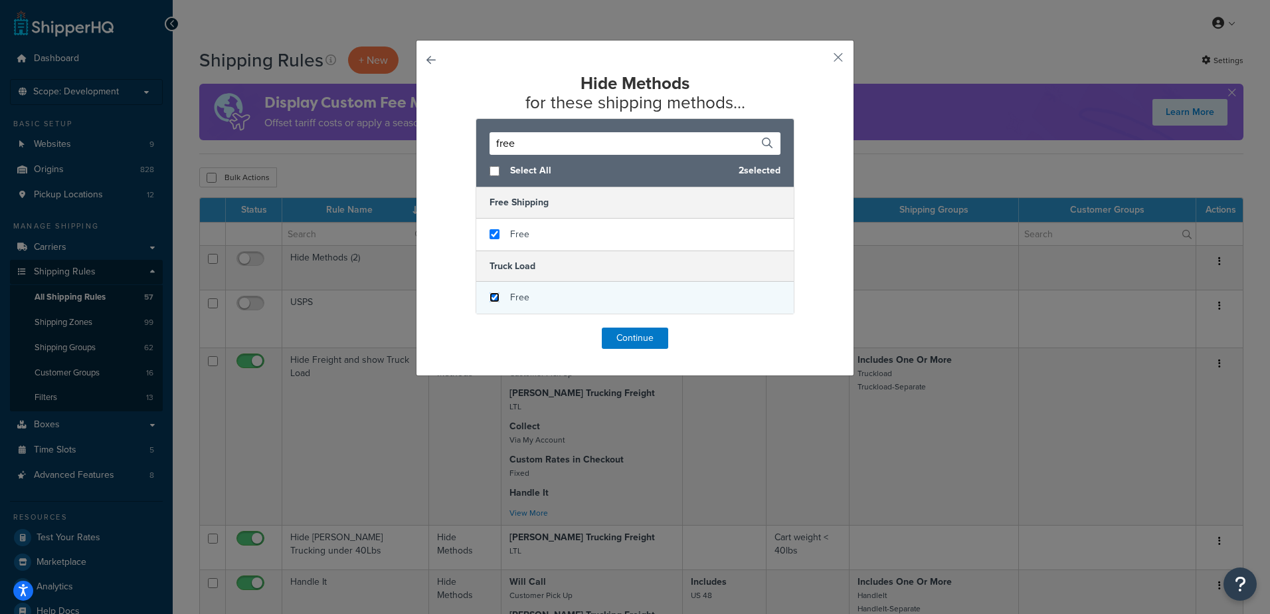
click at [494, 294] on input "checkbox" at bounding box center [494, 297] width 10 height 10
checkbox input "false"
click at [511, 297] on span "Free" at bounding box center [519, 297] width 19 height 14
click at [606, 337] on button "Continue" at bounding box center [635, 337] width 66 height 21
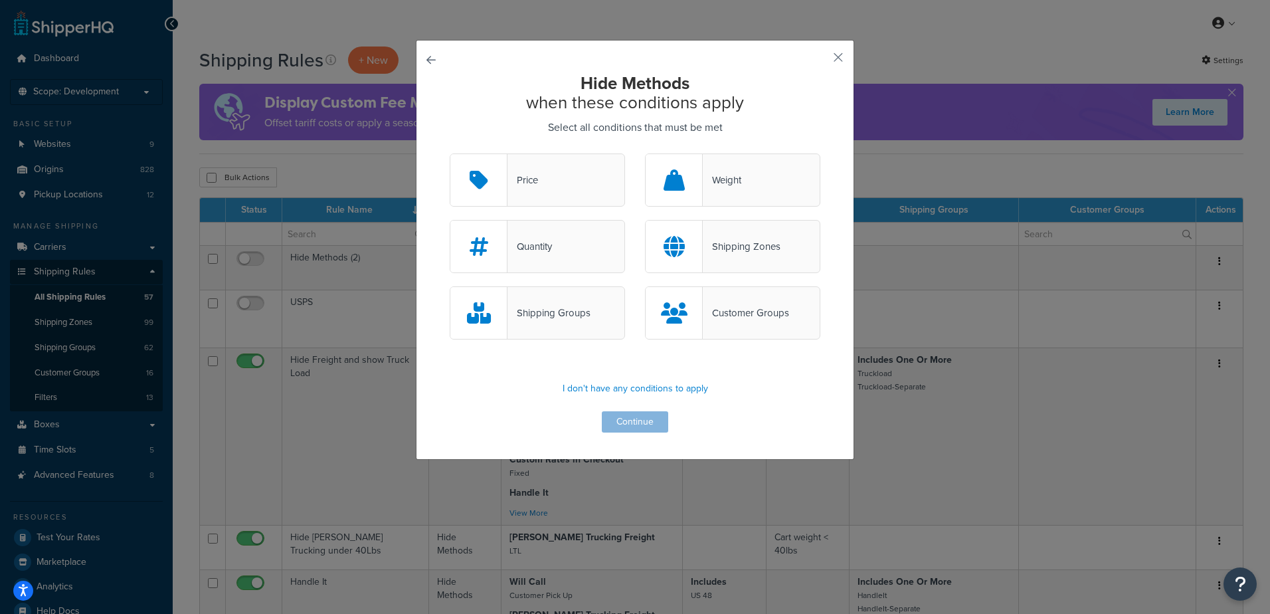
click at [531, 321] on div "Shipping Groups" at bounding box center [548, 313] width 83 height 19
click at [0, 0] on input "Shipping Groups" at bounding box center [0, 0] width 0 height 0
click at [625, 416] on button "Continue" at bounding box center [635, 421] width 66 height 21
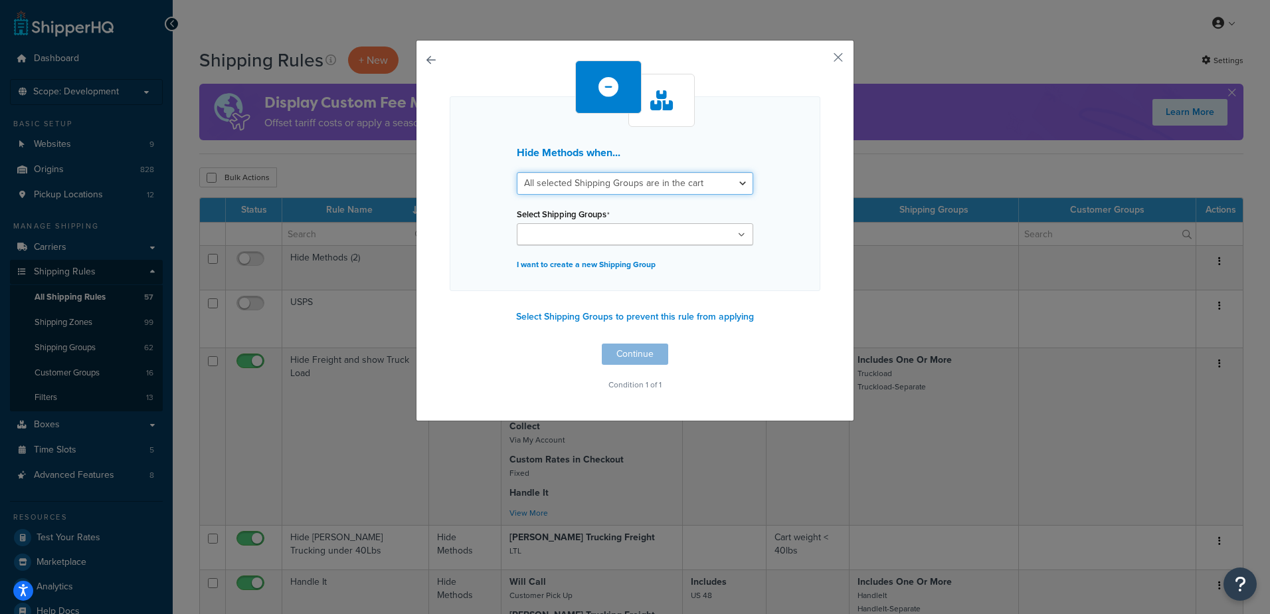
click at [708, 188] on select "All selected Shipping Groups are in the cart Any selected Shipping Groups are i…" at bounding box center [635, 183] width 236 height 23
click at [771, 274] on div "Hide Methods when... All selected Shipping Groups are in the cart Any selected …" at bounding box center [635, 193] width 371 height 195
click at [735, 313] on button "Select Shipping Groups to prevent this rule from applying" at bounding box center [635, 317] width 246 height 20
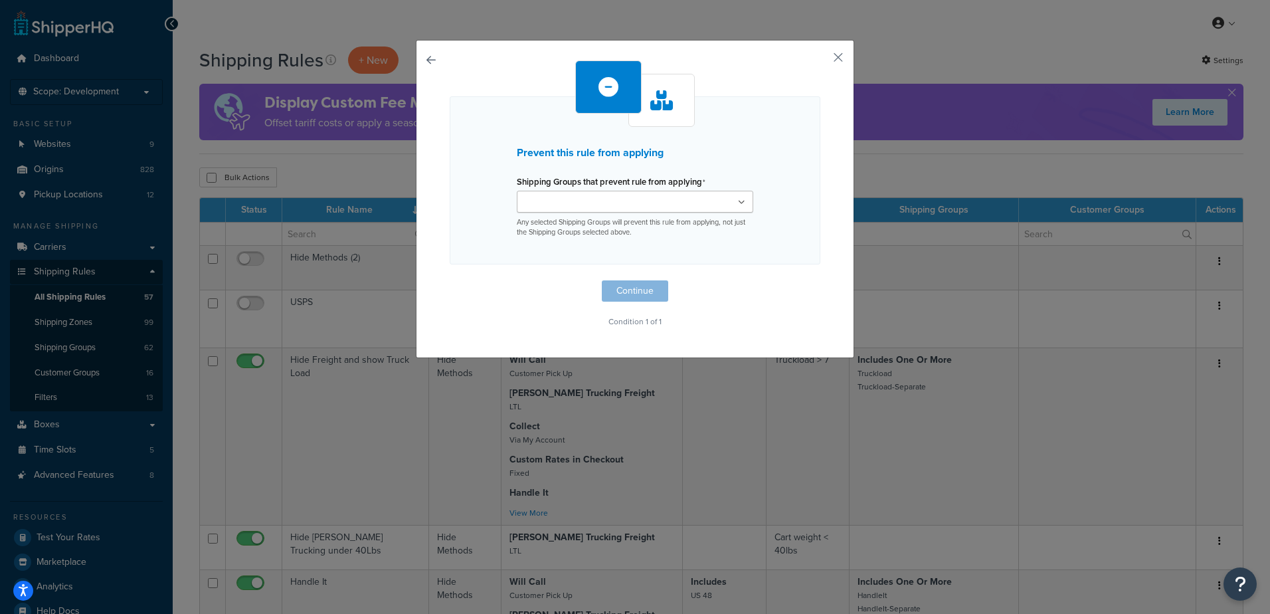
click at [727, 205] on ul at bounding box center [635, 202] width 236 height 22
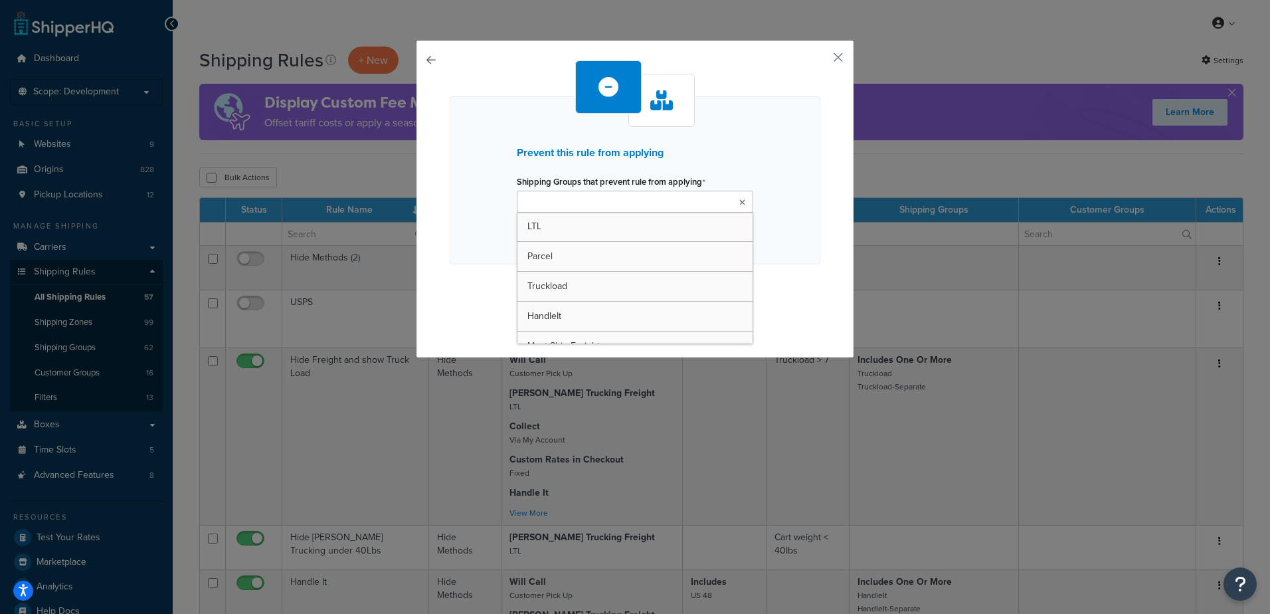
click at [758, 191] on div "Prevent this rule from applying Shipping Groups that prevent rule from applying…" at bounding box center [635, 180] width 371 height 168
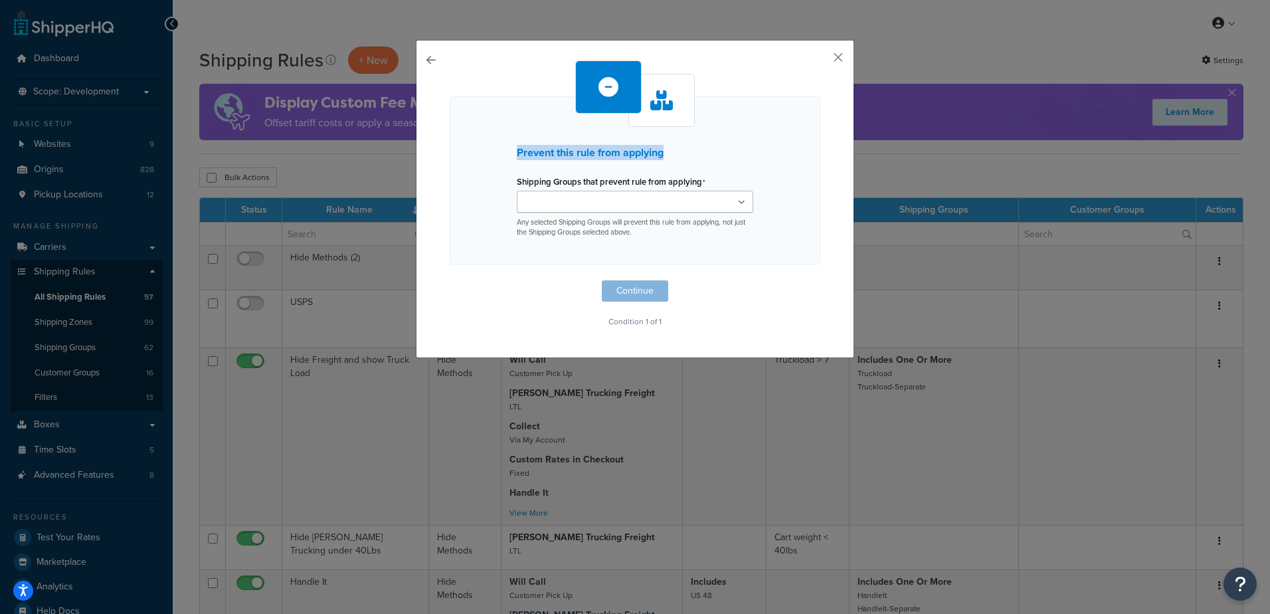
drag, startPoint x: 511, startPoint y: 153, endPoint x: 663, endPoint y: 153, distance: 151.4
click at [663, 153] on h3 "Prevent this rule from applying" at bounding box center [635, 153] width 236 height 12
click at [417, 54] on div "Prevent this rule from applying Shipping Groups that prevent rule from applying…" at bounding box center [635, 199] width 438 height 318
click at [450, 280] on button "button" at bounding box center [450, 280] width 0 height 0
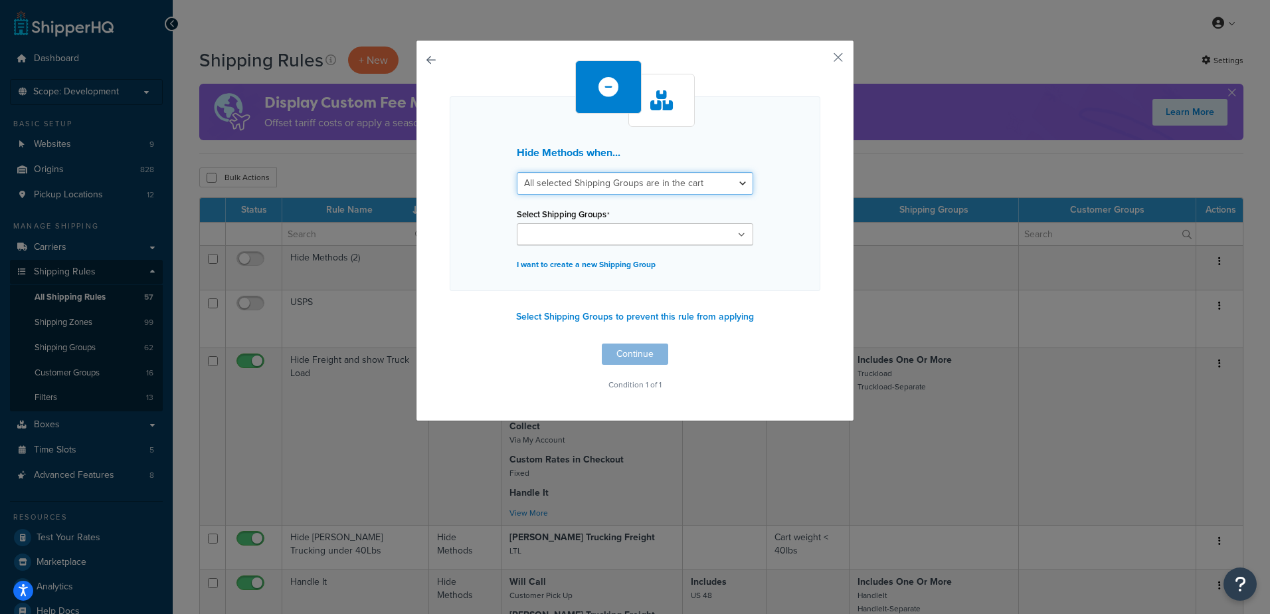
click at [649, 193] on select "All selected Shipping Groups are in the cart Any selected Shipping Groups are i…" at bounding box center [635, 183] width 236 height 23
select select "any"
click at [517, 172] on select "All selected Shipping Groups are in the cart Any selected Shipping Groups are i…" at bounding box center [635, 183] width 236 height 23
click at [665, 310] on button "Select Shipping Groups to prevent this rule from applying" at bounding box center [635, 317] width 246 height 20
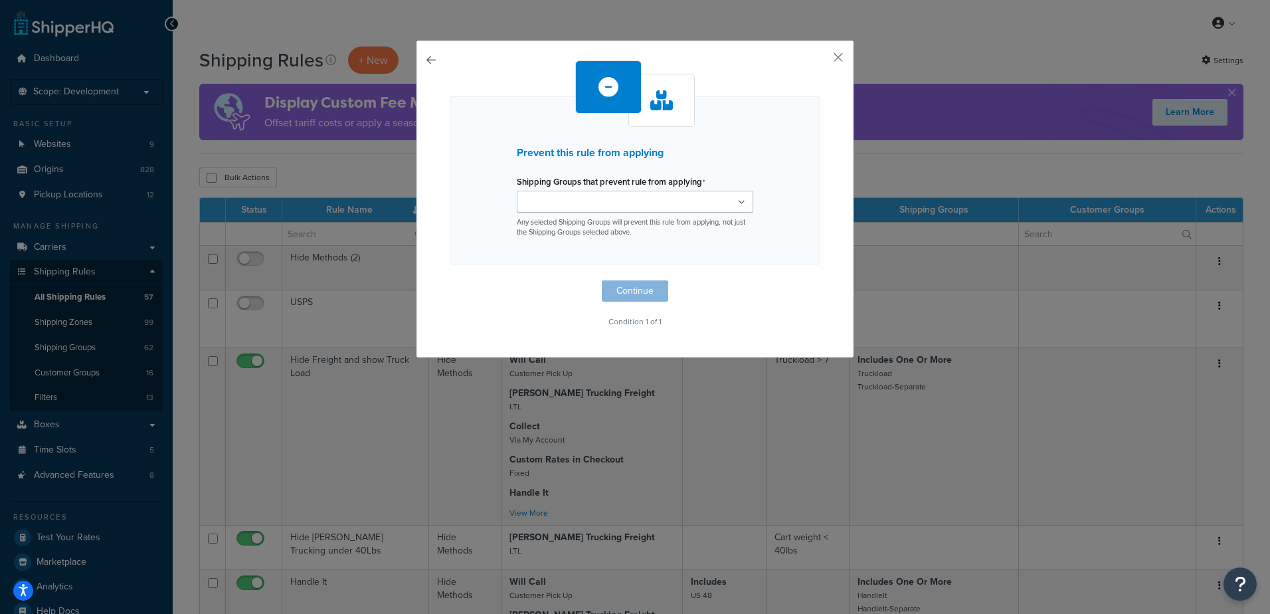
click at [667, 205] on ul at bounding box center [635, 202] width 236 height 22
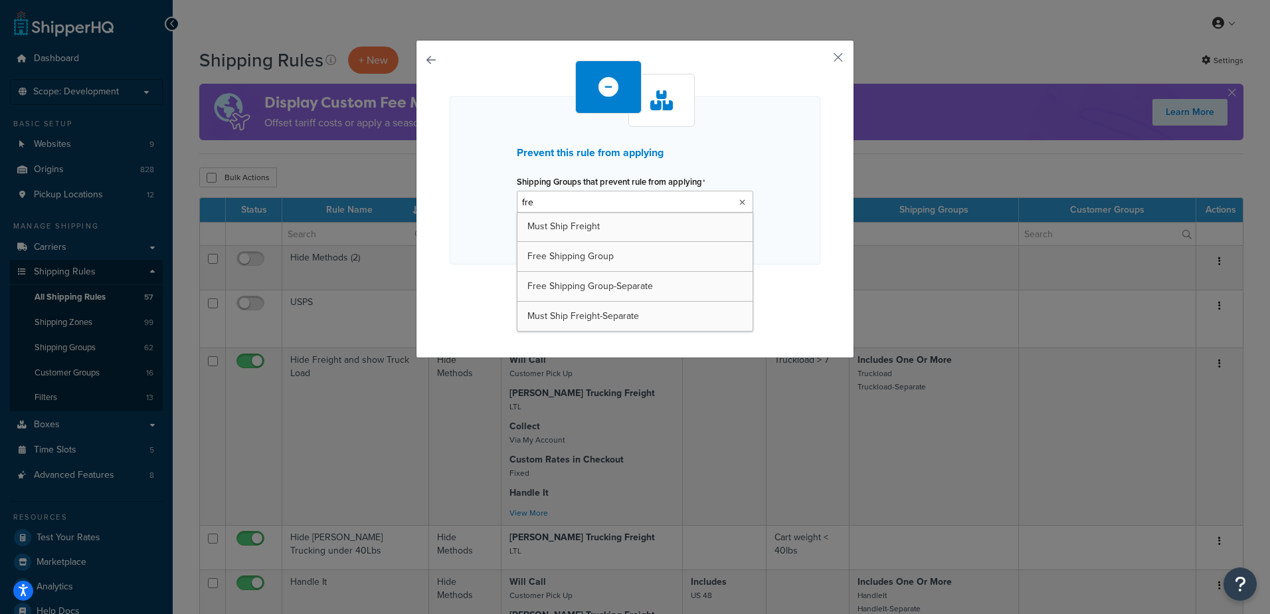
type input "free"
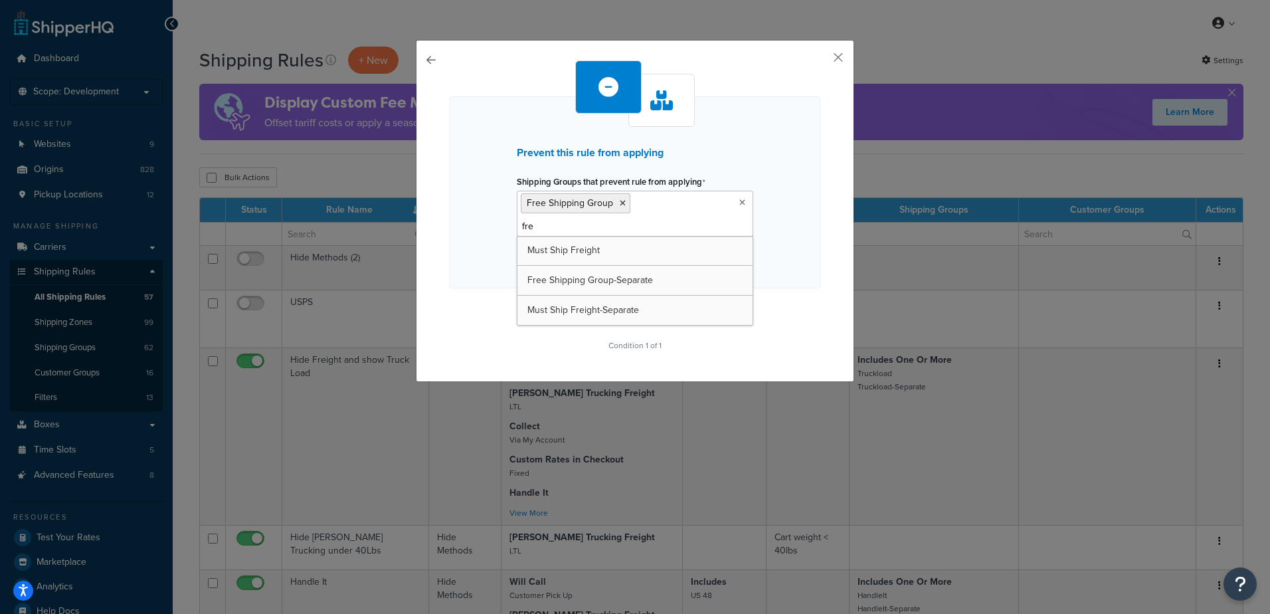
type input "free"
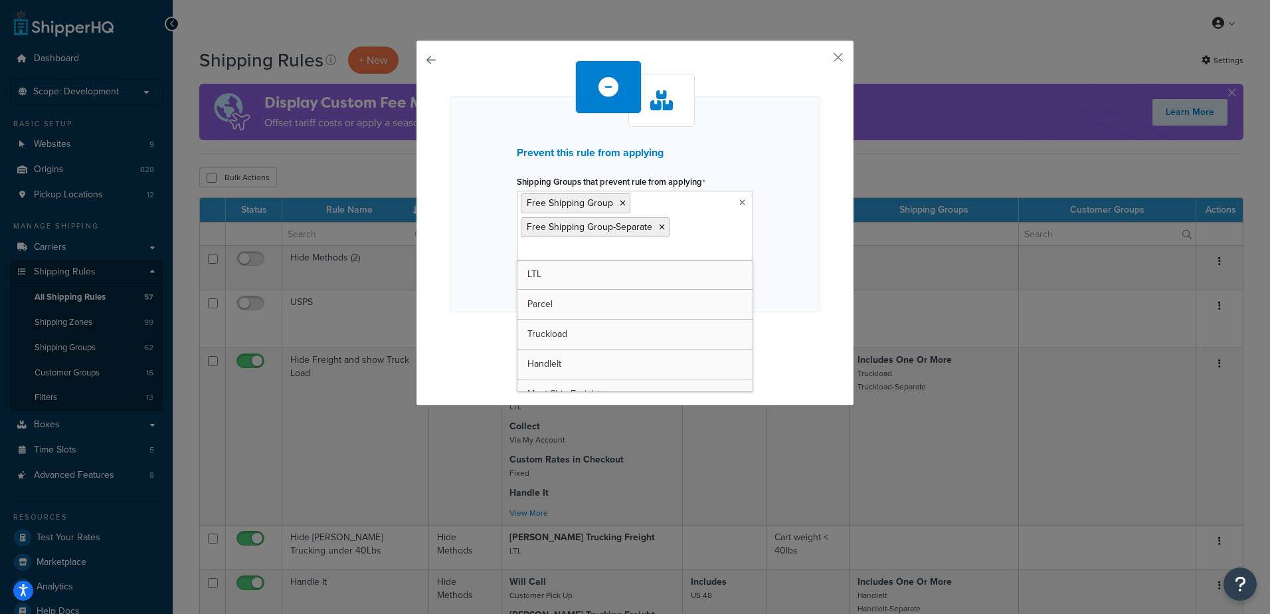
click at [477, 263] on div "Prevent this rule from applying Shipping Groups that prevent rule from applying…" at bounding box center [635, 204] width 371 height 216
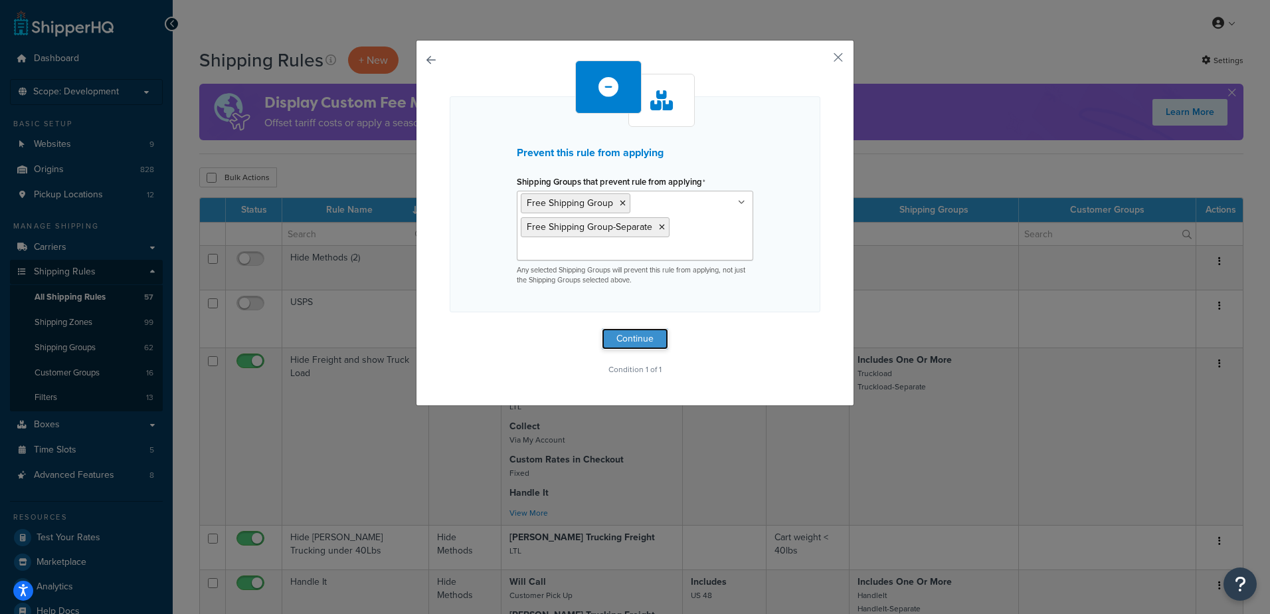
click at [619, 341] on button "Continue" at bounding box center [635, 338] width 66 height 21
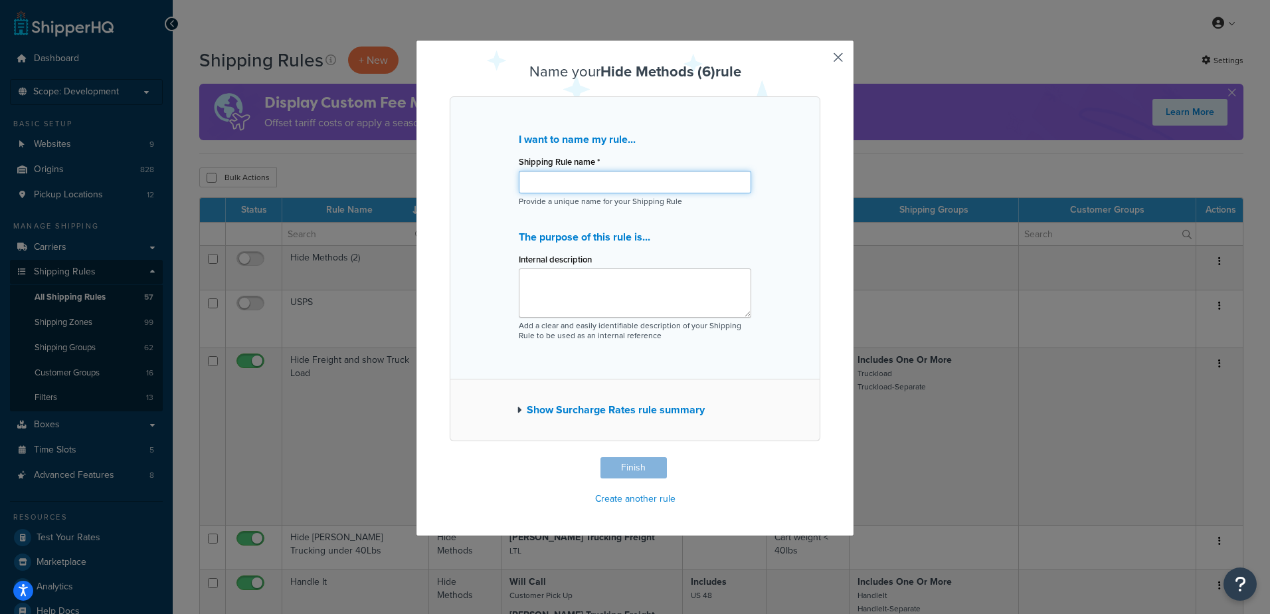
click at [596, 178] on input "Shipping Rule name *" at bounding box center [635, 182] width 232 height 23
click at [580, 179] on input "Free Shipping test" at bounding box center [635, 182] width 232 height 23
type input "Free Shipping new test"
click at [709, 351] on div "I want to name my rule... Shipping Rule name * Free Shipping new test Provide a…" at bounding box center [635, 237] width 371 height 283
click at [642, 468] on button "Finish" at bounding box center [633, 467] width 66 height 21
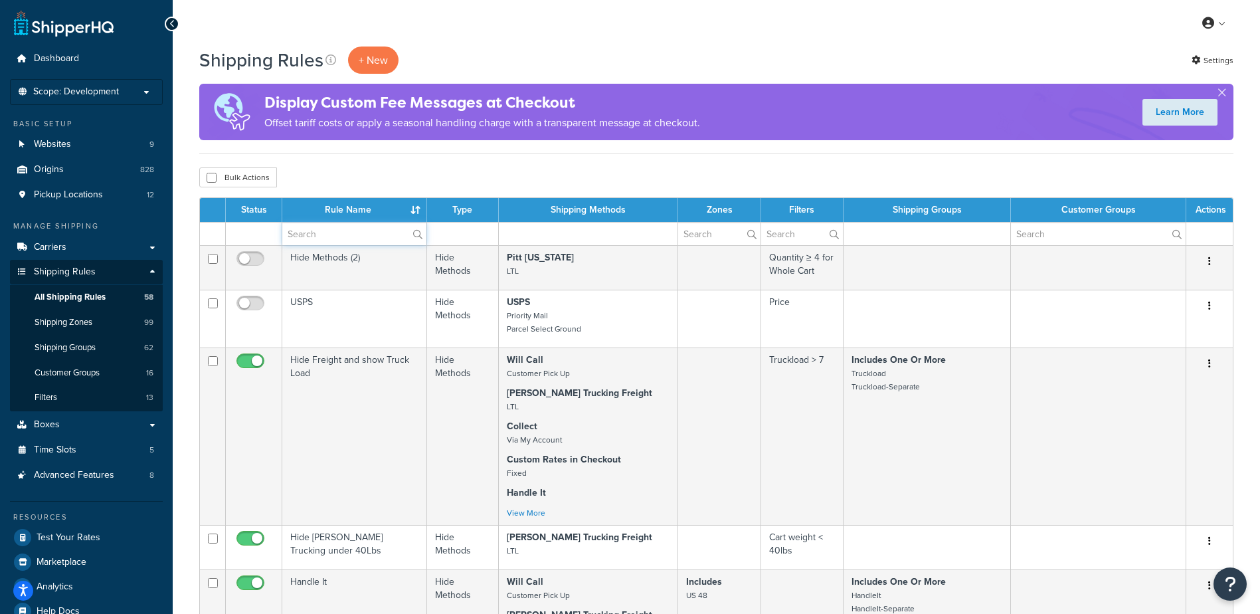
click at [377, 238] on input "text" at bounding box center [354, 233] width 144 height 23
type input "free"
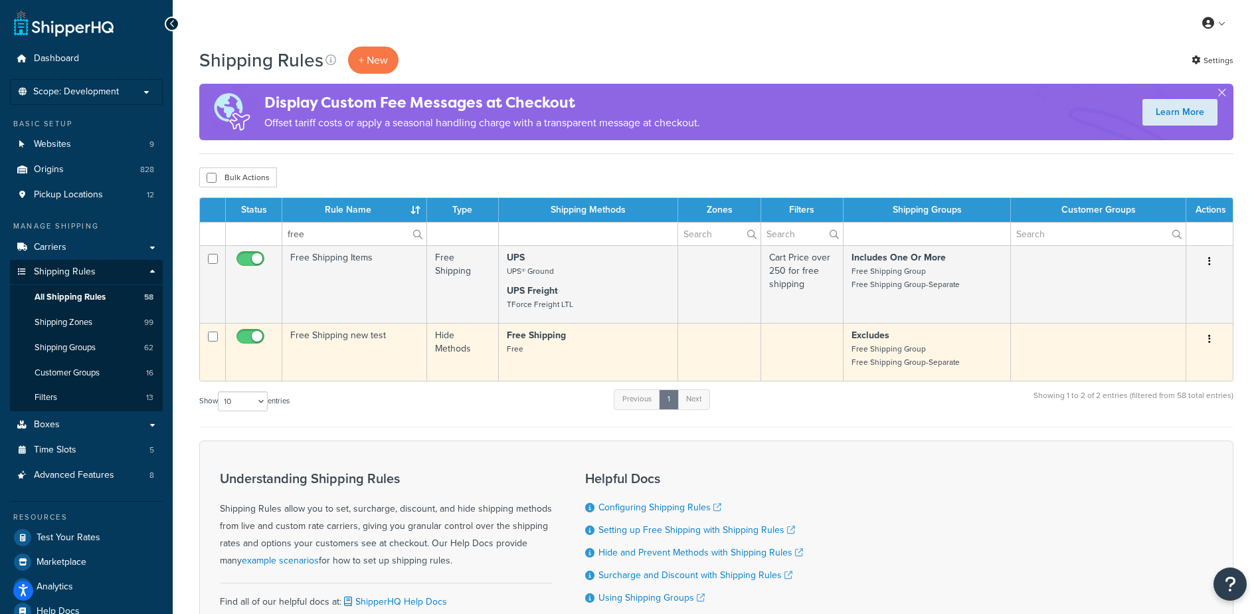
click at [416, 353] on td "Free Shipping new test" at bounding box center [354, 352] width 145 height 58
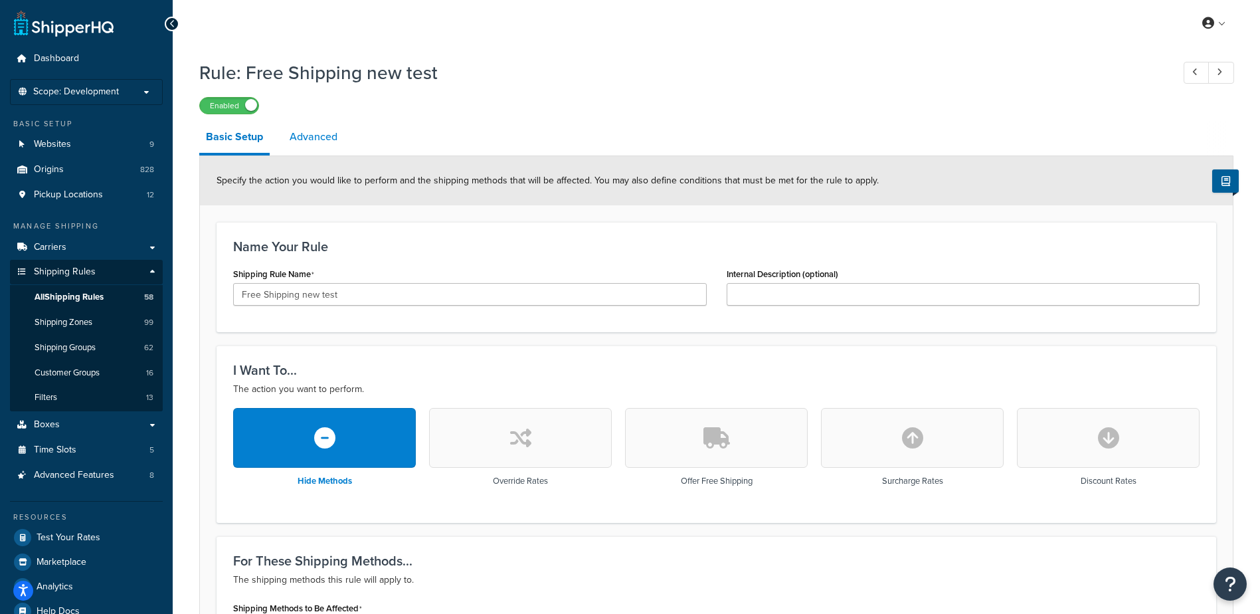
drag, startPoint x: 323, startPoint y: 141, endPoint x: 325, endPoint y: 132, distance: 9.4
click at [323, 141] on link "Advanced" at bounding box center [313, 137] width 61 height 32
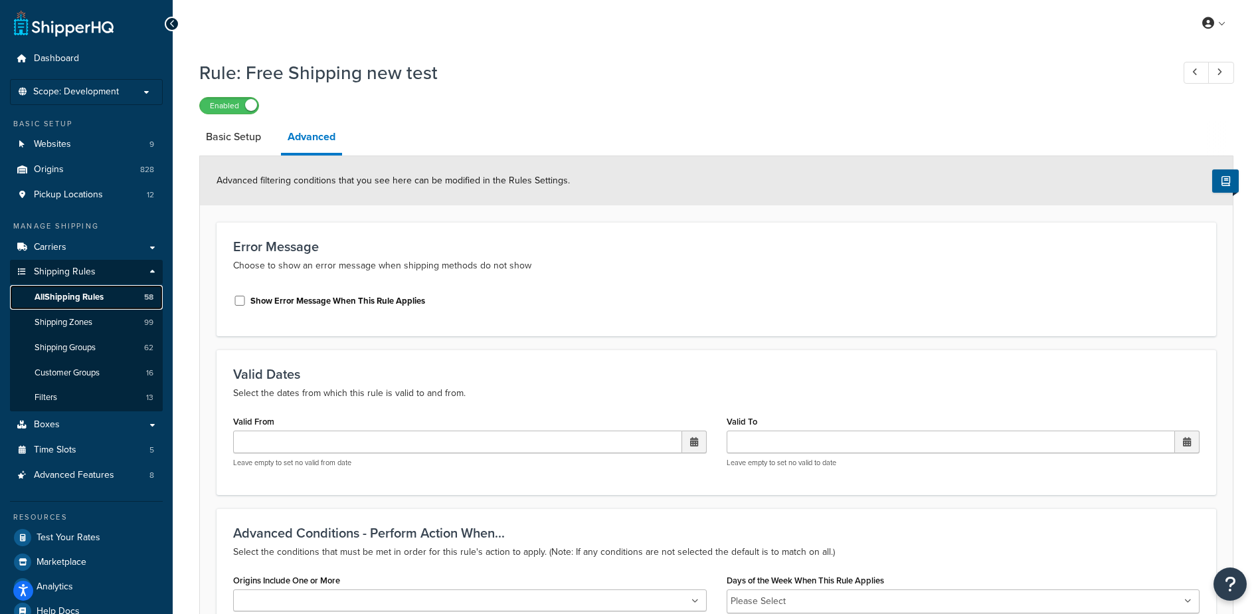
click at [124, 295] on link "All Shipping Rules 58" at bounding box center [86, 297] width 153 height 25
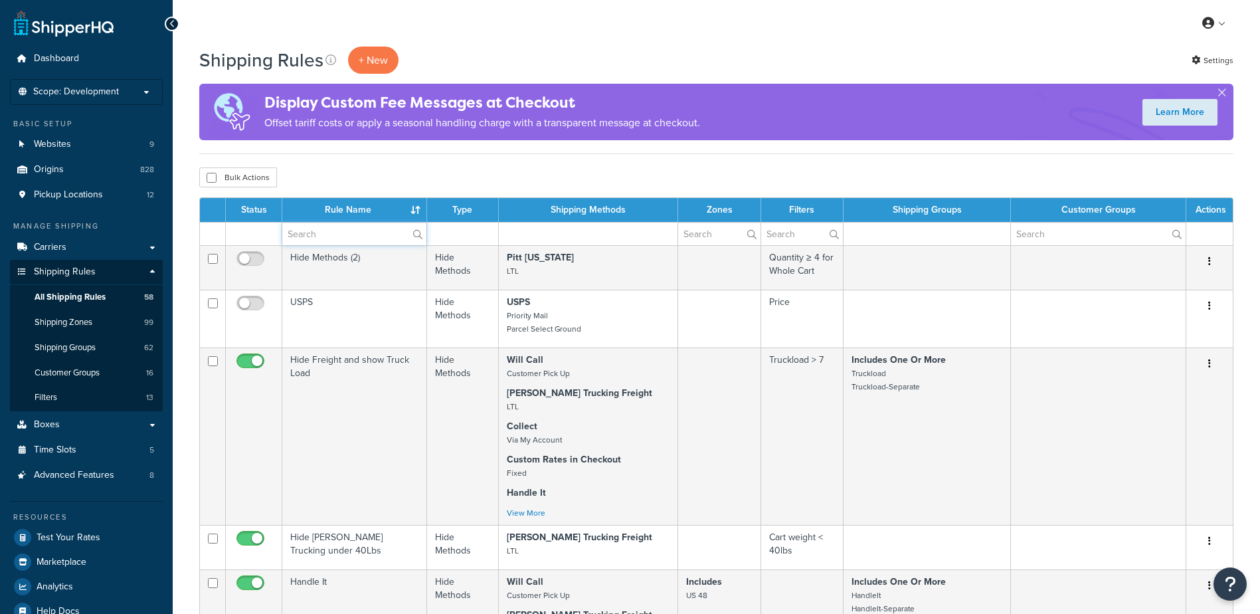
click at [313, 232] on input "text" at bounding box center [354, 233] width 144 height 23
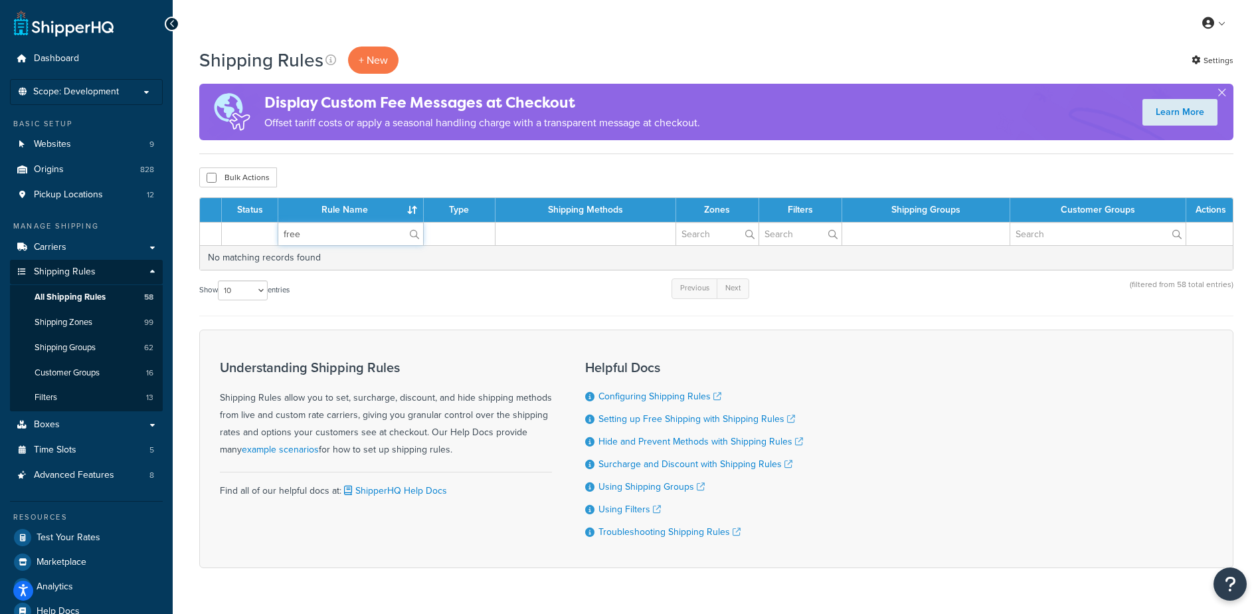
type input "free"
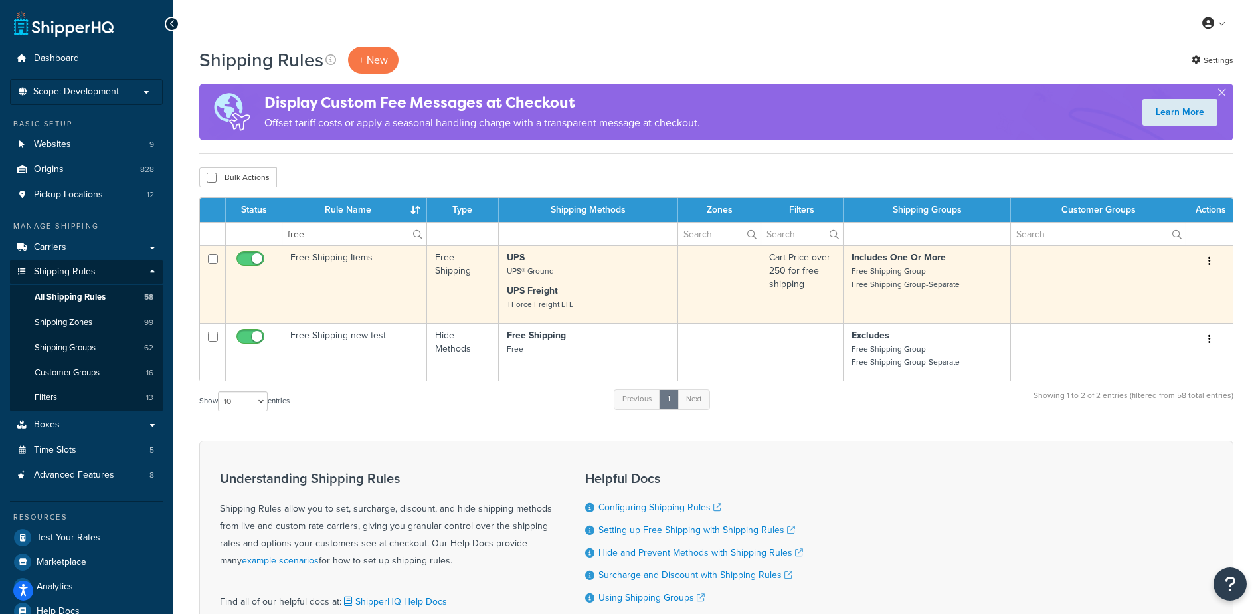
click at [252, 260] on input "checkbox" at bounding box center [252, 262] width 37 height 17
checkbox input "false"
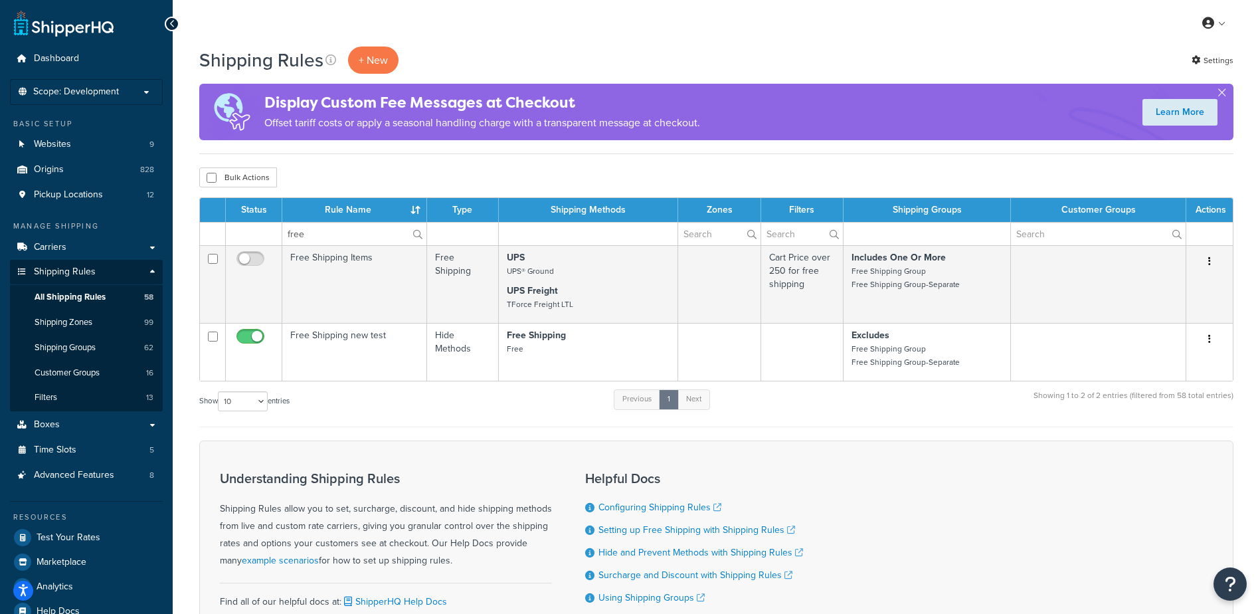
click at [333, 169] on div "Bulk Actions Duplicate [GEOGRAPHIC_DATA]" at bounding box center [716, 177] width 1034 height 20
click at [388, 60] on p "+ New" at bounding box center [373, 59] width 50 height 27
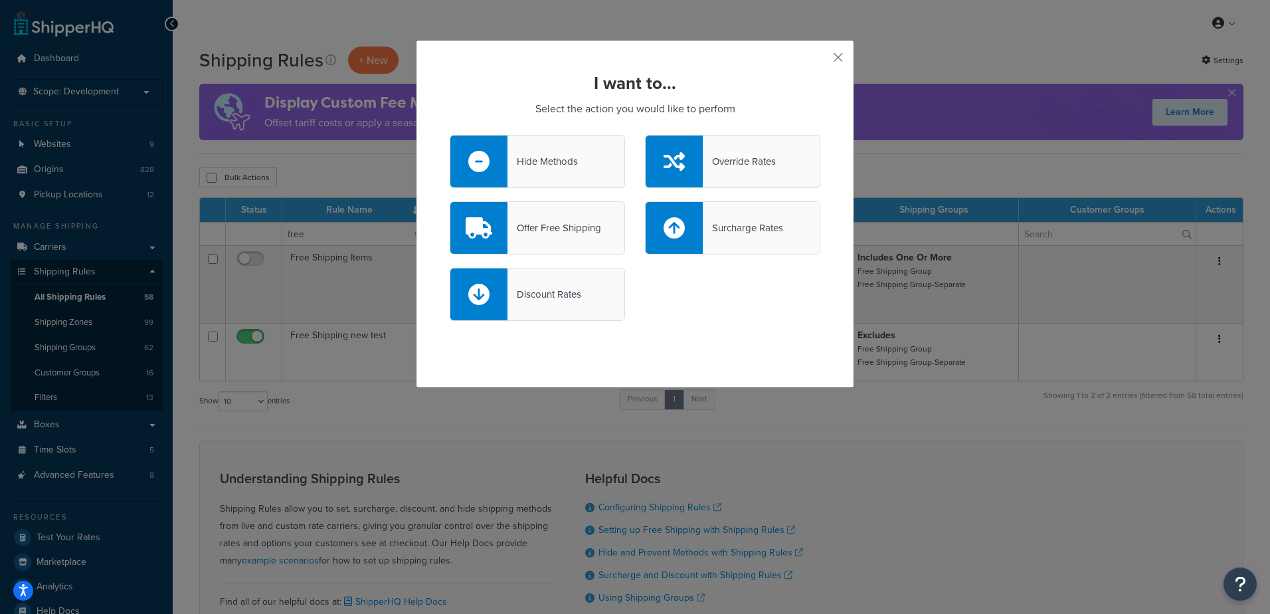
click at [547, 164] on div "Hide Methods" at bounding box center [542, 161] width 70 height 19
click at [0, 0] on input "Hide Methods" at bounding box center [0, 0] width 0 height 0
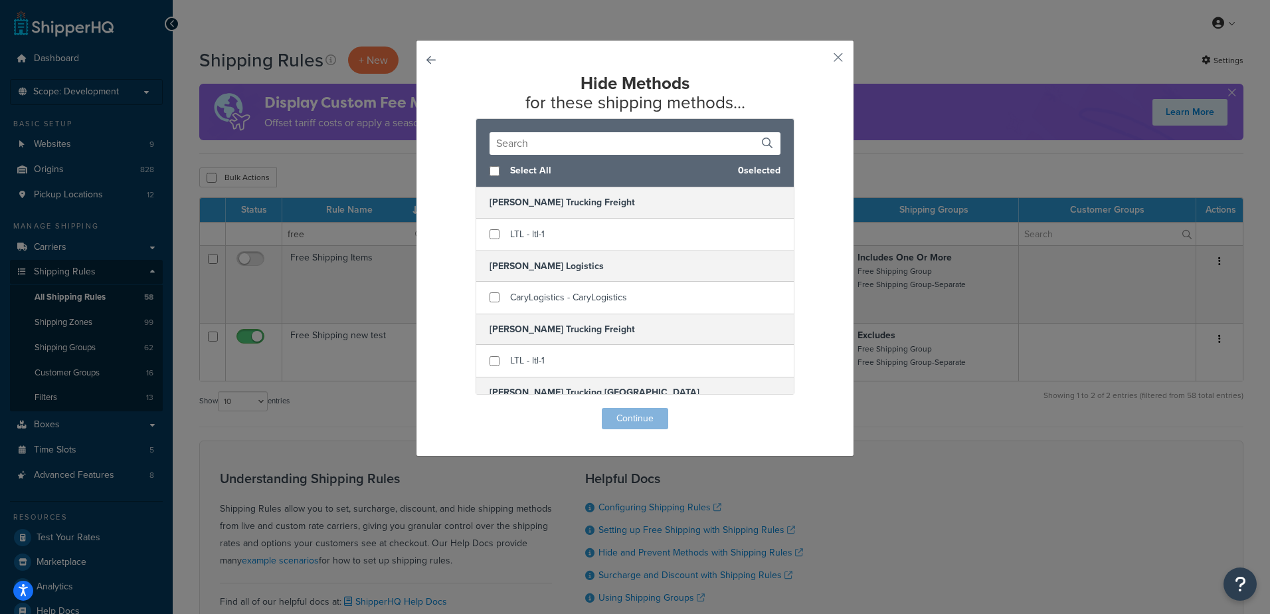
click at [519, 138] on input "text" at bounding box center [634, 143] width 291 height 23
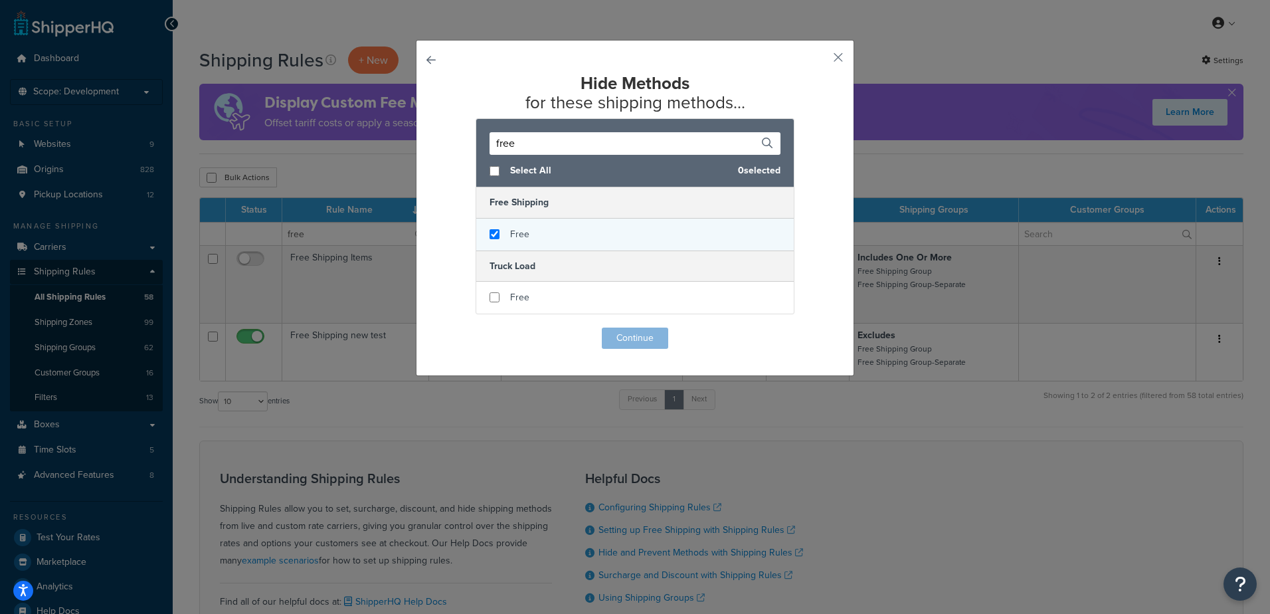
type input "free"
checkbox input "true"
click at [528, 244] on div "Free" at bounding box center [634, 234] width 317 height 32
click at [631, 334] on button "Continue" at bounding box center [635, 337] width 66 height 21
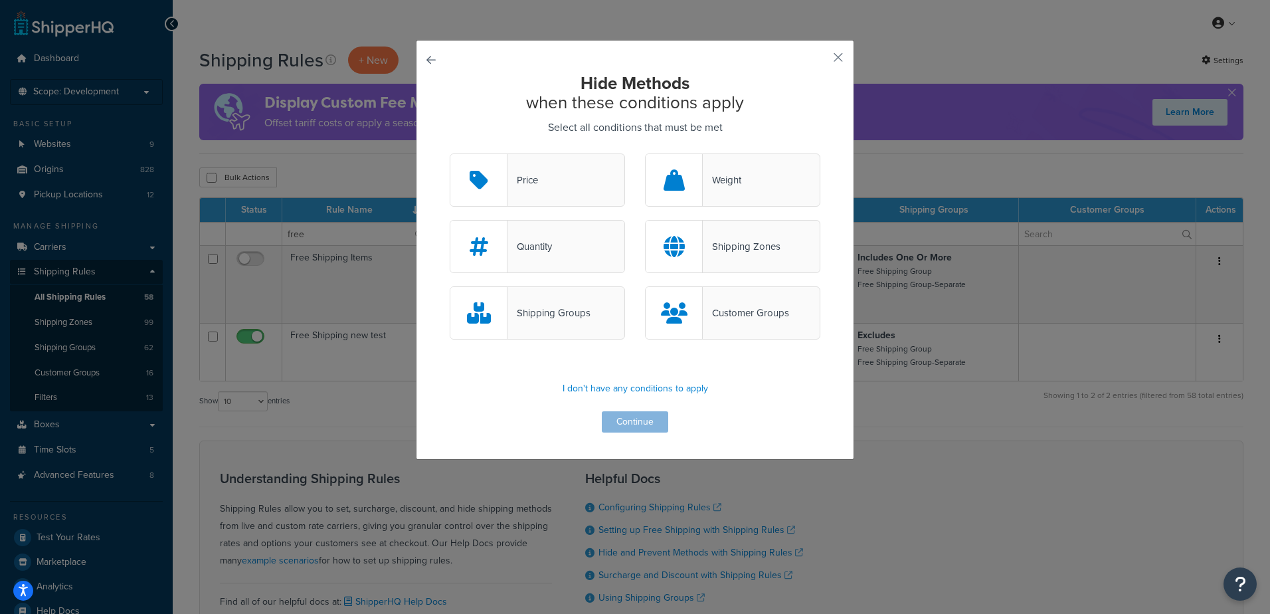
click at [596, 321] on div "Shipping Groups" at bounding box center [537, 312] width 175 height 53
click at [0, 0] on input "Shipping Groups" at bounding box center [0, 0] width 0 height 0
click at [620, 424] on button "Continue" at bounding box center [635, 421] width 66 height 21
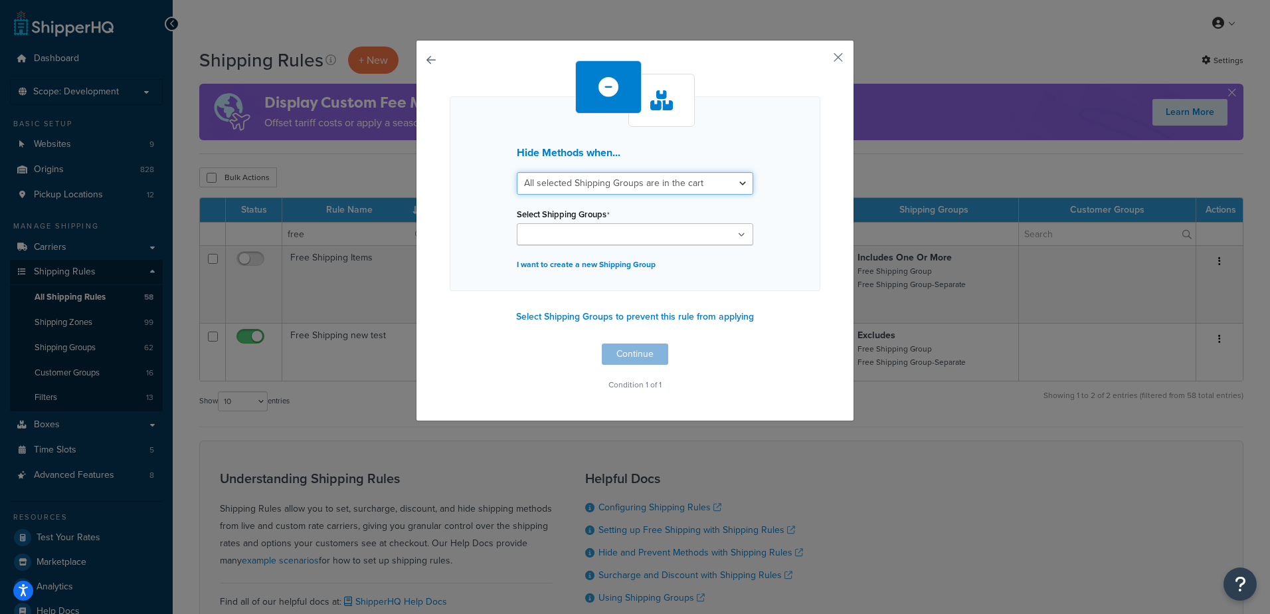
click at [573, 183] on select "All selected Shipping Groups are in the cart Any selected Shipping Groups are i…" at bounding box center [635, 183] width 236 height 23
select select "any"
click at [517, 172] on select "All selected Shipping Groups are in the cart Any selected Shipping Groups are i…" at bounding box center [635, 183] width 236 height 23
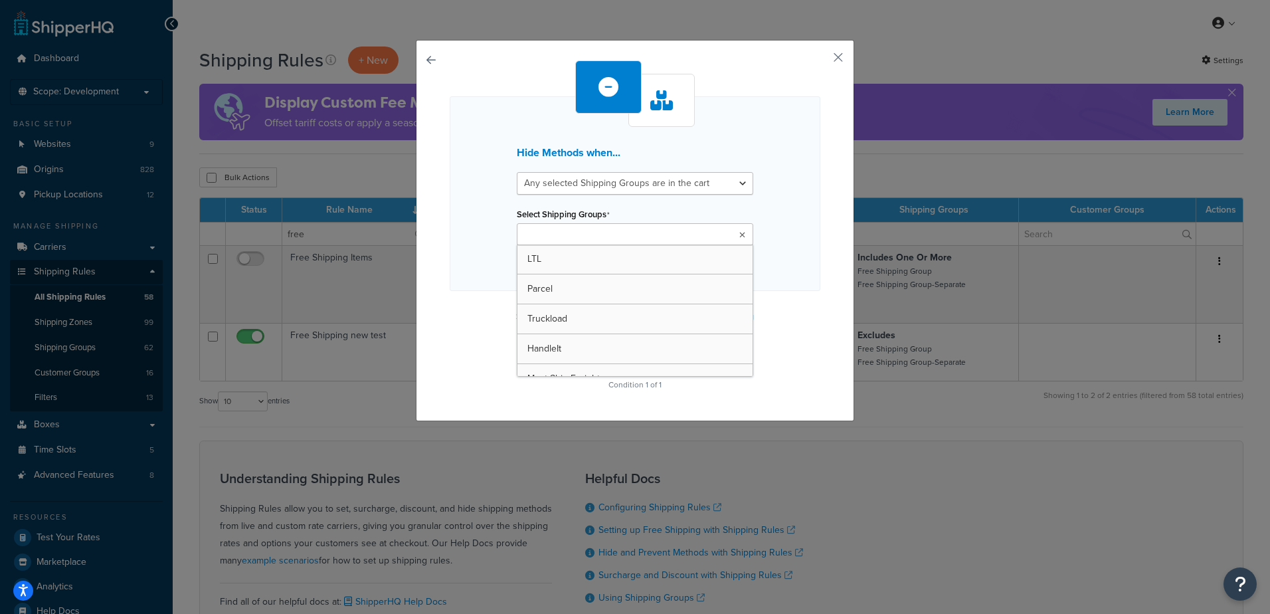
click at [568, 224] on ul at bounding box center [635, 234] width 236 height 22
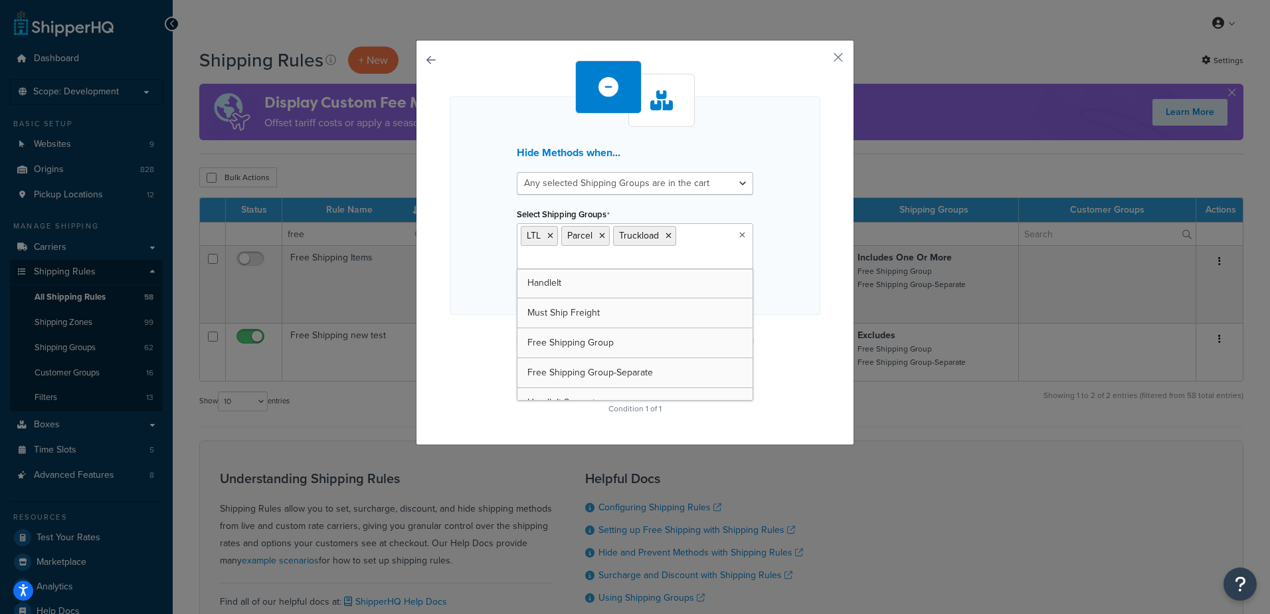
click at [564, 261] on input "Select Shipping Groups" at bounding box center [580, 259] width 118 height 15
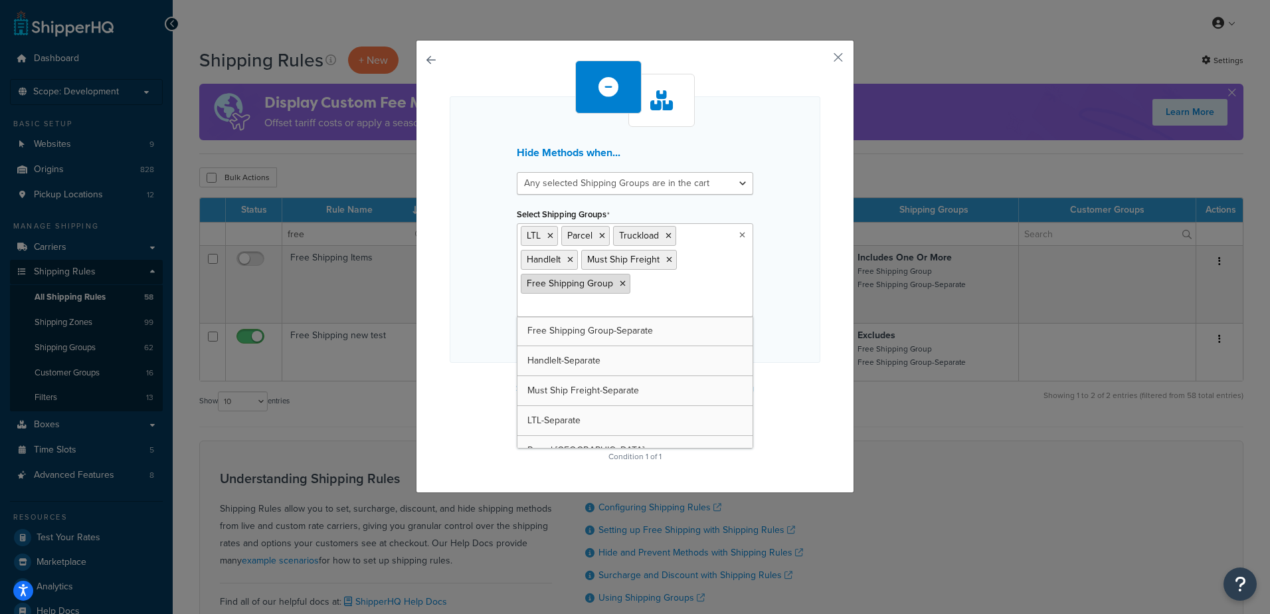
click at [620, 283] on icon at bounding box center [623, 284] width 6 height 8
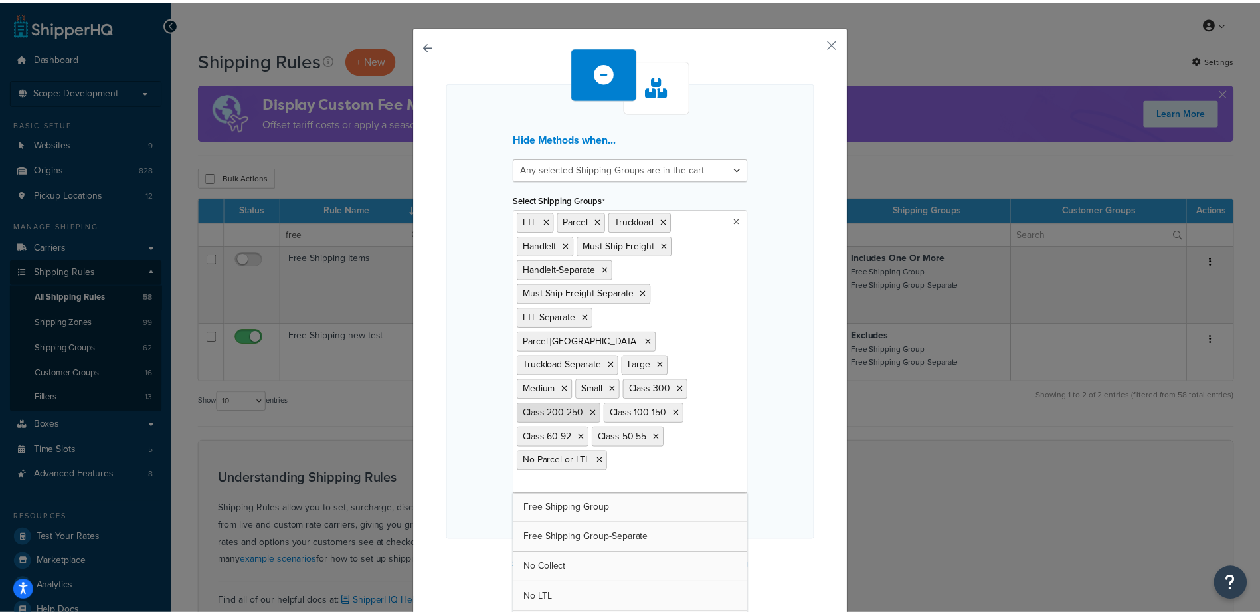
scroll to position [26, 0]
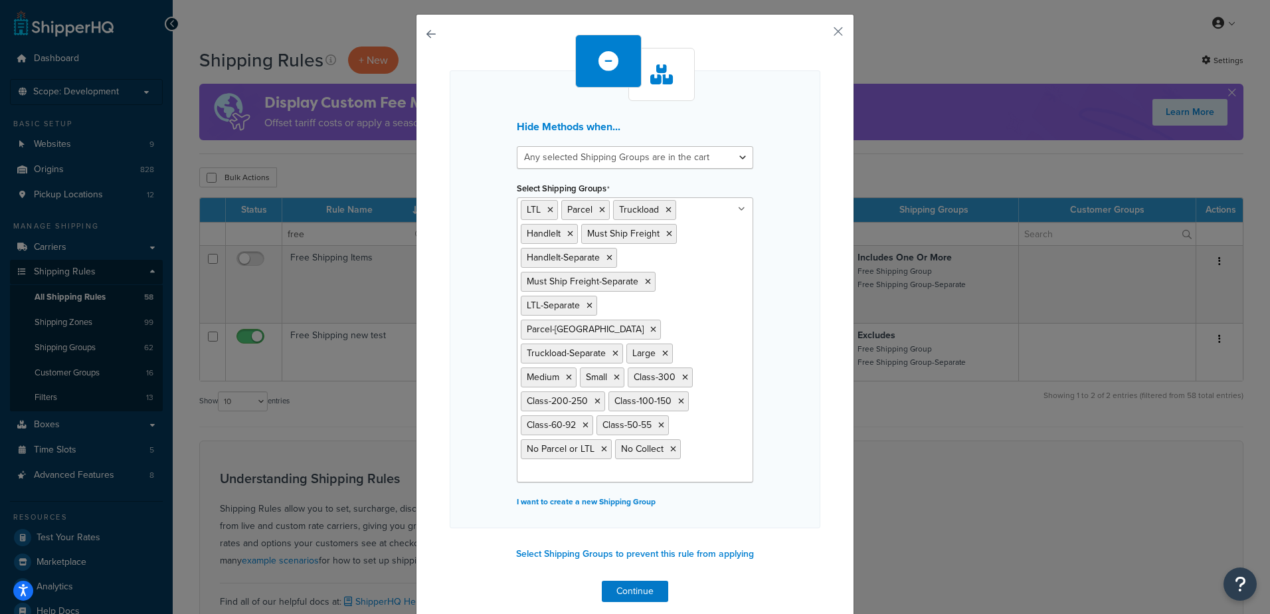
click at [738, 209] on icon at bounding box center [741, 209] width 7 height 8
click at [820, 35] on button "button" at bounding box center [818, 36] width 3 height 3
